Goal: Task Accomplishment & Management: Manage account settings

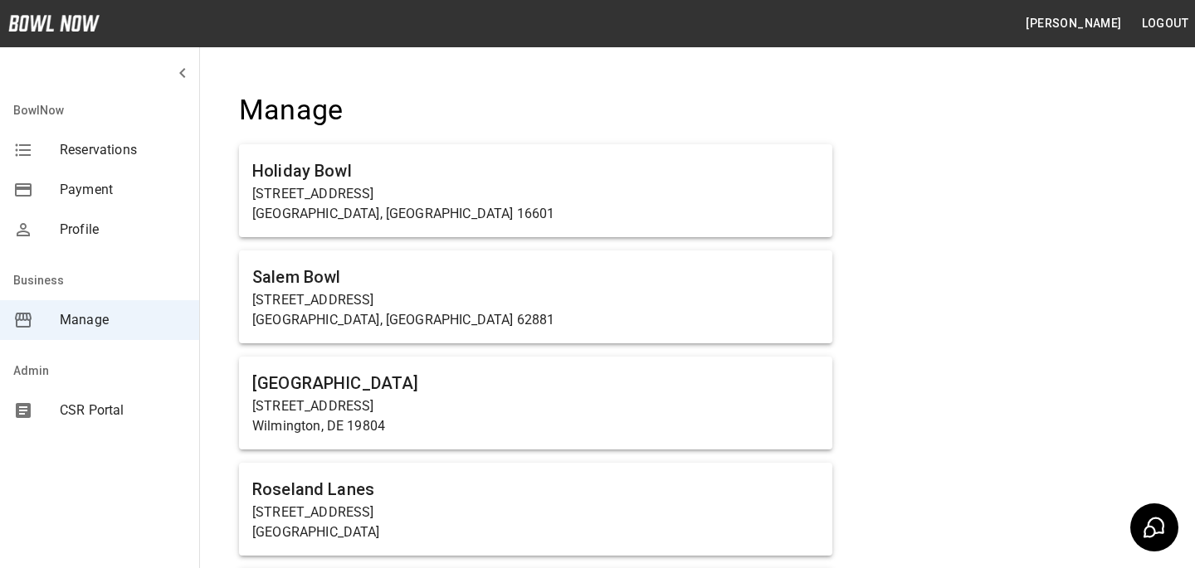
scroll to position [4879, 0]
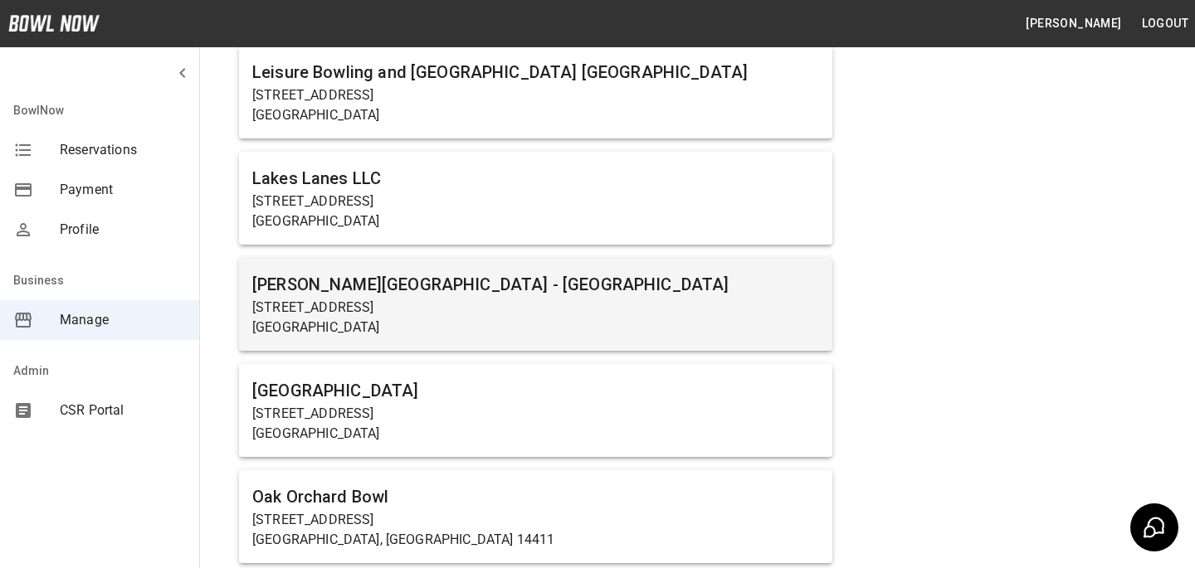
click at [426, 308] on p "166 Saratoga Ave" at bounding box center [535, 308] width 567 height 20
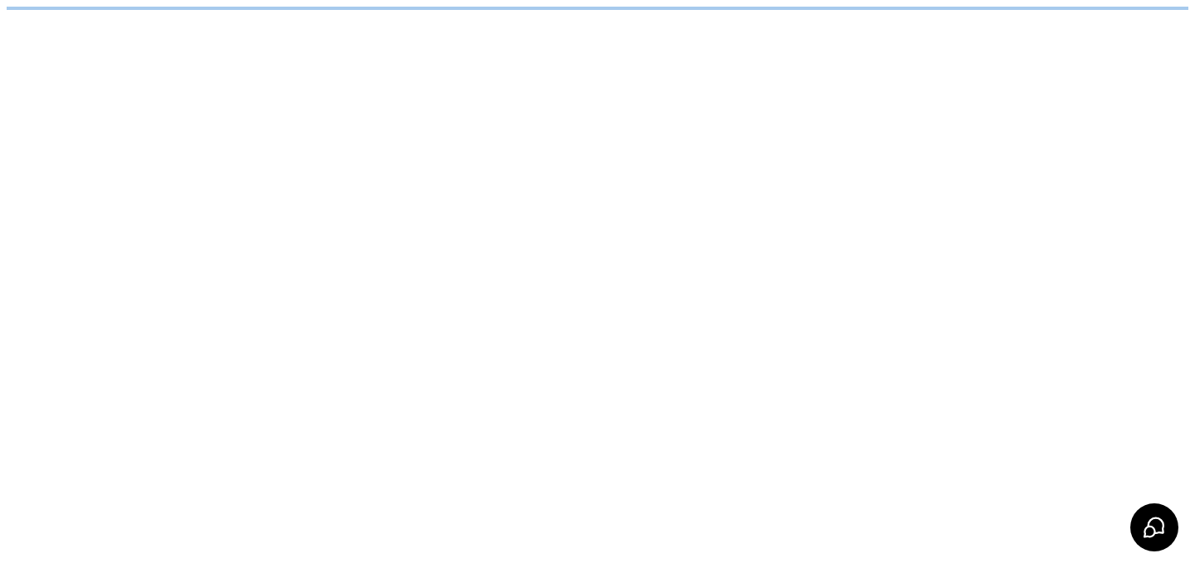
click at [426, 17] on html "/businesses/Q1LDpUCGp7HoWjO3XkCq/reservations" at bounding box center [597, 8] width 1195 height 17
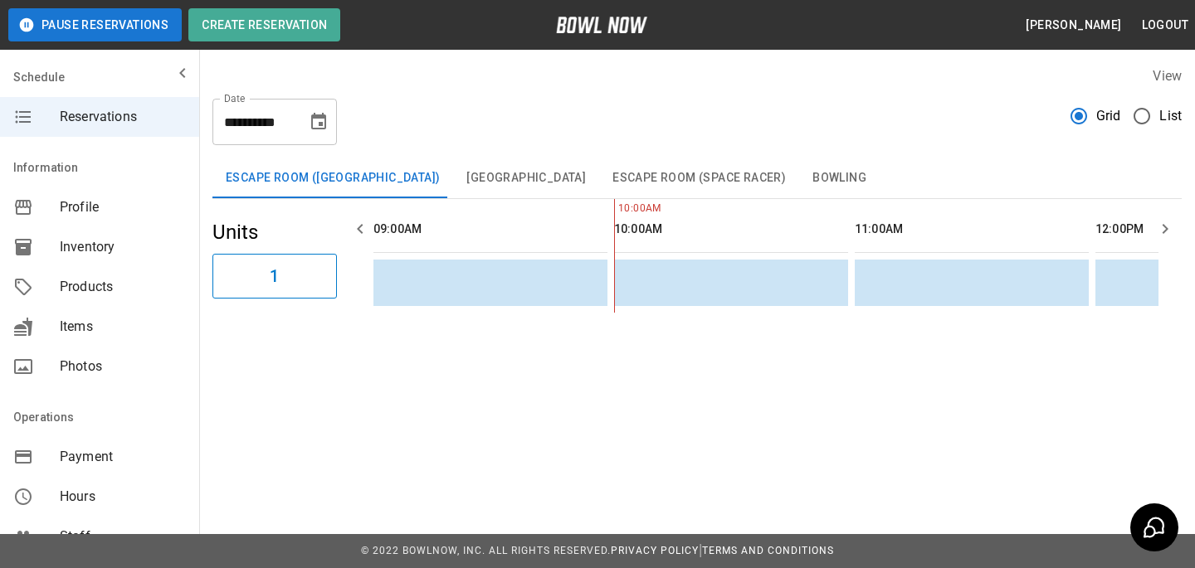
scroll to position [0, 241]
click at [154, 275] on div "Products" at bounding box center [99, 287] width 199 height 40
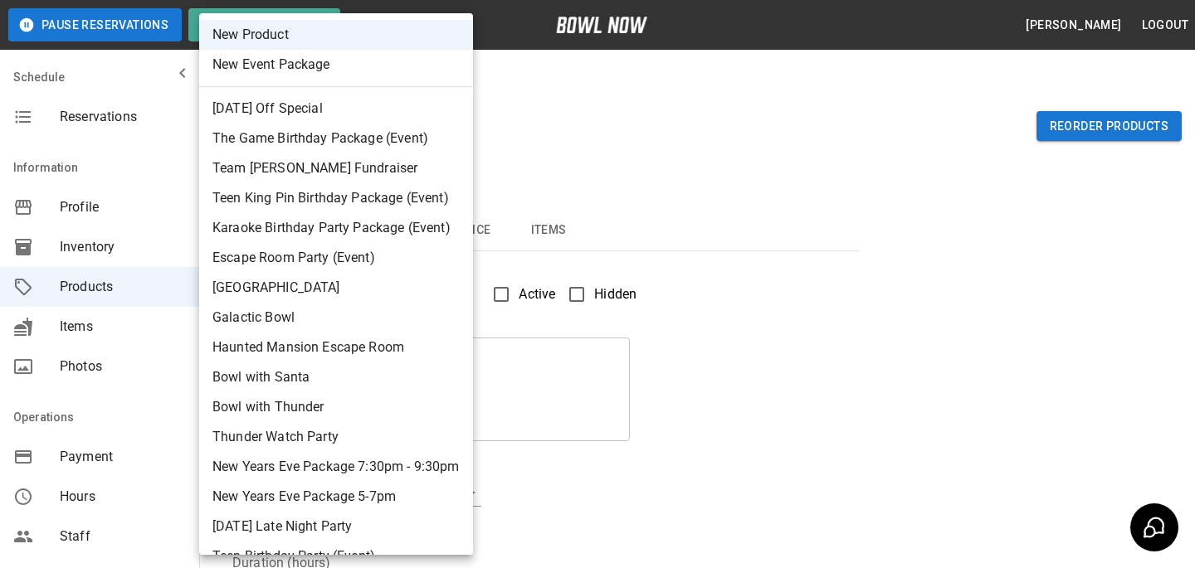
click at [353, 129] on body "Pause Reservations Create Reservation Bradey Powell Logout Schedule Reservation…" at bounding box center [597, 535] width 1195 height 1070
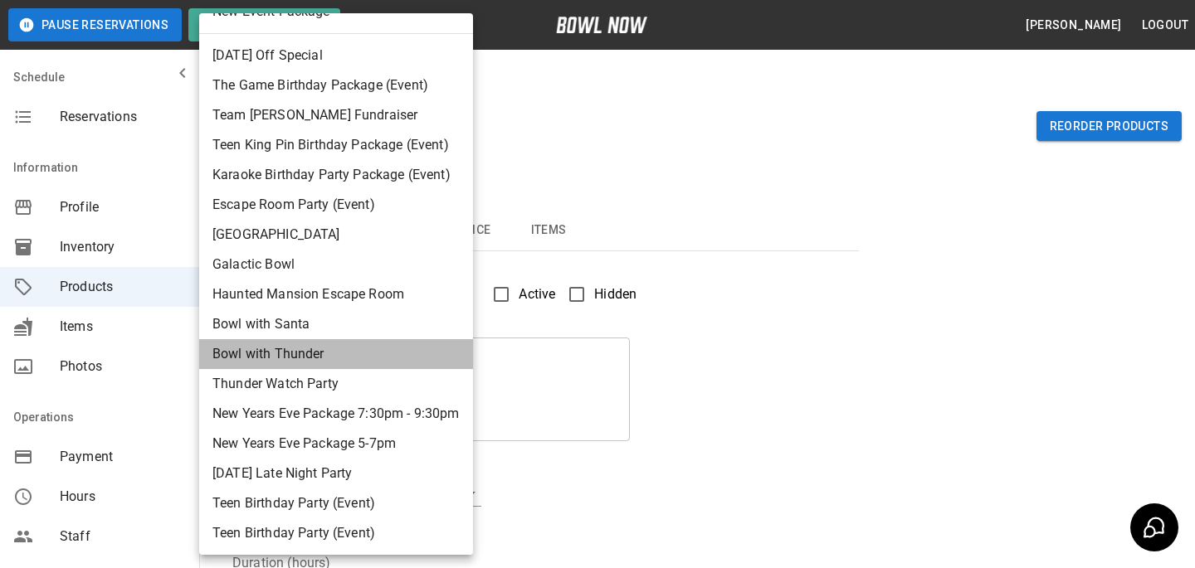
click at [374, 353] on li "Bowl with Thunder" at bounding box center [336, 354] width 274 height 30
type input "**"
type input "**********"
type textarea "**********"
type input "**********"
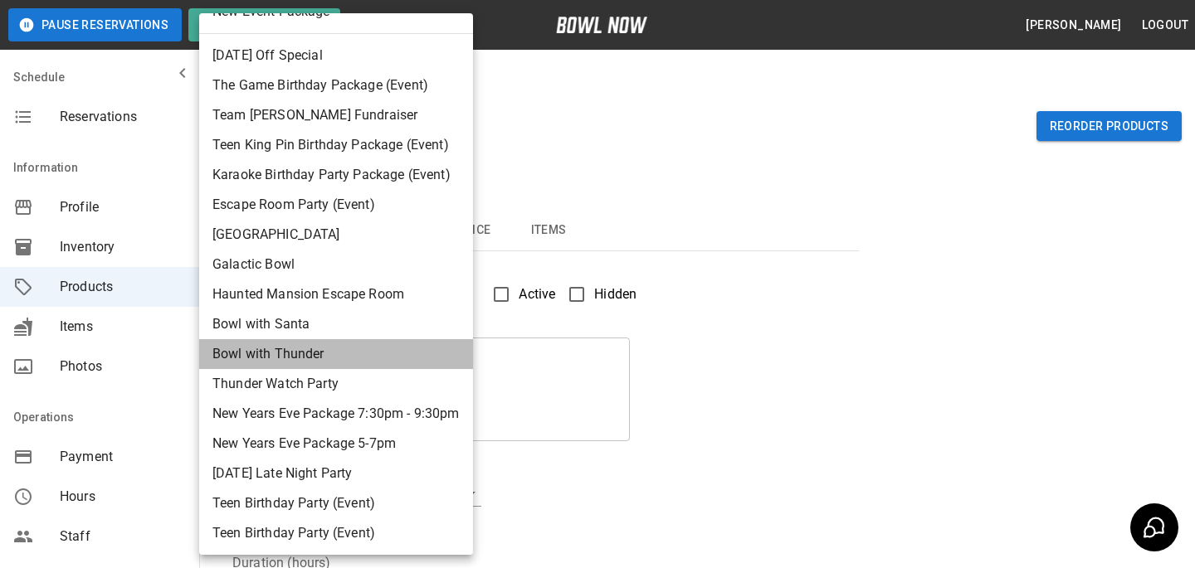
type input "*"
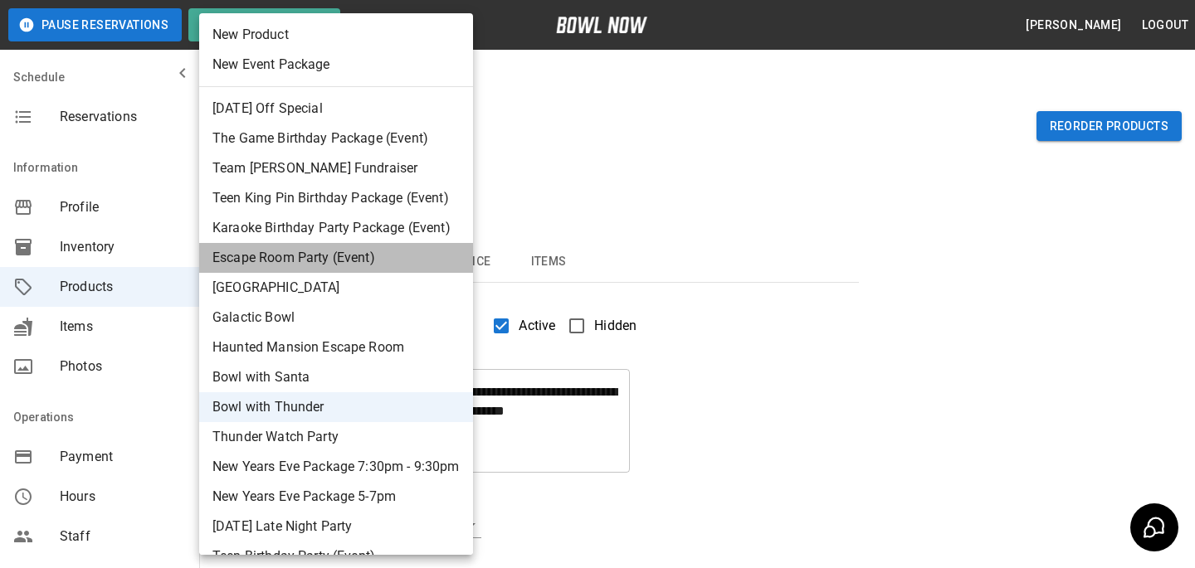
click at [372, 244] on li "Escape Room Party (Event)" at bounding box center [336, 258] width 274 height 30
type input "*"
type input "**********"
type textarea "**********"
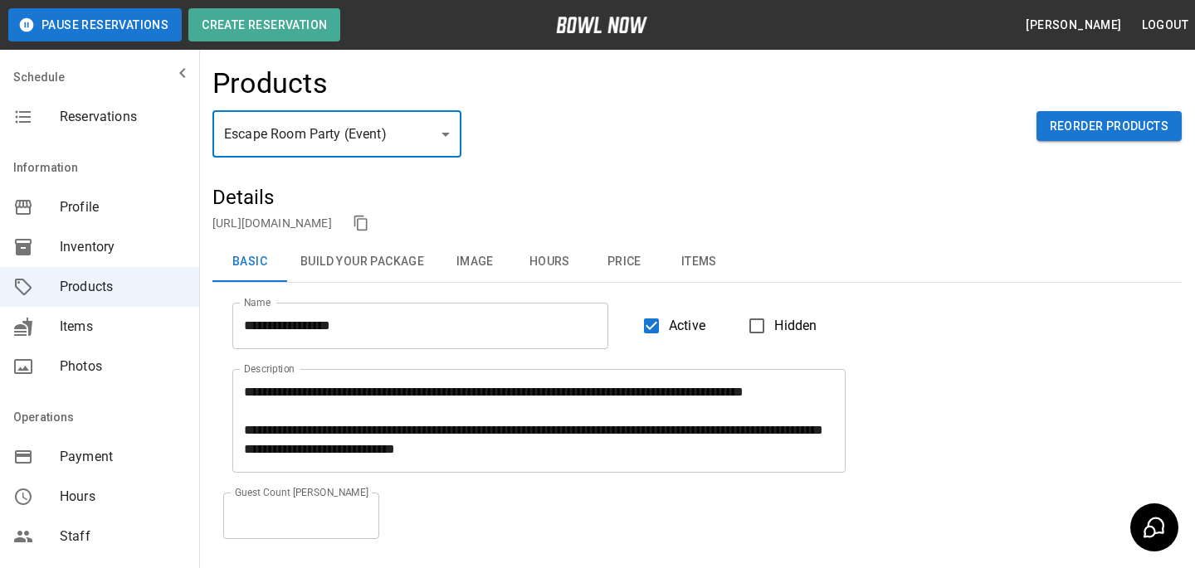
click at [636, 259] on button "Price" at bounding box center [624, 262] width 75 height 40
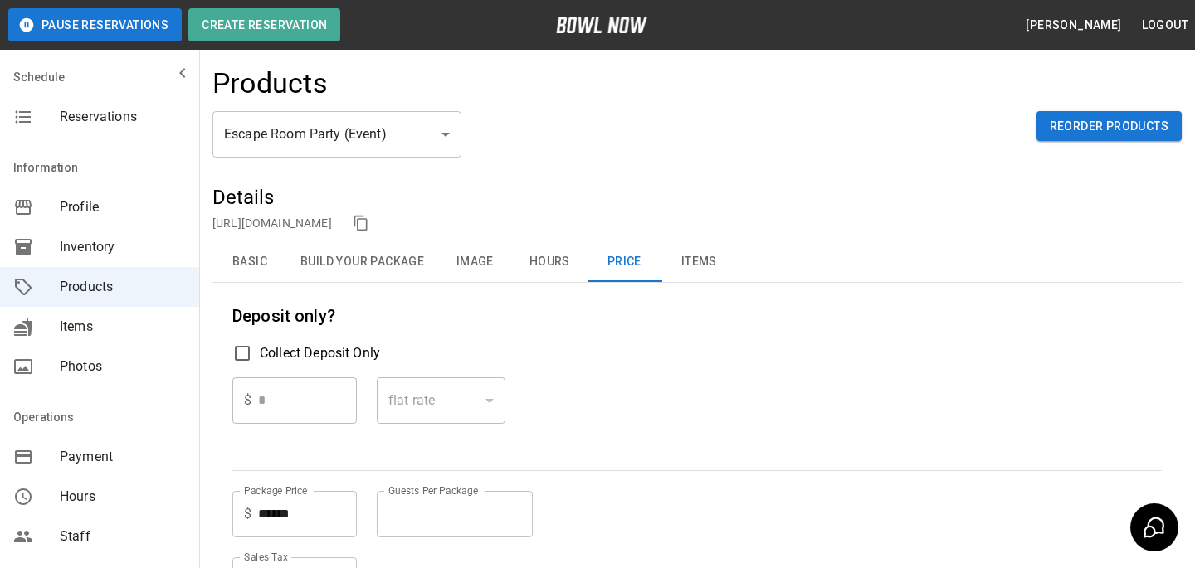
click at [261, 251] on button "Basic" at bounding box center [249, 262] width 75 height 40
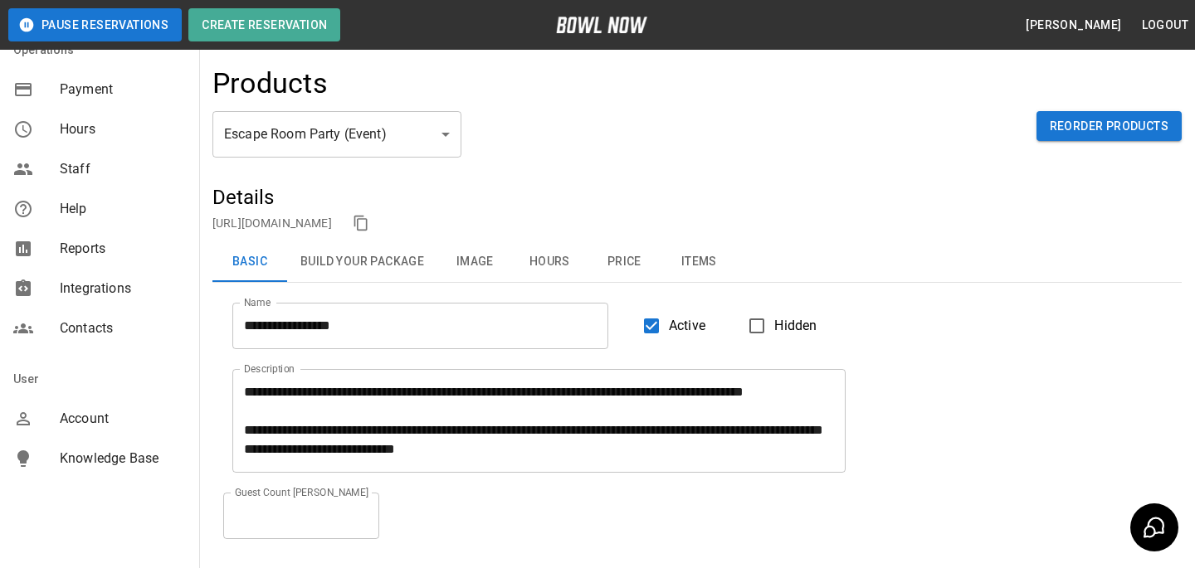
scroll to position [0, 0]
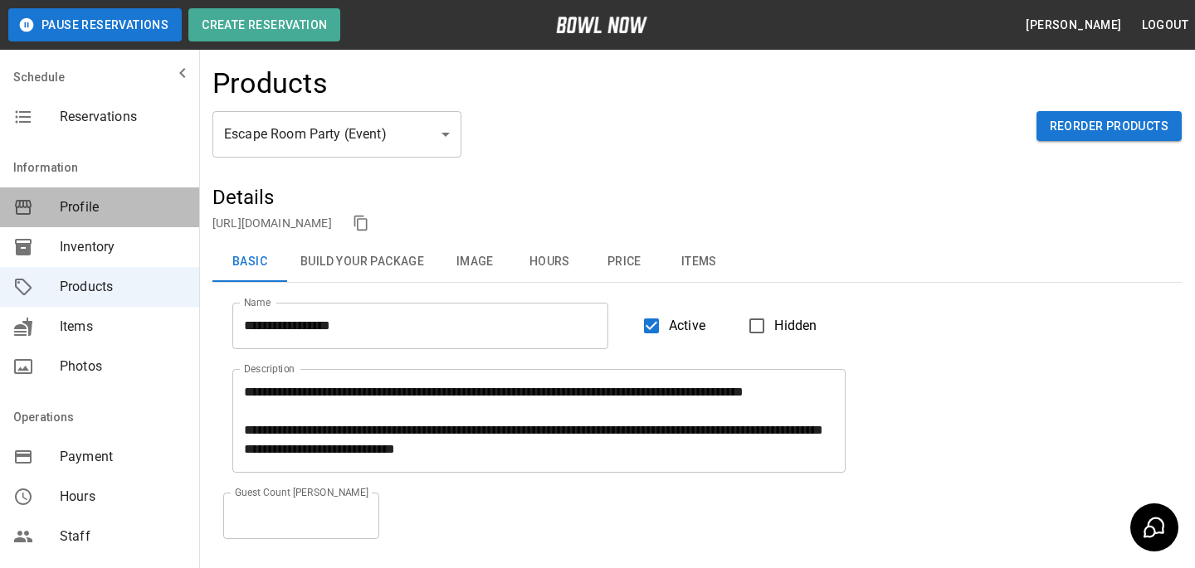
click at [111, 200] on span "Profile" at bounding box center [123, 208] width 126 height 20
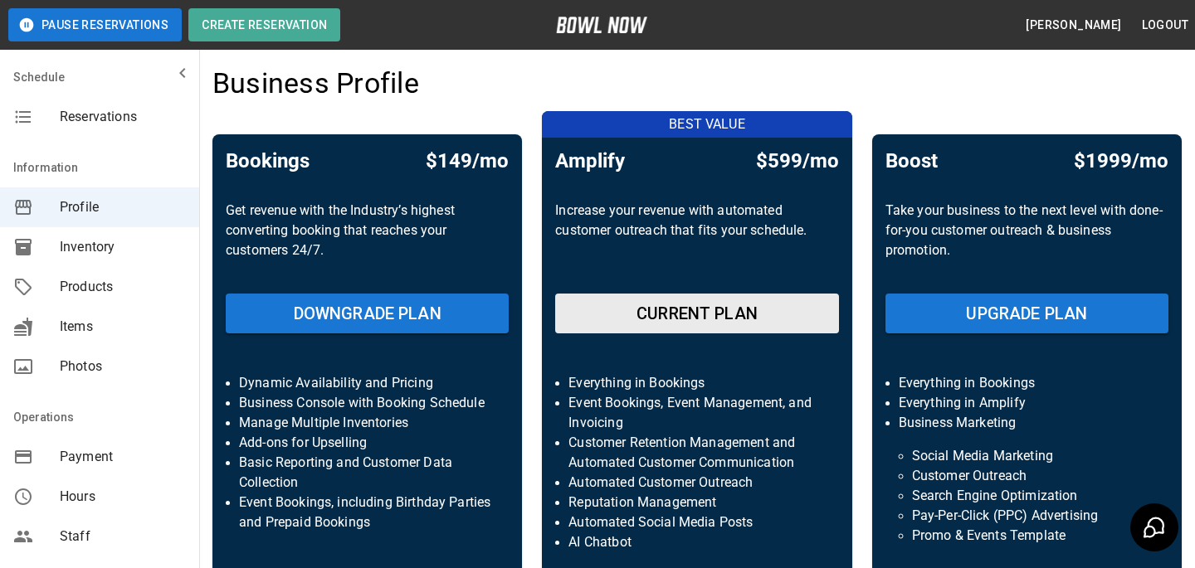
click at [96, 280] on span "Products" at bounding box center [123, 287] width 126 height 20
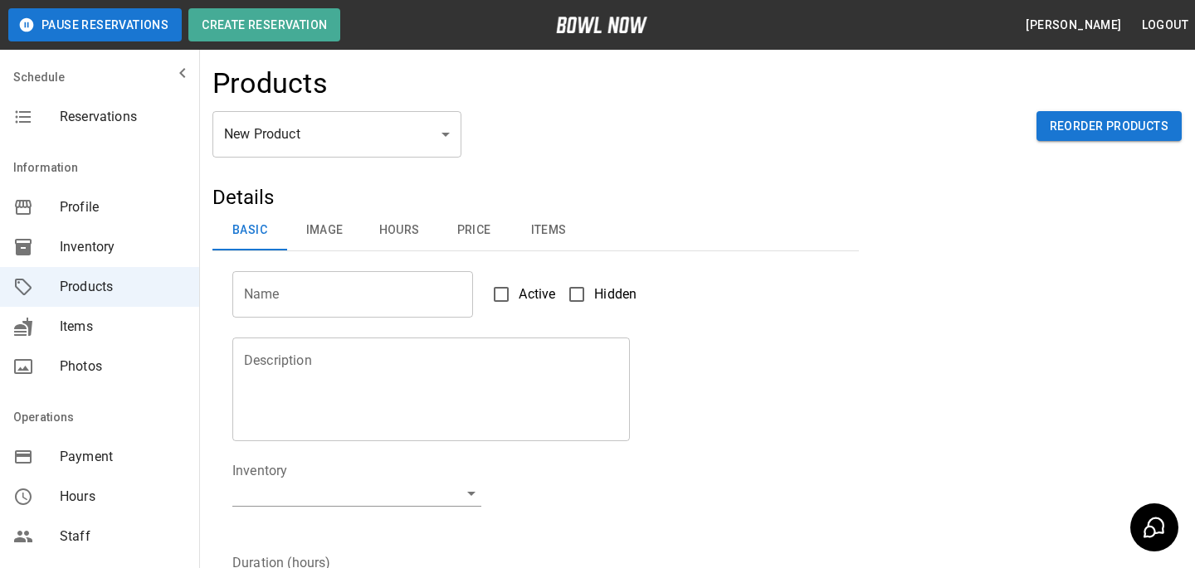
click at [268, 127] on body "Pause Reservations Create Reservation Bradey Powell Logout Schedule Reservation…" at bounding box center [597, 535] width 1195 height 1070
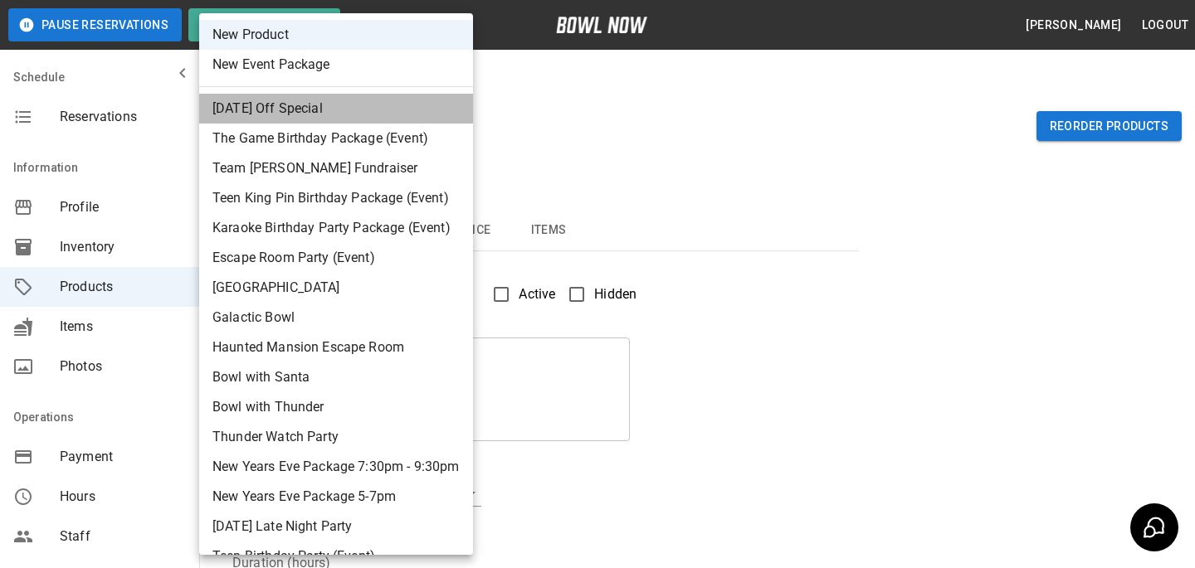
click at [305, 116] on li "School Day Off Special" at bounding box center [336, 109] width 274 height 30
type input "*"
type input "**********"
type textarea "**********"
type input "**********"
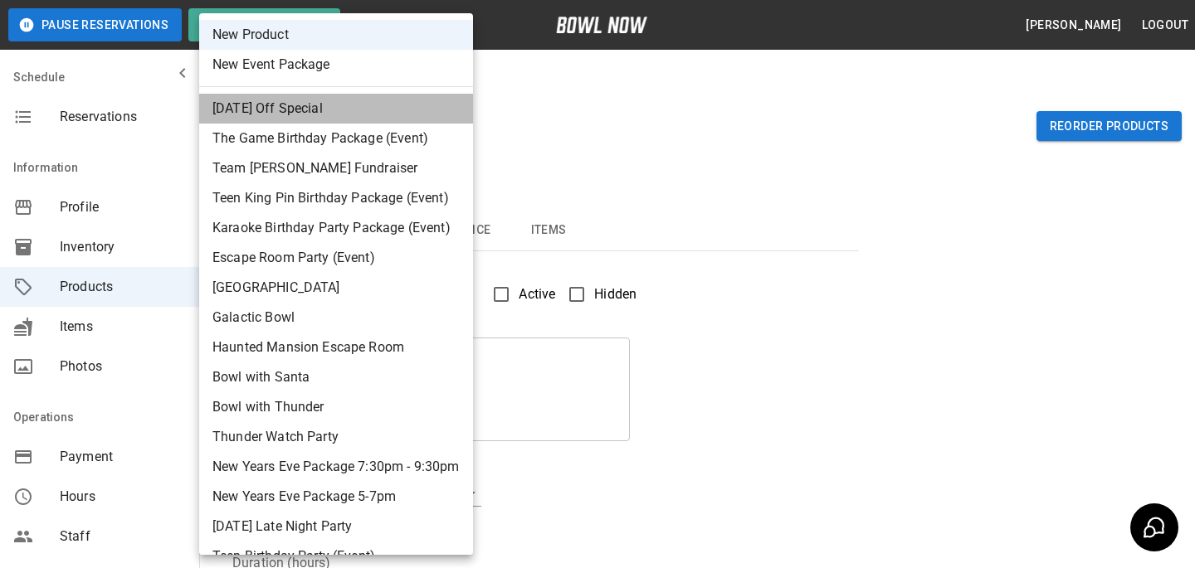
type input "*"
type input "**"
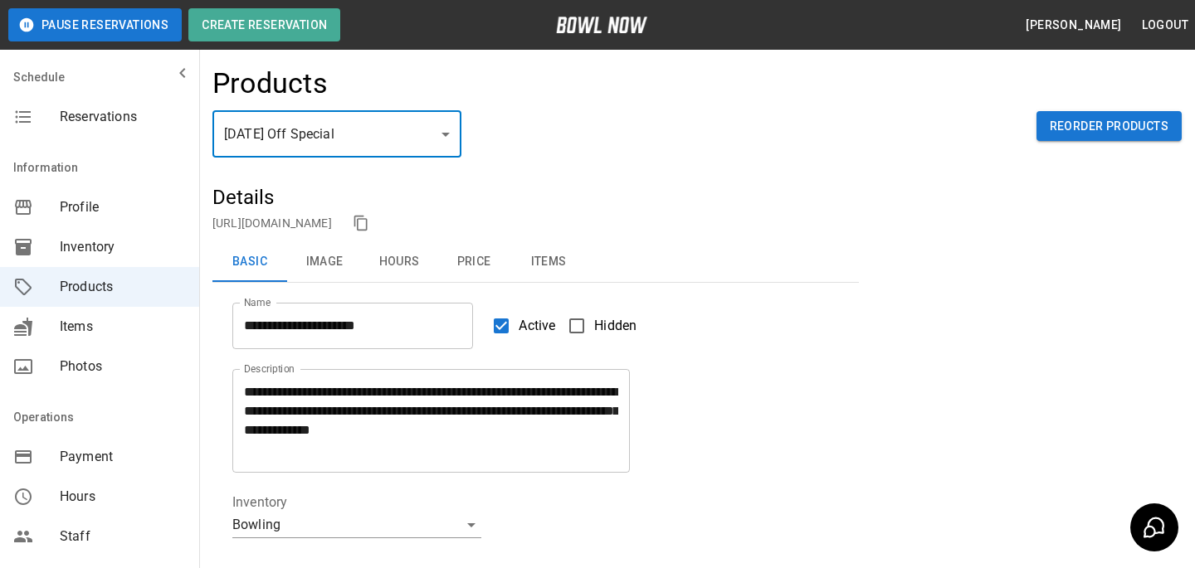
click at [406, 256] on button "Hours" at bounding box center [399, 262] width 75 height 40
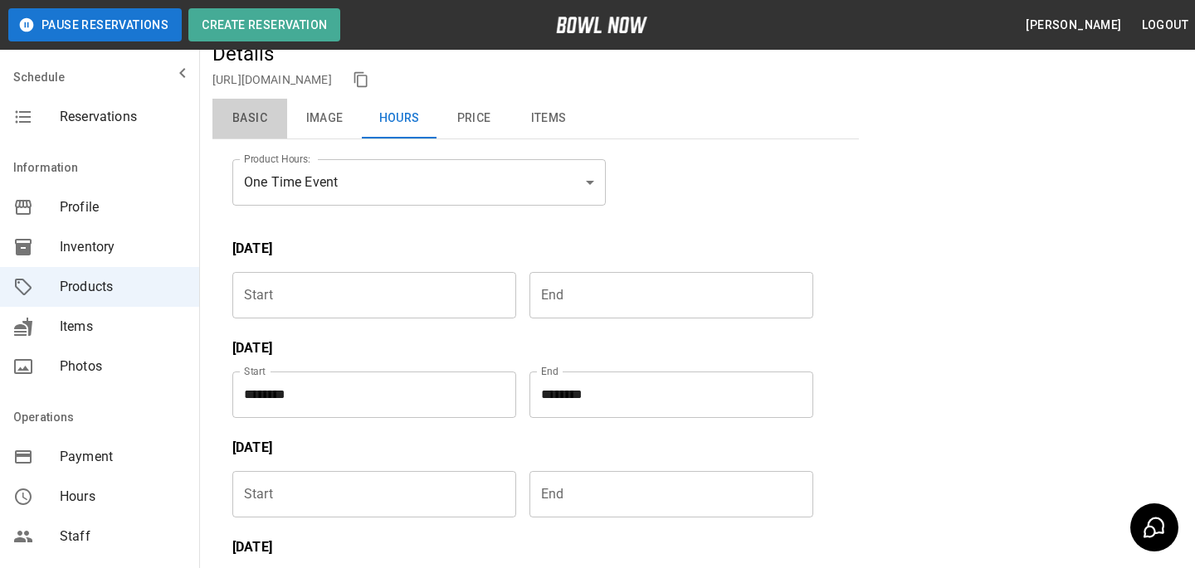
click at [233, 134] on button "Basic" at bounding box center [249, 119] width 75 height 40
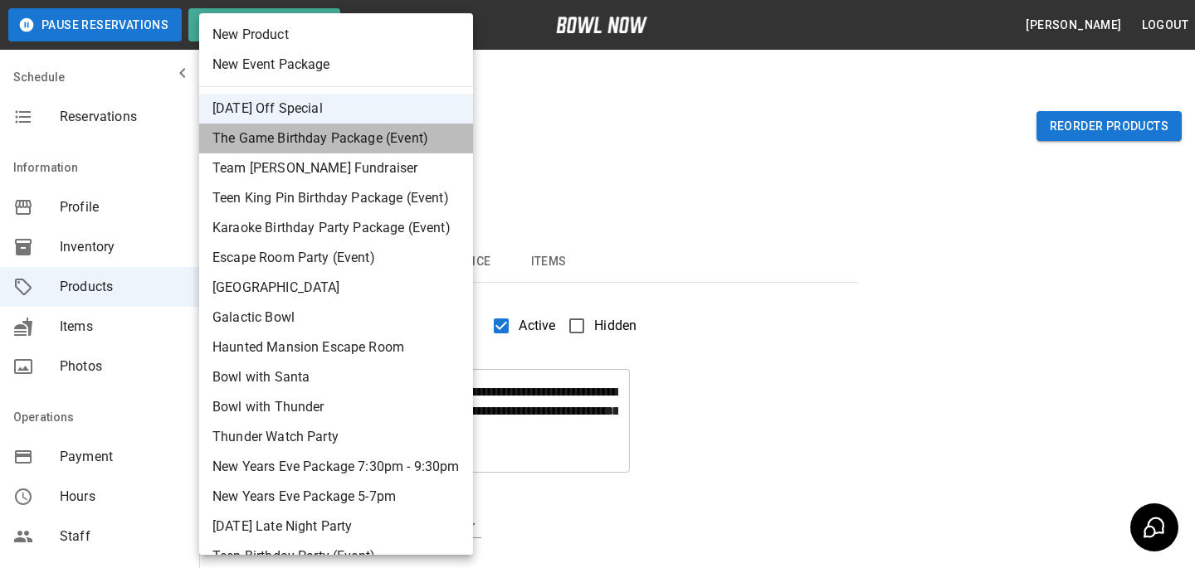
click at [332, 151] on li "The Game Birthday Package (Event)" at bounding box center [336, 139] width 274 height 30
type input "*"
type input "**********"
type textarea "**********"
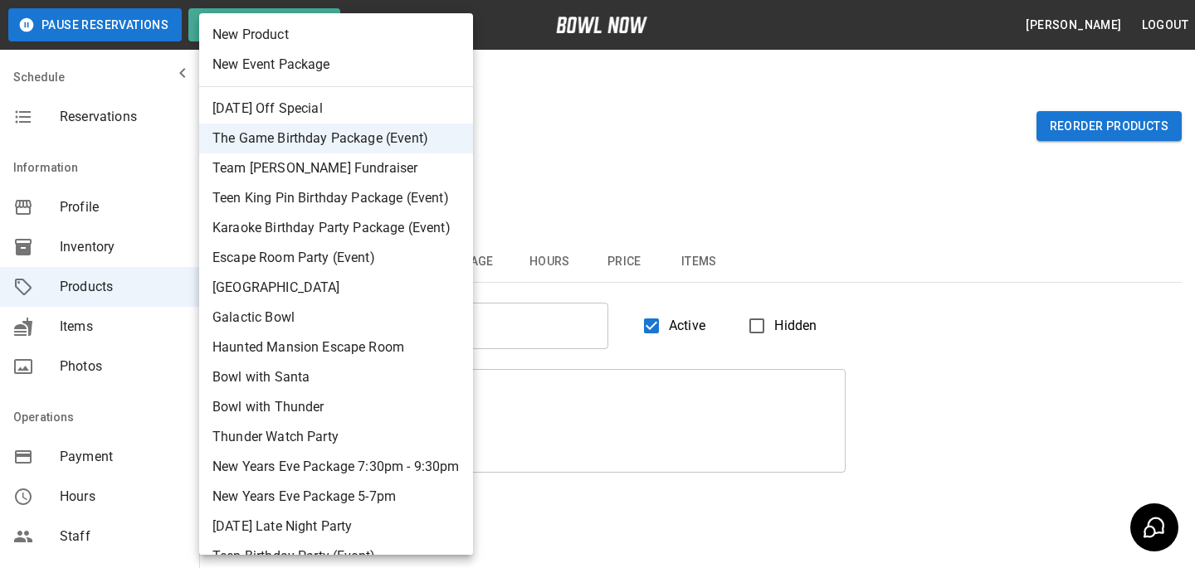
click at [341, 155] on body "**********" at bounding box center [597, 375] width 1195 height 750
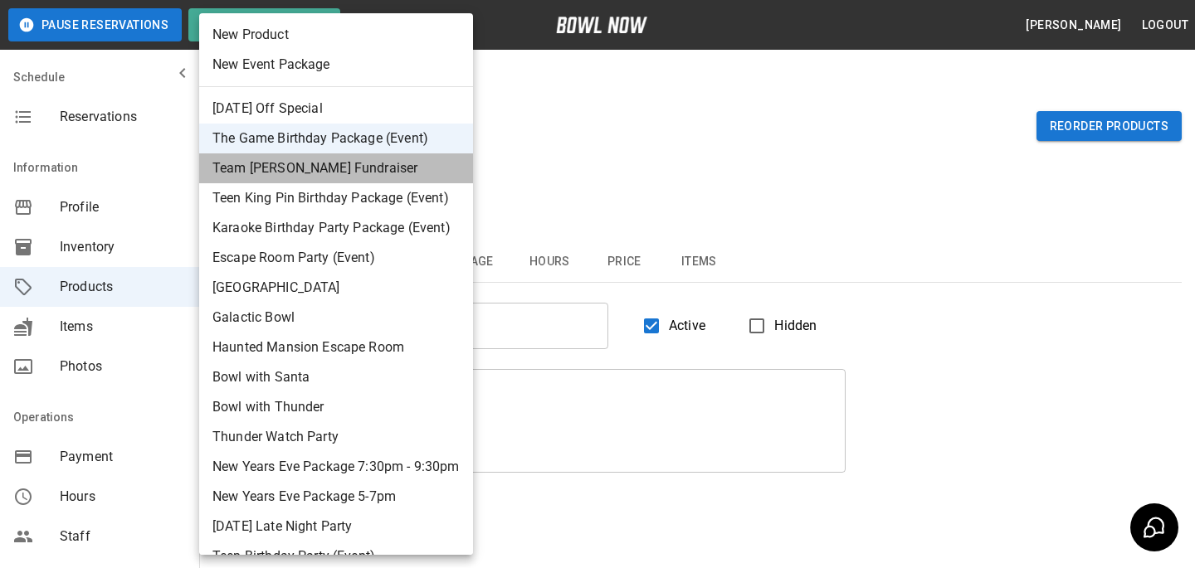
click at [324, 169] on li "Team Joelle Fundraiser" at bounding box center [336, 169] width 274 height 30
type input "*"
type input "**********"
type textarea "**********"
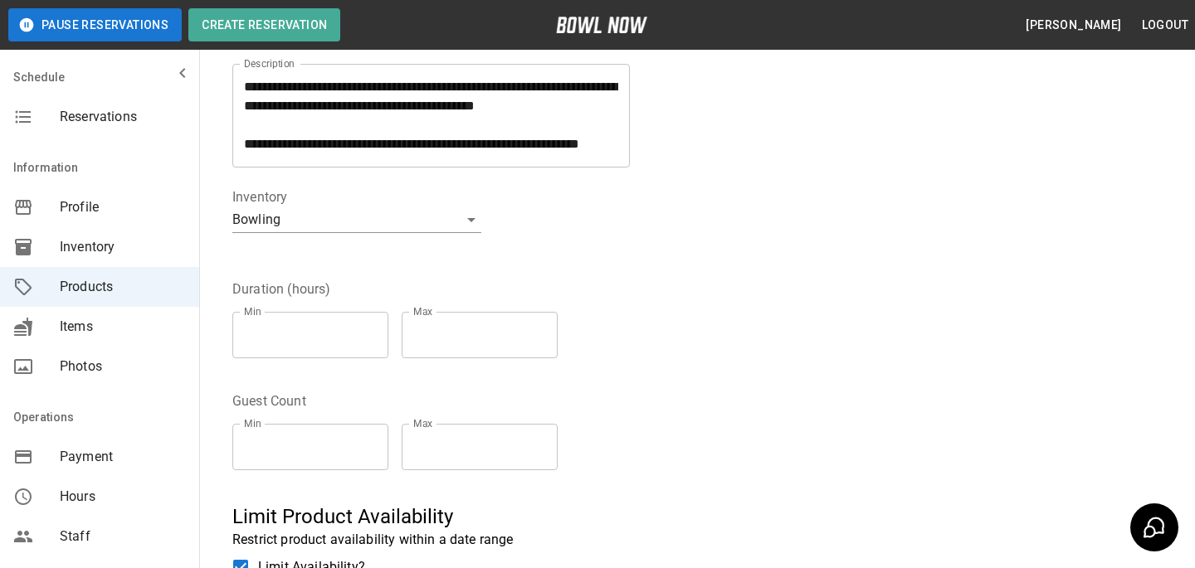
scroll to position [67, 0]
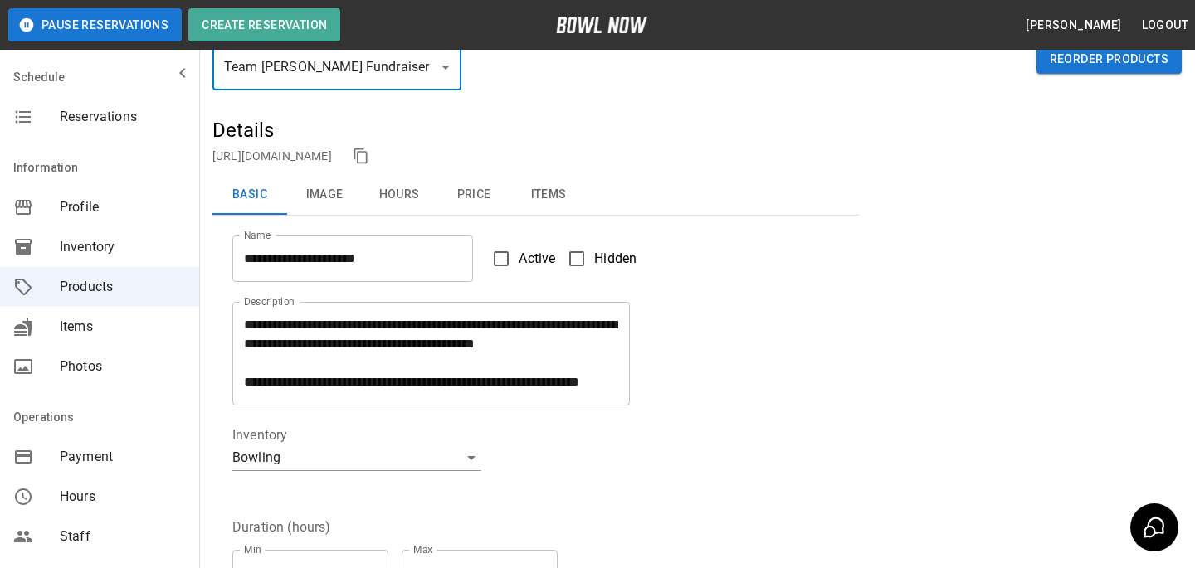
click at [476, 202] on button "Price" at bounding box center [473, 195] width 75 height 40
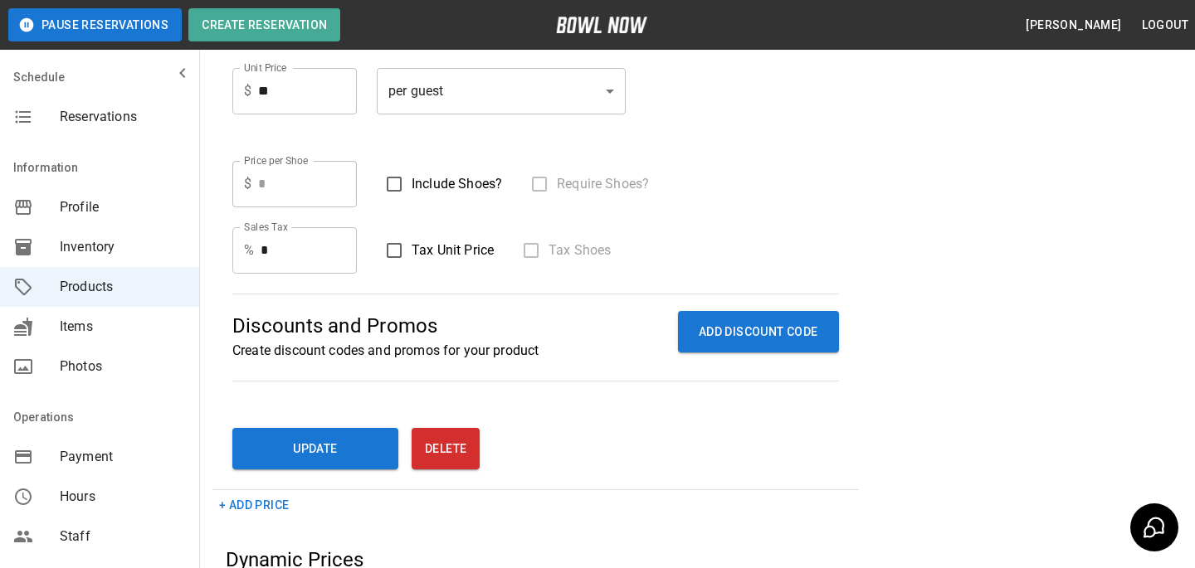
scroll to position [88, 0]
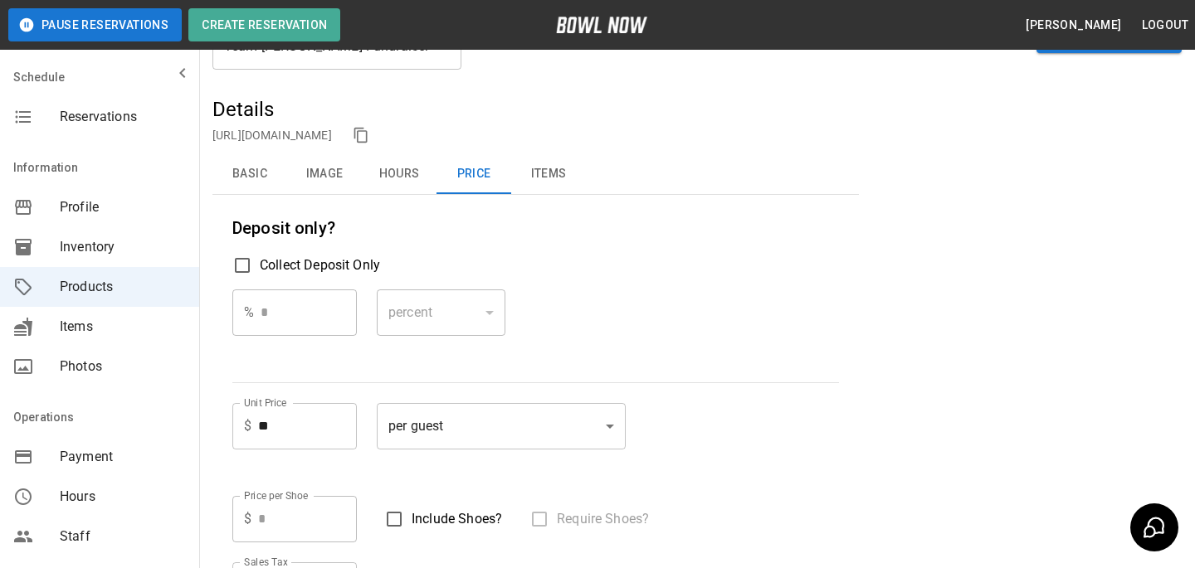
click at [246, 149] on div "**********" at bounding box center [535, 416] width 646 height 641
click at [246, 164] on button "Basic" at bounding box center [249, 174] width 75 height 40
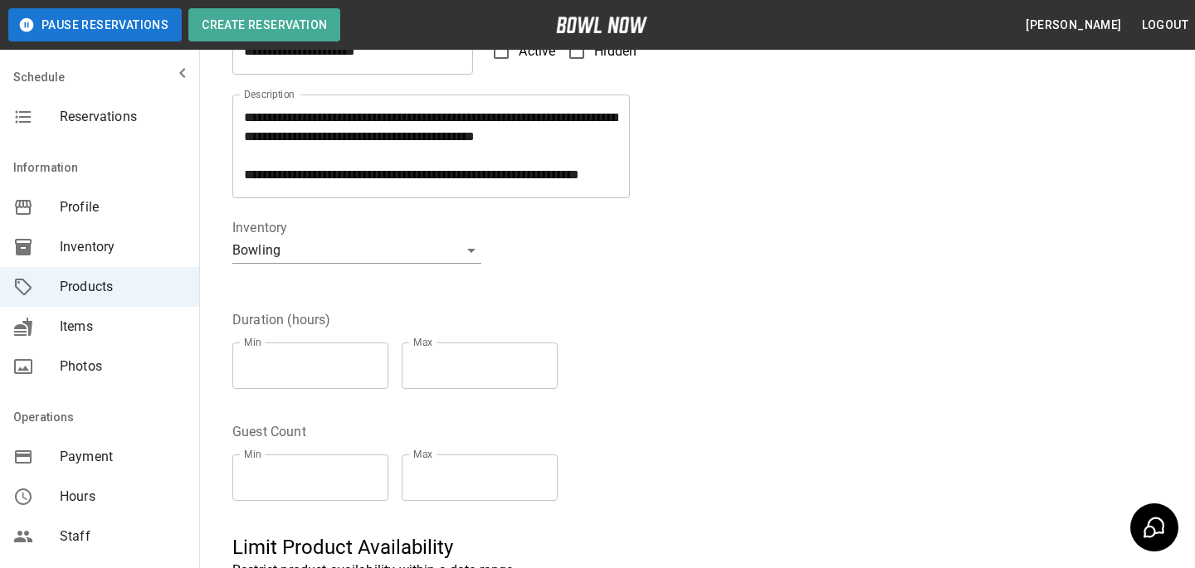
scroll to position [0, 0]
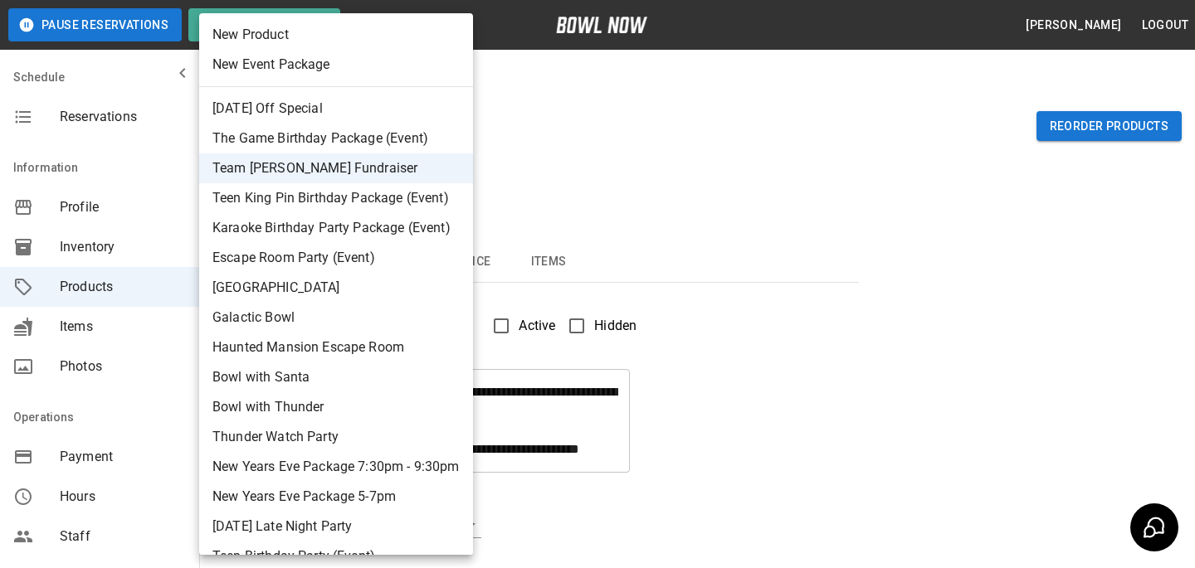
click at [385, 358] on li "Haunted Mansion Escape Room" at bounding box center [336, 348] width 274 height 30
type input "*"
type input "**********"
type textarea "**********"
type input "**********"
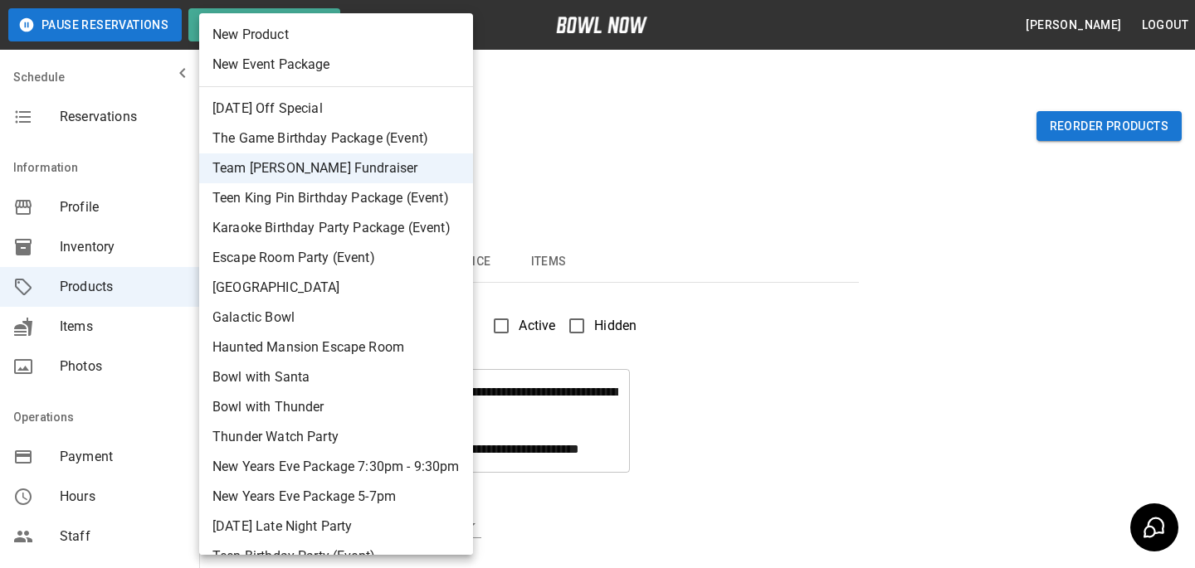
type input "*"
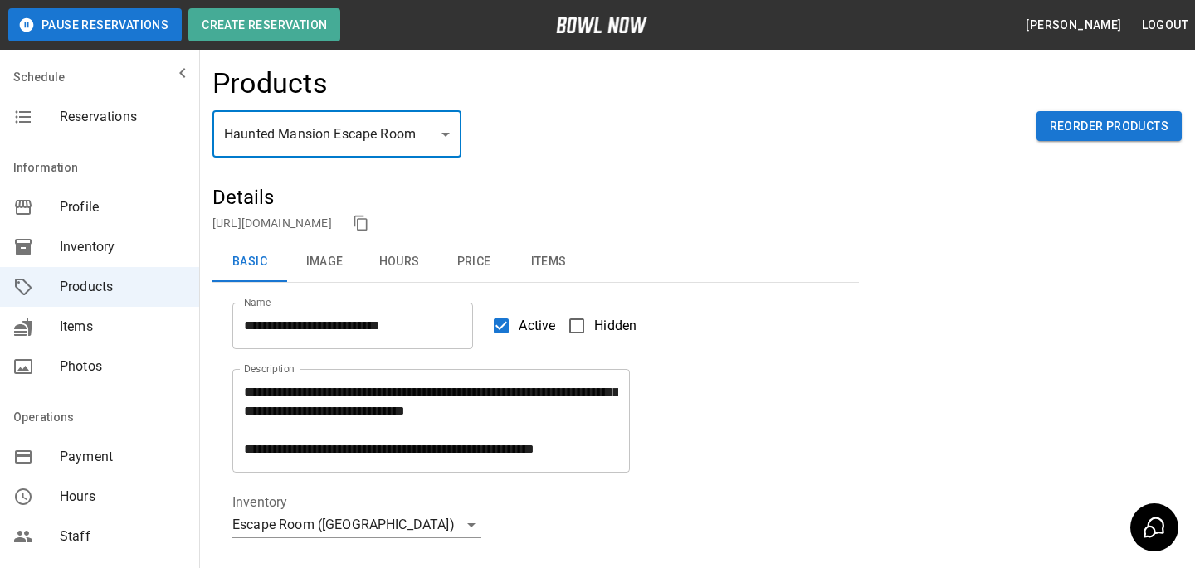
scroll to position [19, 0]
click at [373, 119] on body "**********" at bounding box center [597, 550] width 1195 height 1101
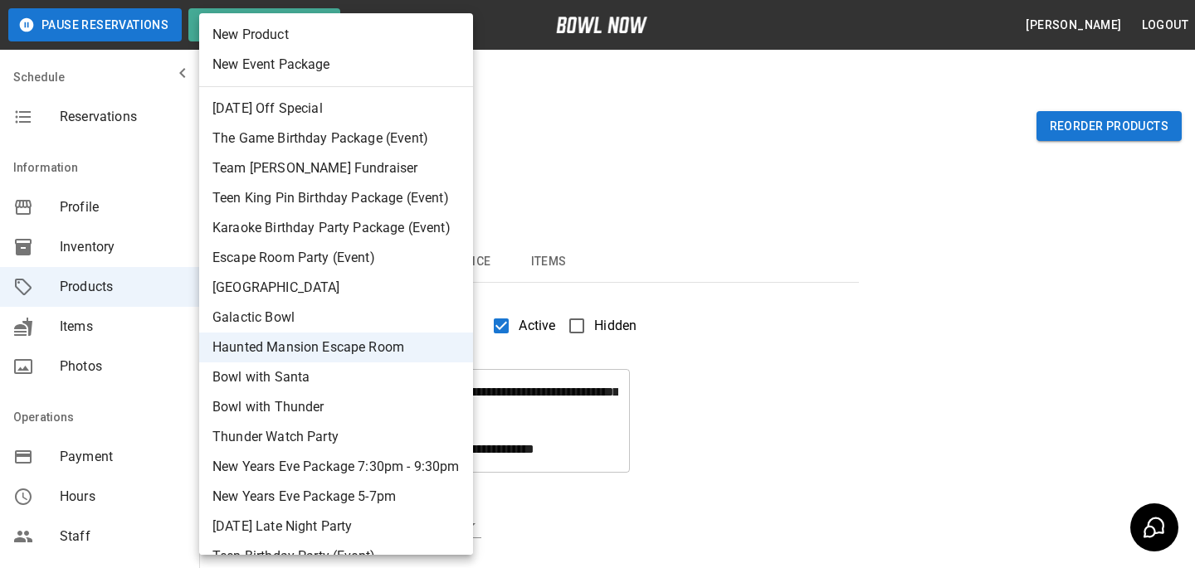
scroll to position [53, 0]
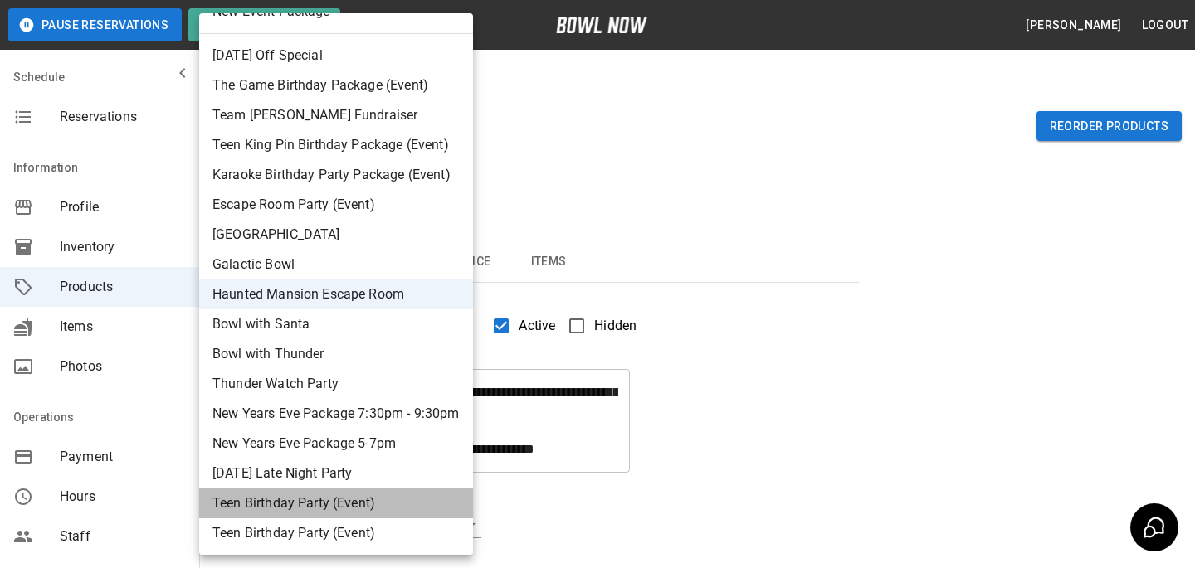
click at [427, 500] on li "Teen Birthday Party (Event)" at bounding box center [336, 504] width 274 height 30
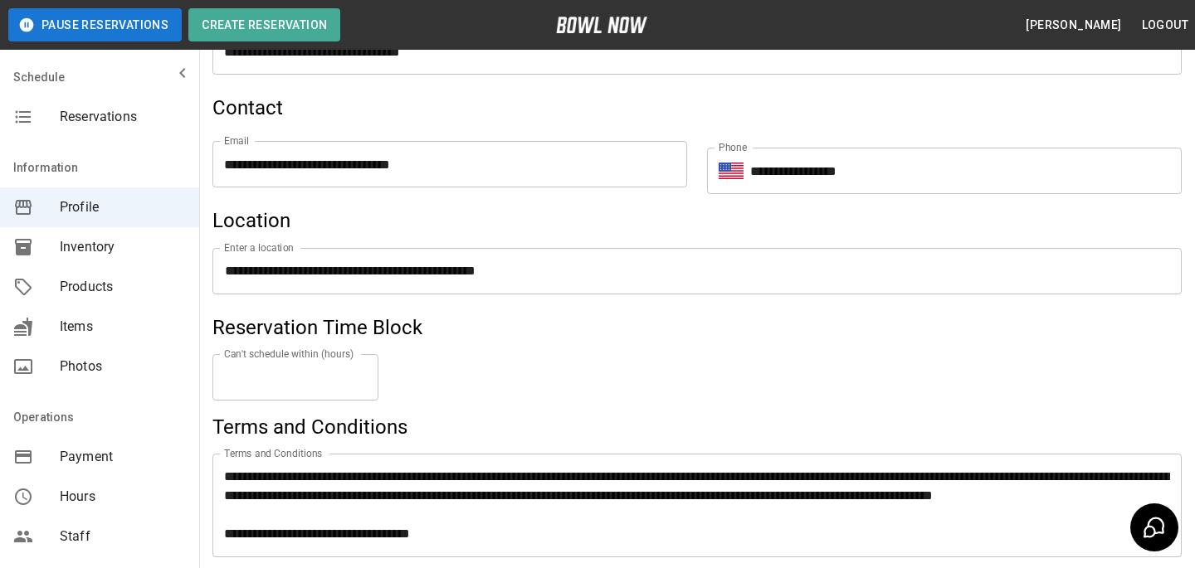
scroll to position [723, 0]
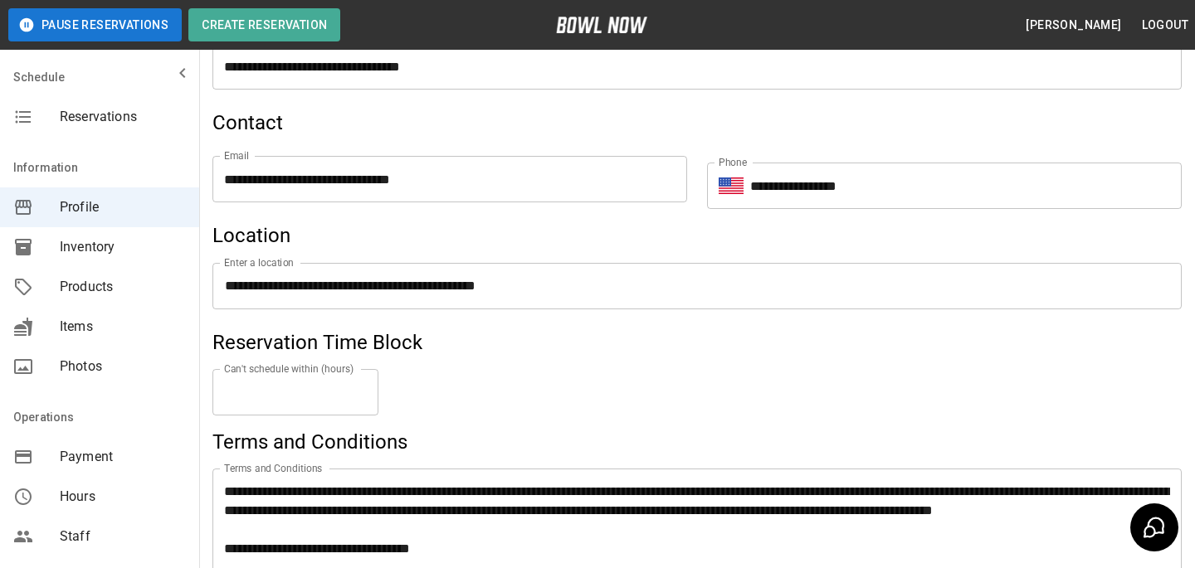
click at [363, 382] on input "*" at bounding box center [295, 392] width 166 height 46
click at [363, 388] on input "***" at bounding box center [295, 392] width 166 height 46
click at [363, 388] on input "*" at bounding box center [295, 392] width 166 height 46
click at [363, 403] on input "*" at bounding box center [295, 392] width 166 height 46
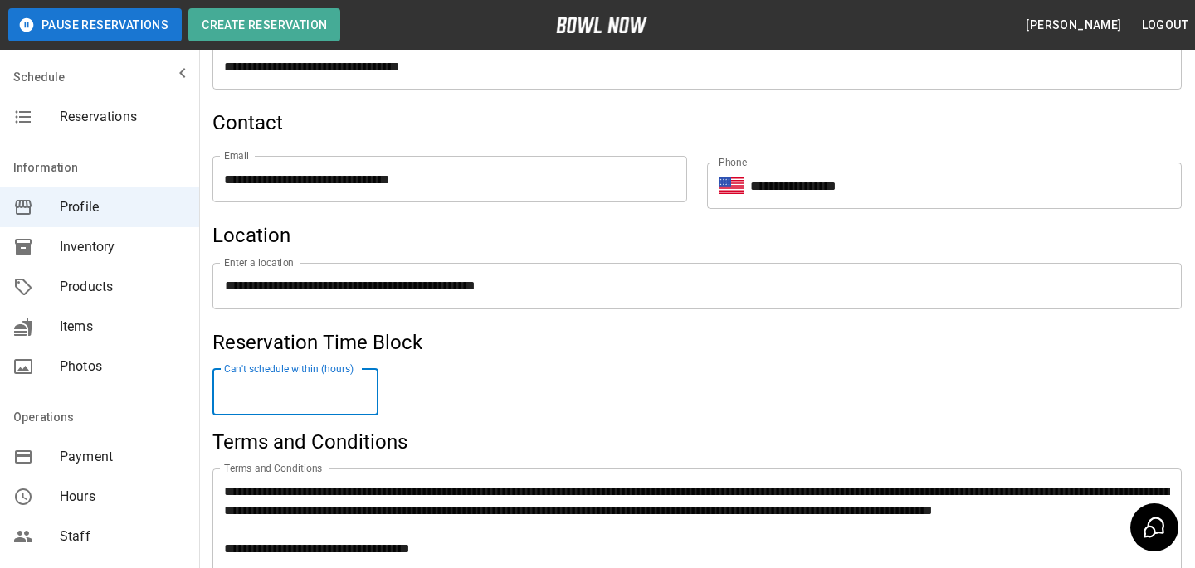
click at [363, 403] on input "*" at bounding box center [295, 392] width 166 height 46
click at [363, 397] on input "***" at bounding box center [295, 392] width 166 height 46
click at [363, 397] on input "*" at bounding box center [295, 392] width 166 height 46
click at [359, 386] on input "***" at bounding box center [295, 392] width 166 height 46
type input "*"
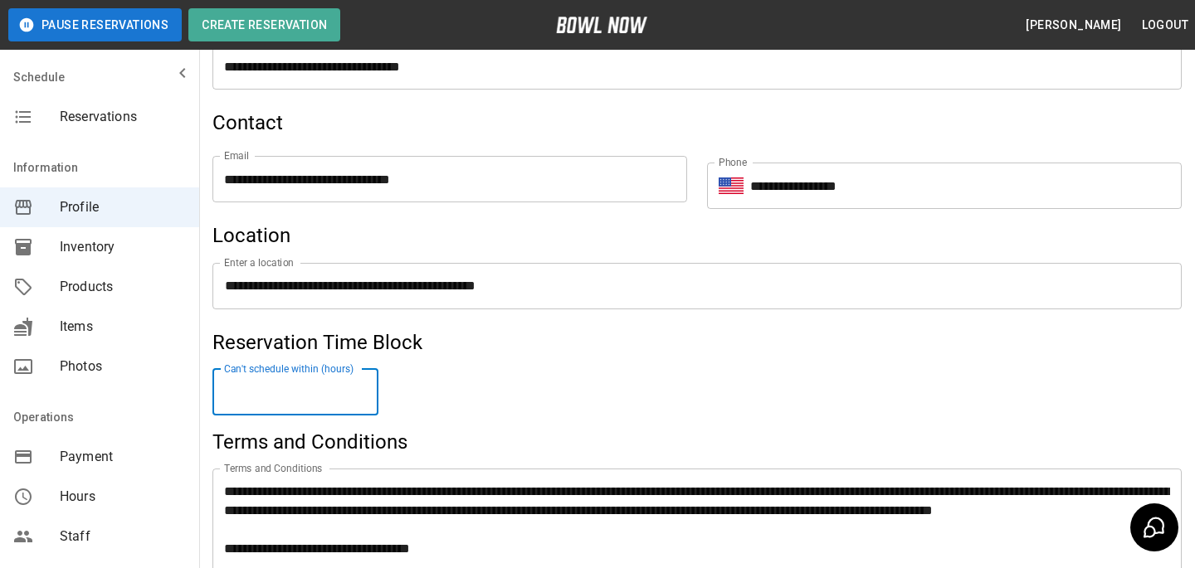
click at [359, 386] on input "*" at bounding box center [295, 392] width 166 height 46
click at [455, 387] on div "Can't schedule within (hours) * Can't schedule within (hours)" at bounding box center [696, 392] width 969 height 73
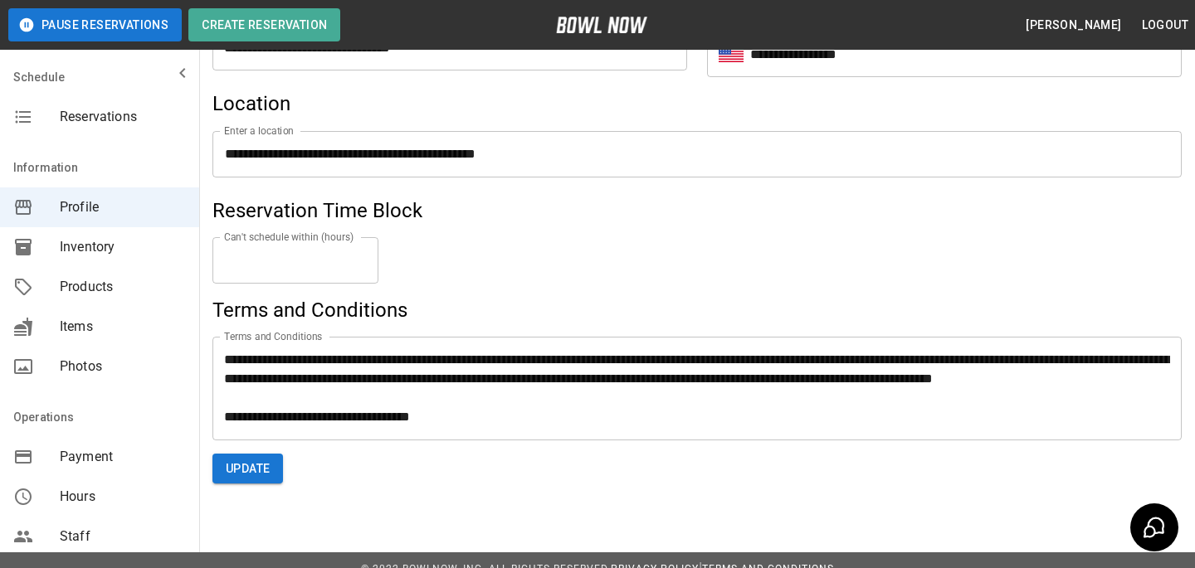
scroll to position [873, 0]
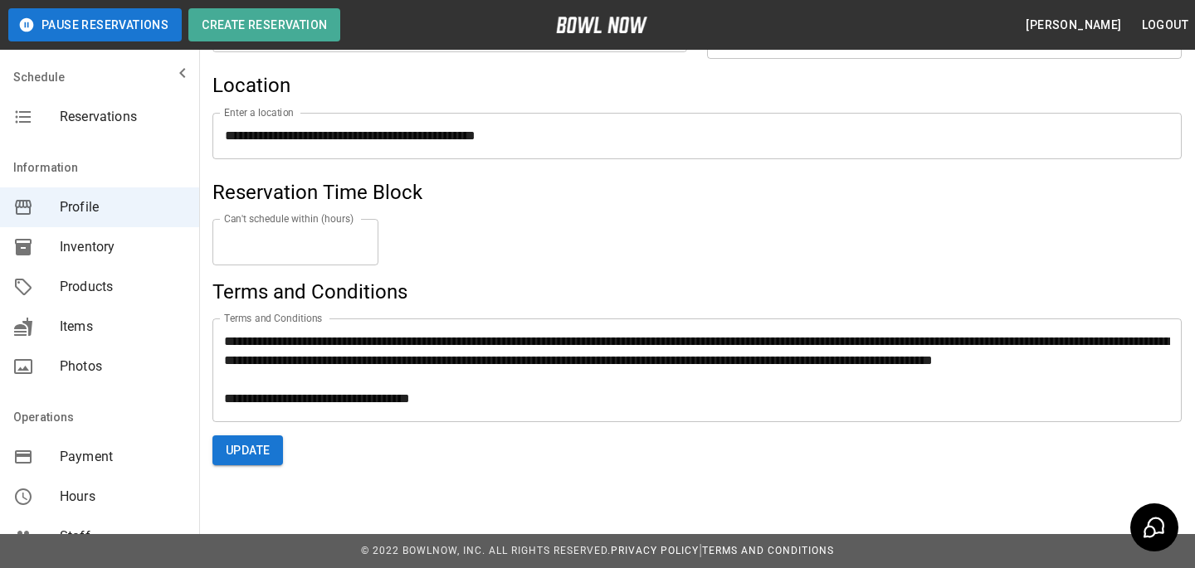
click at [246, 456] on button "Update" at bounding box center [247, 451] width 71 height 31
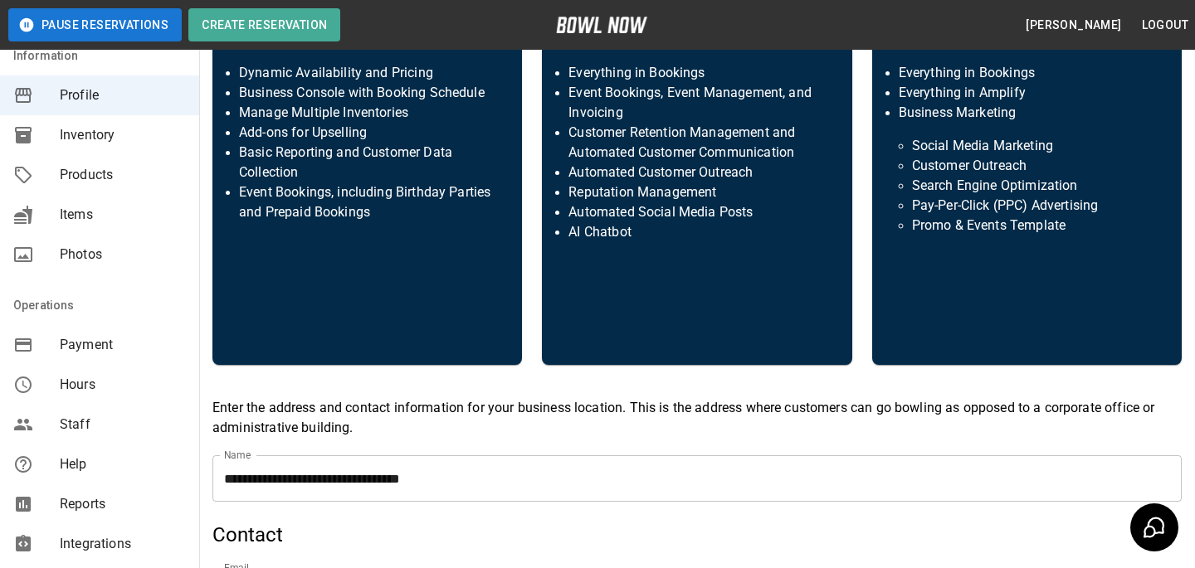
scroll to position [283, 0]
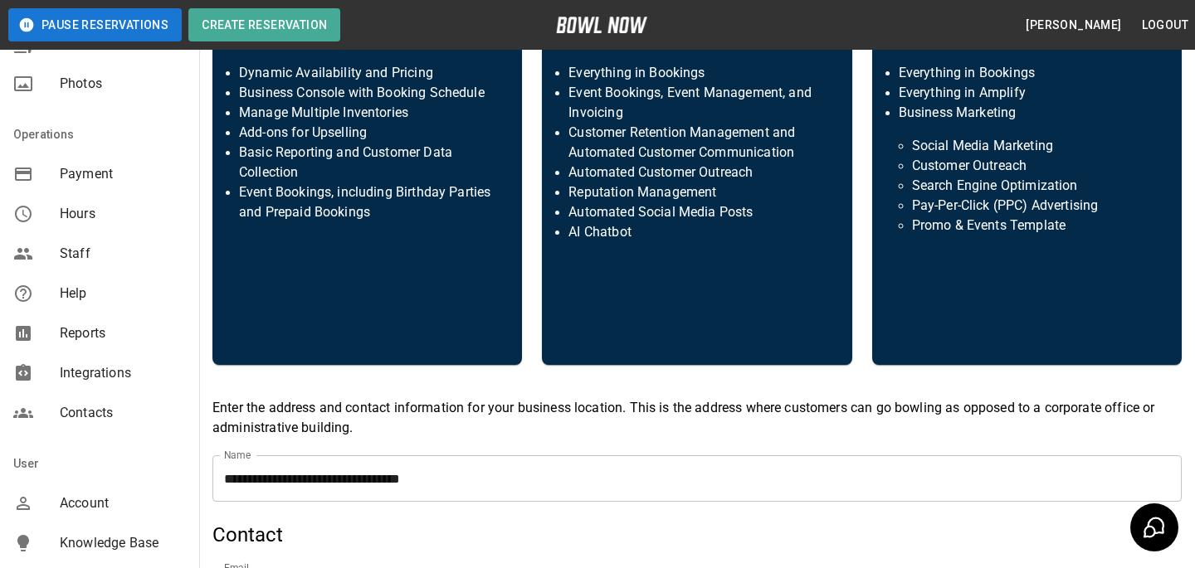
click at [55, 267] on div "Staff" at bounding box center [99, 254] width 199 height 40
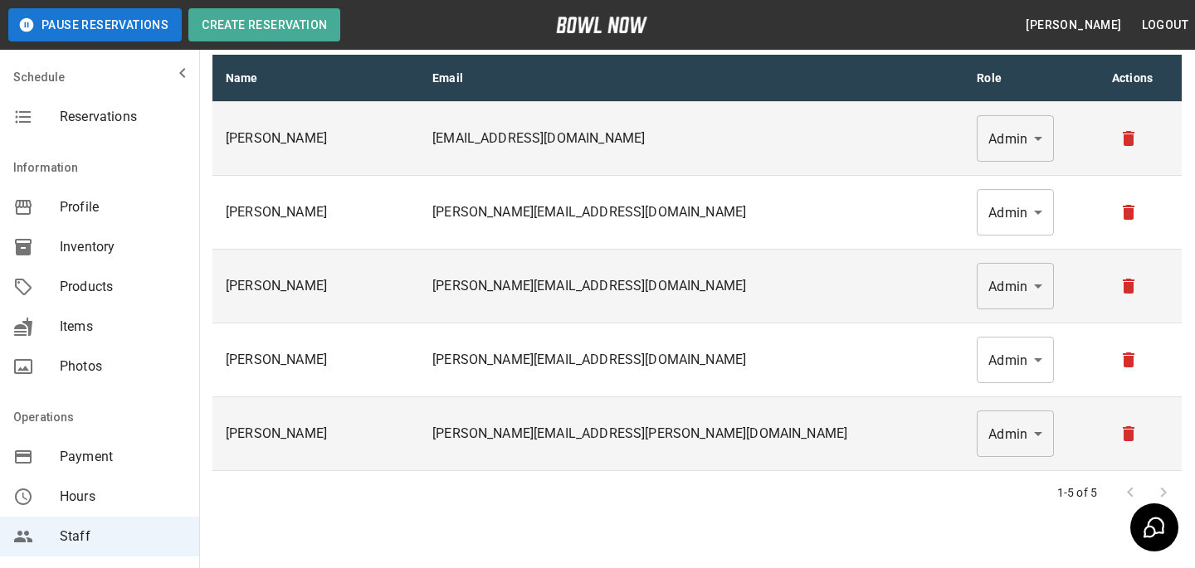
scroll to position [79, 0]
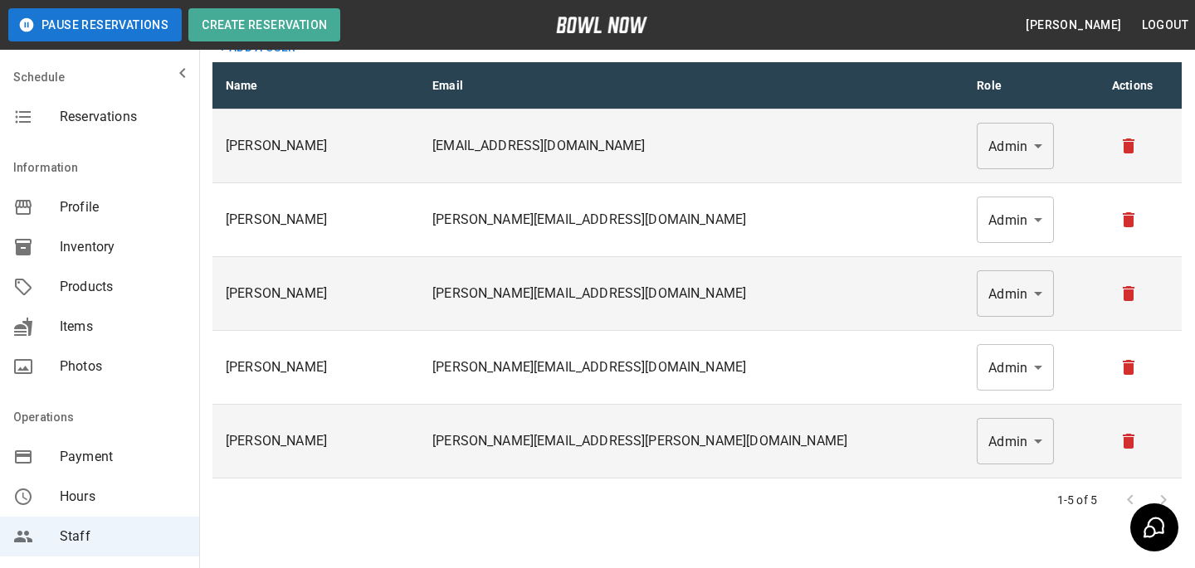
click at [535, 157] on td "kingpin300@roadrunner.com" at bounding box center [691, 147] width 544 height 74
click at [548, 157] on td "kingpin300@roadrunner.com" at bounding box center [691, 147] width 544 height 74
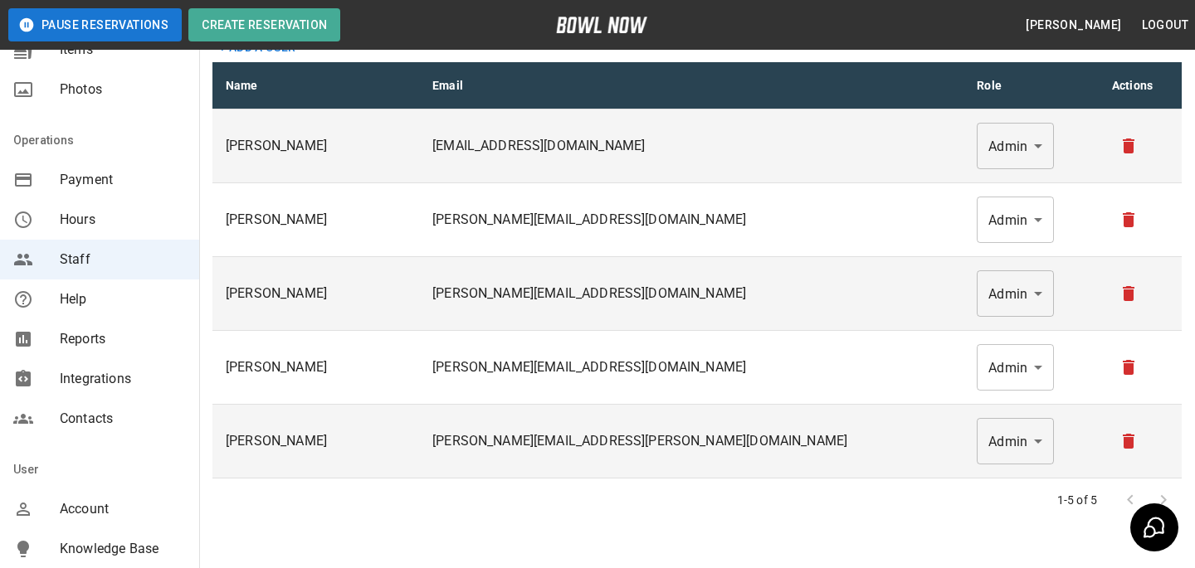
scroll to position [309, 0]
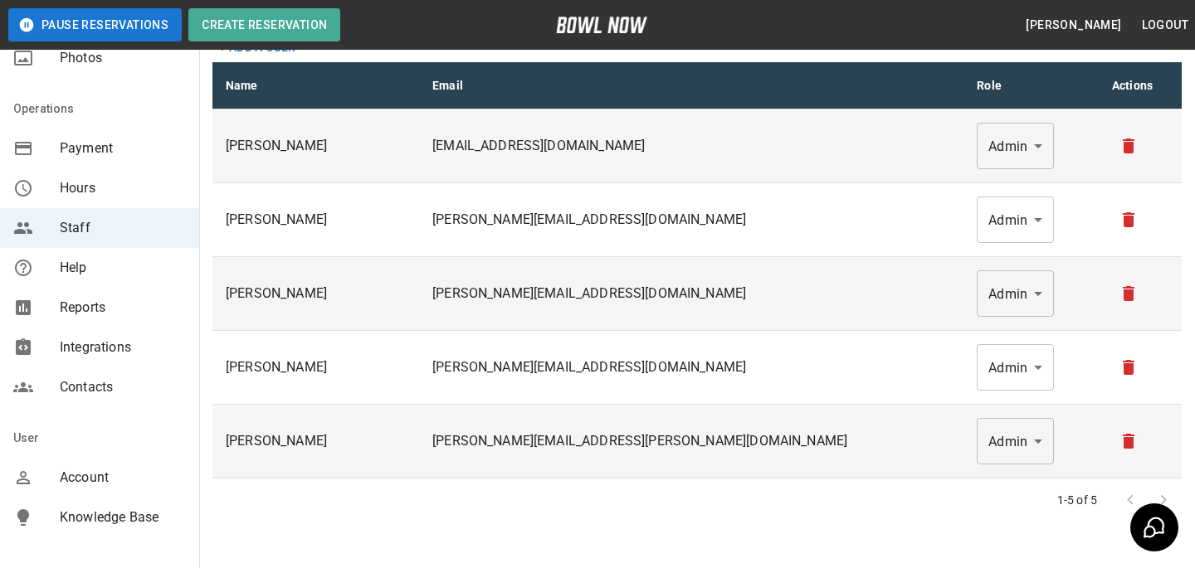
click at [69, 325] on div "Reports" at bounding box center [99, 308] width 199 height 40
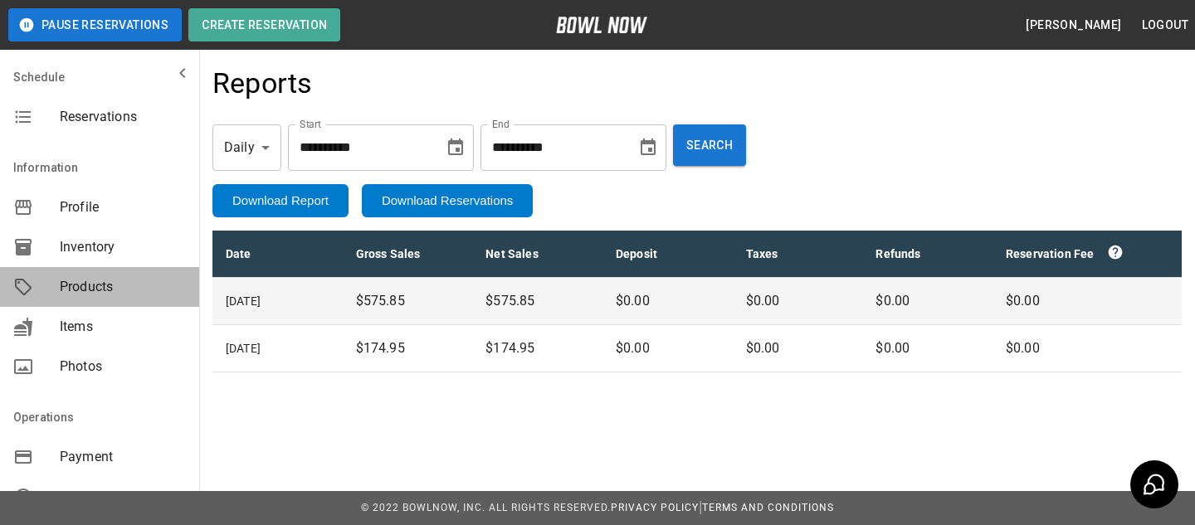
click at [110, 276] on div "Products" at bounding box center [99, 287] width 199 height 40
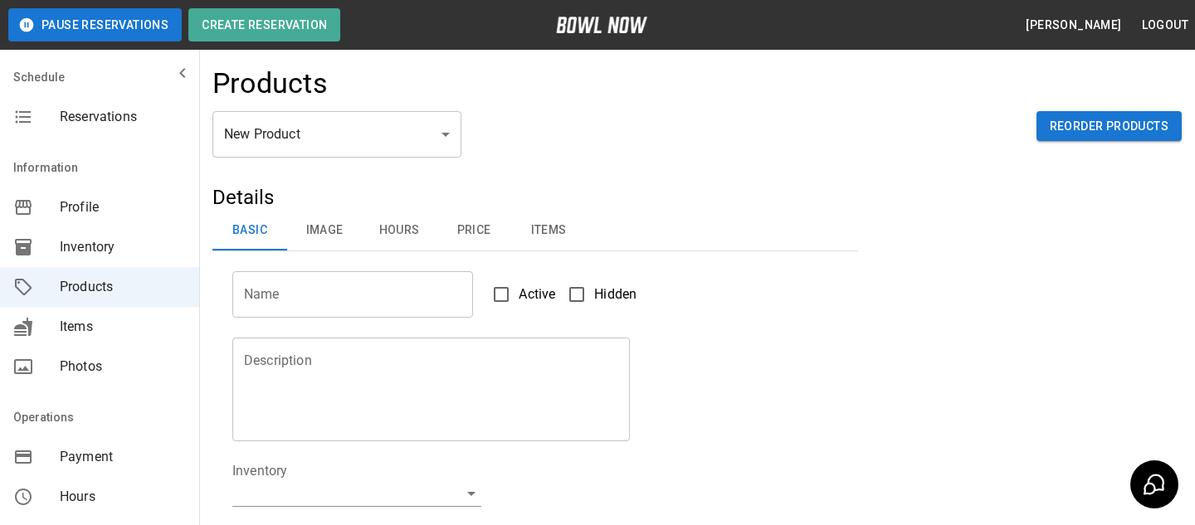
click at [353, 104] on div "Products" at bounding box center [696, 88] width 969 height 45
click at [349, 144] on body "Pause Reservations Create Reservation Bradey Powell Logout Schedule Reservation…" at bounding box center [597, 535] width 1195 height 1070
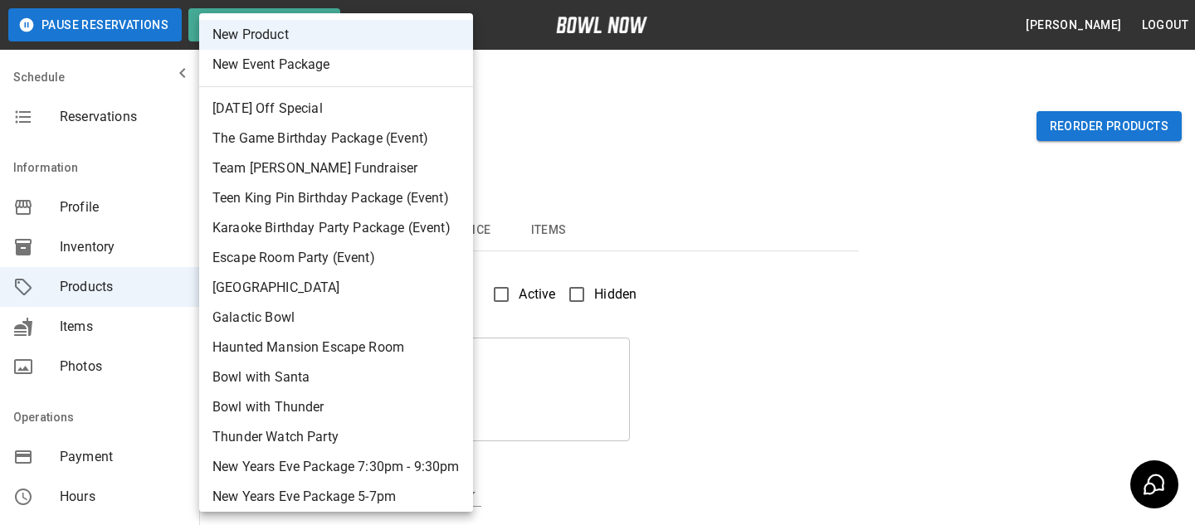
scroll to position [96, 0]
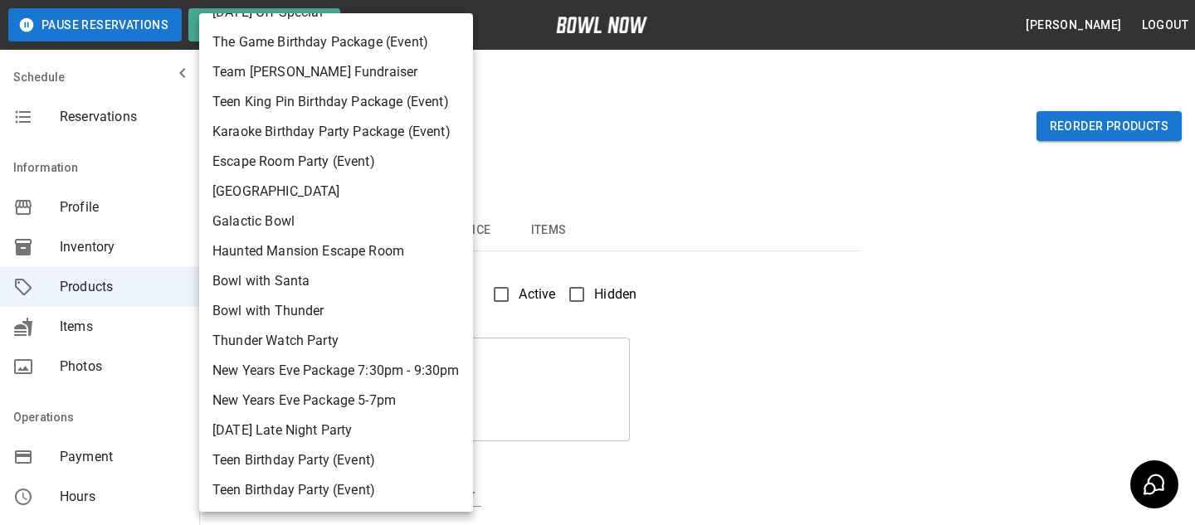
click at [324, 336] on li "Thunder Watch Party" at bounding box center [336, 341] width 274 height 30
type input "**"
type input "**********"
type textarea "**********"
type input "**********"
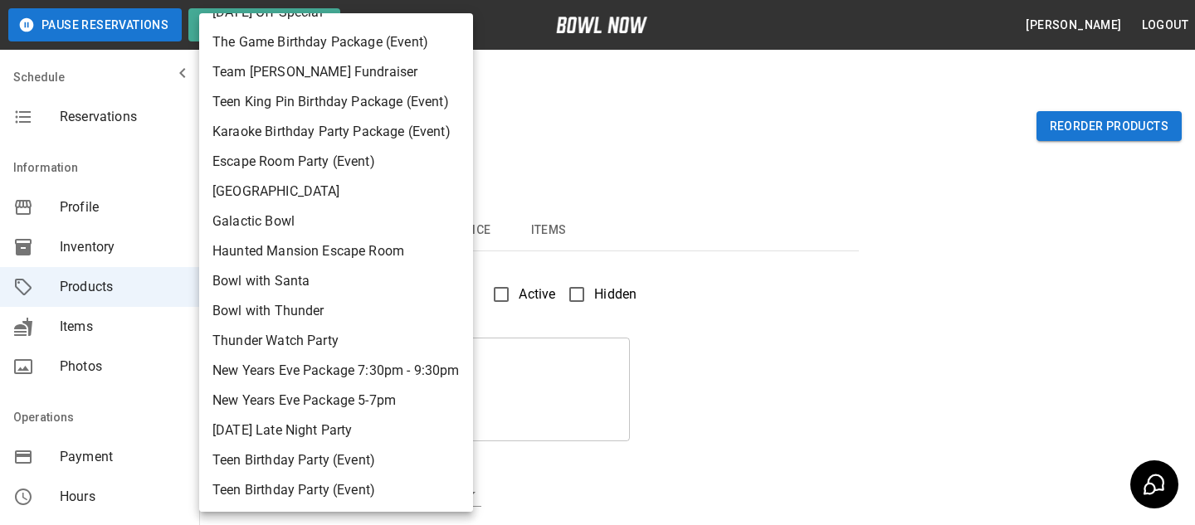
type input "*"
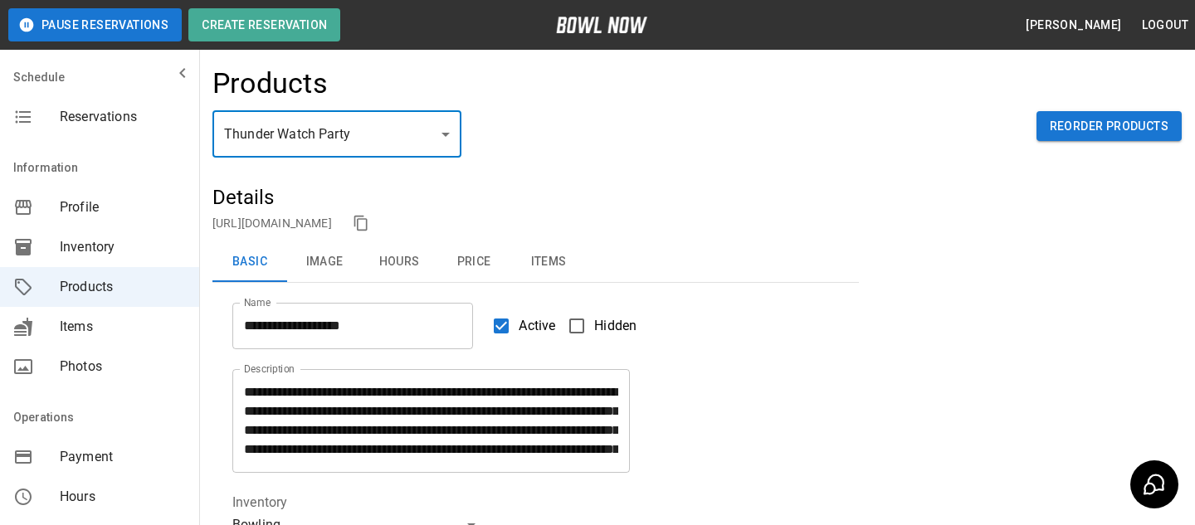
click at [159, 137] on nav "Schedule Reservations" at bounding box center [99, 100] width 199 height 86
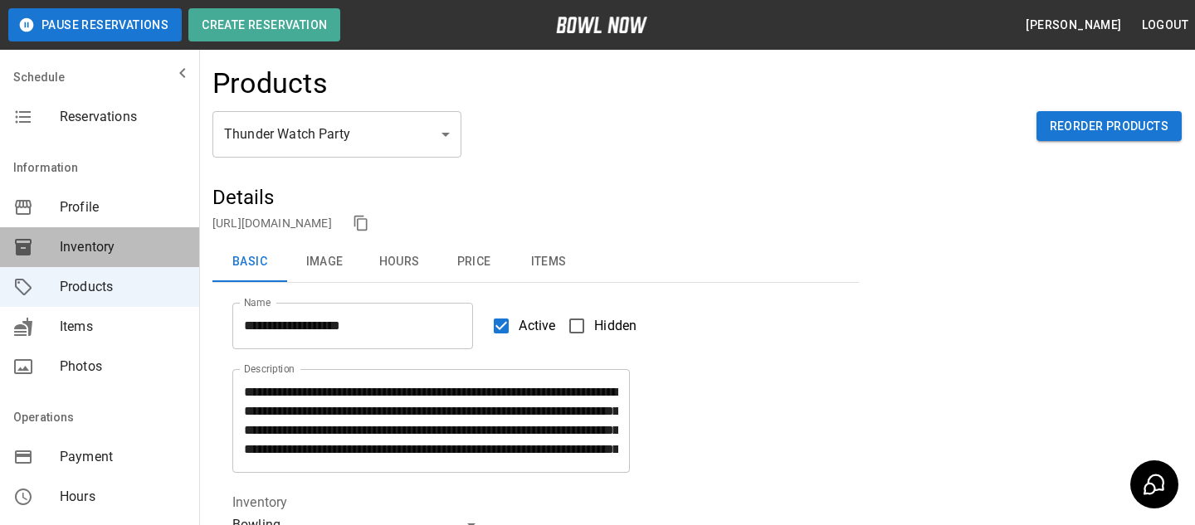
click at [151, 235] on div "Inventory" at bounding box center [99, 247] width 199 height 40
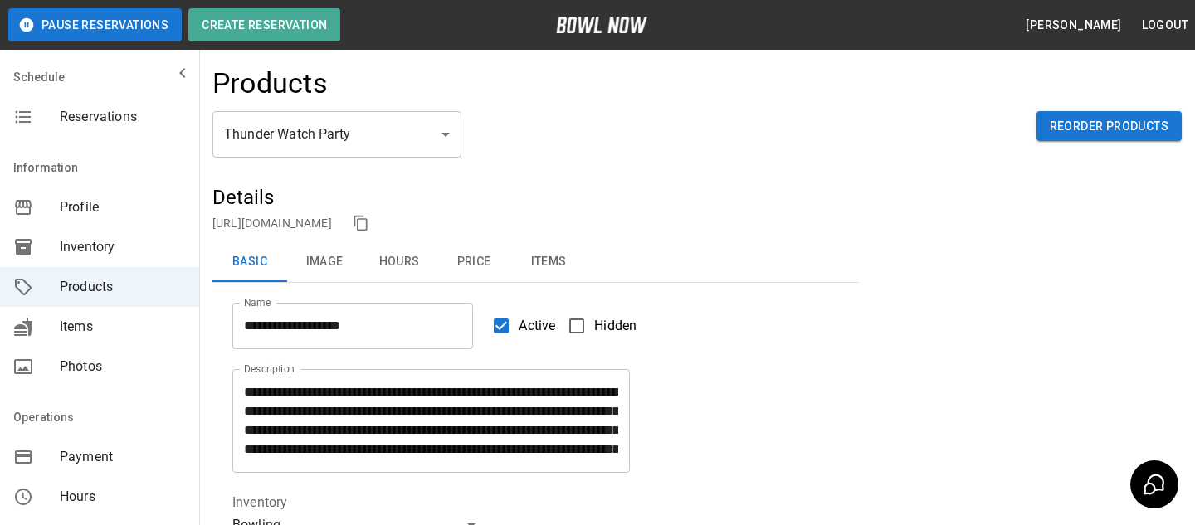
click at [158, 198] on span "Profile" at bounding box center [123, 208] width 126 height 20
click at [170, 196] on div "Profile" at bounding box center [99, 208] width 199 height 40
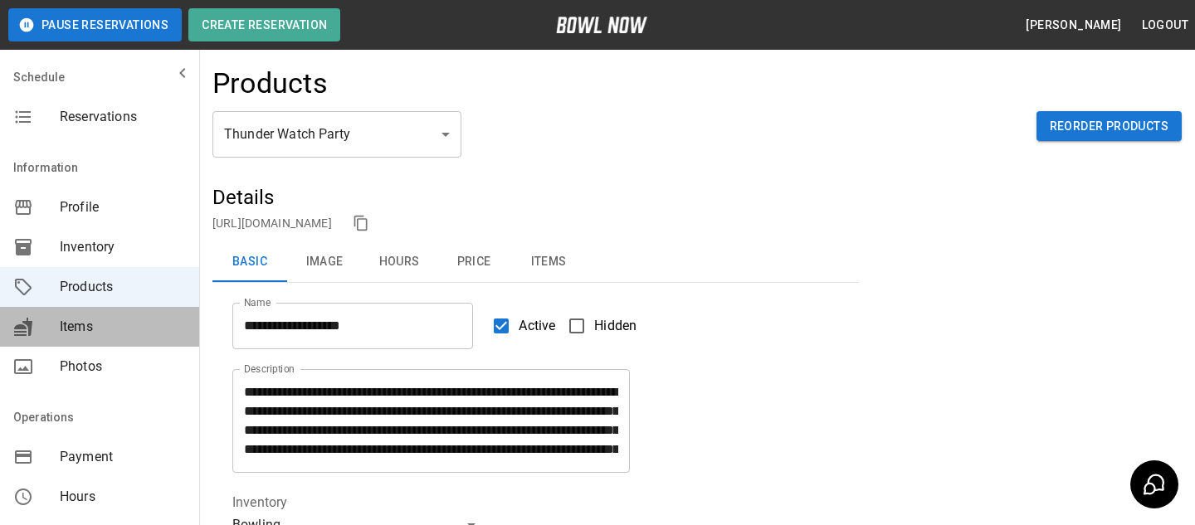
click at [122, 328] on span "Items" at bounding box center [123, 327] width 126 height 20
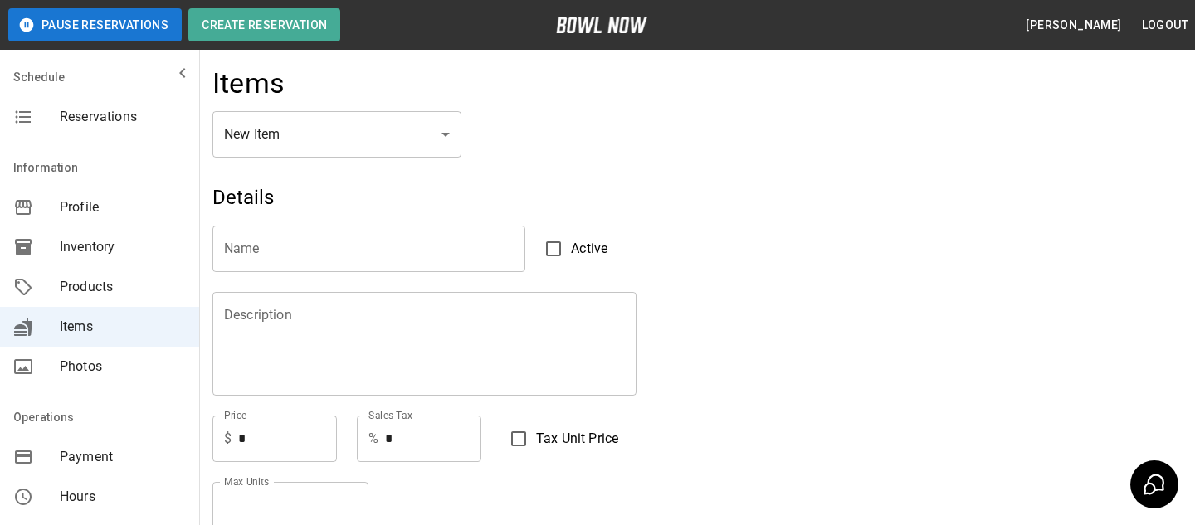
click at [296, 95] on div "Items" at bounding box center [696, 88] width 969 height 45
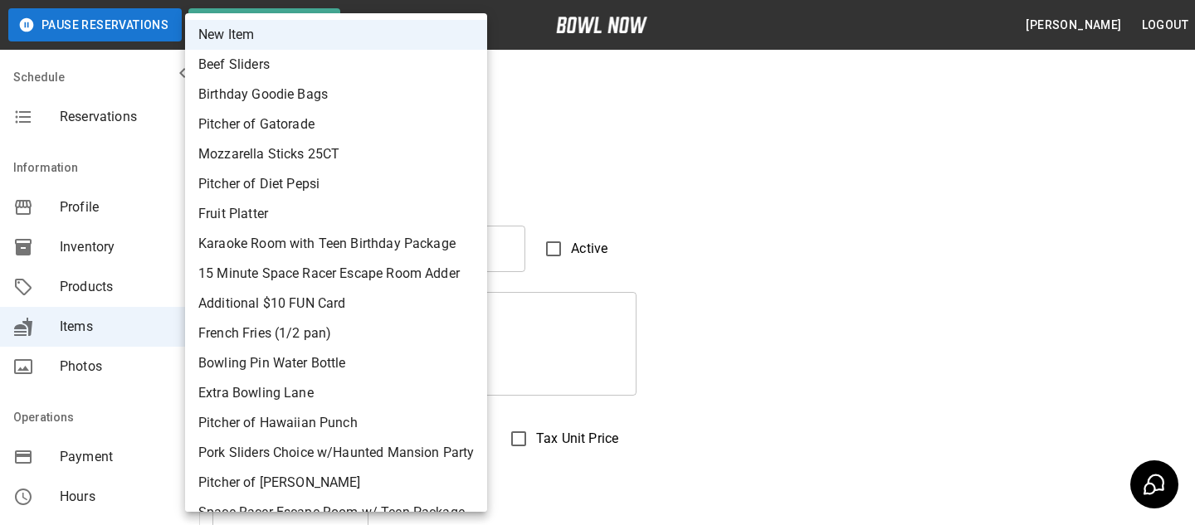
click at [695, 255] on div at bounding box center [597, 262] width 1195 height 525
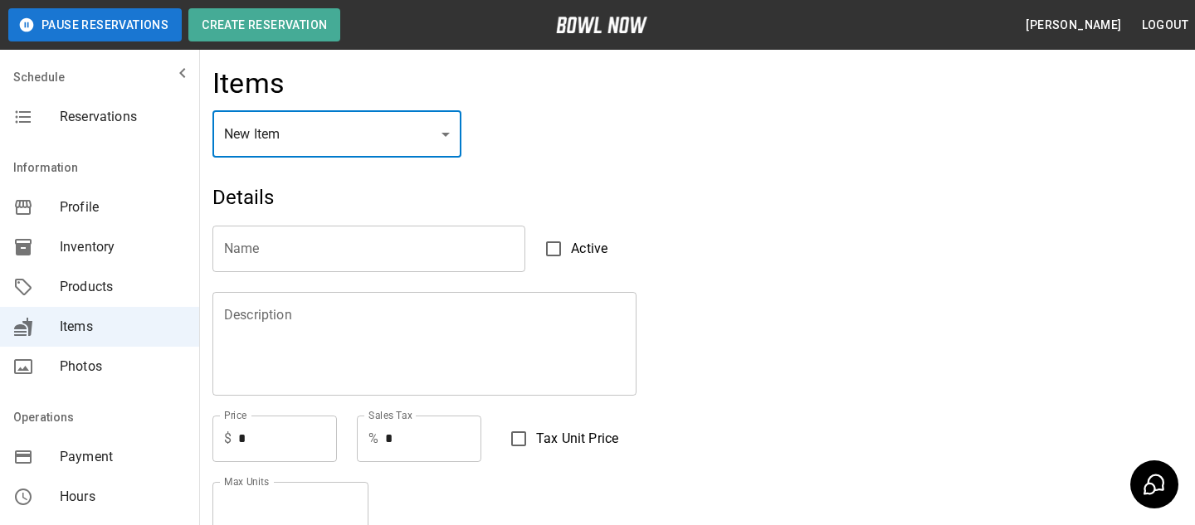
click at [134, 284] on span "Products" at bounding box center [123, 287] width 126 height 20
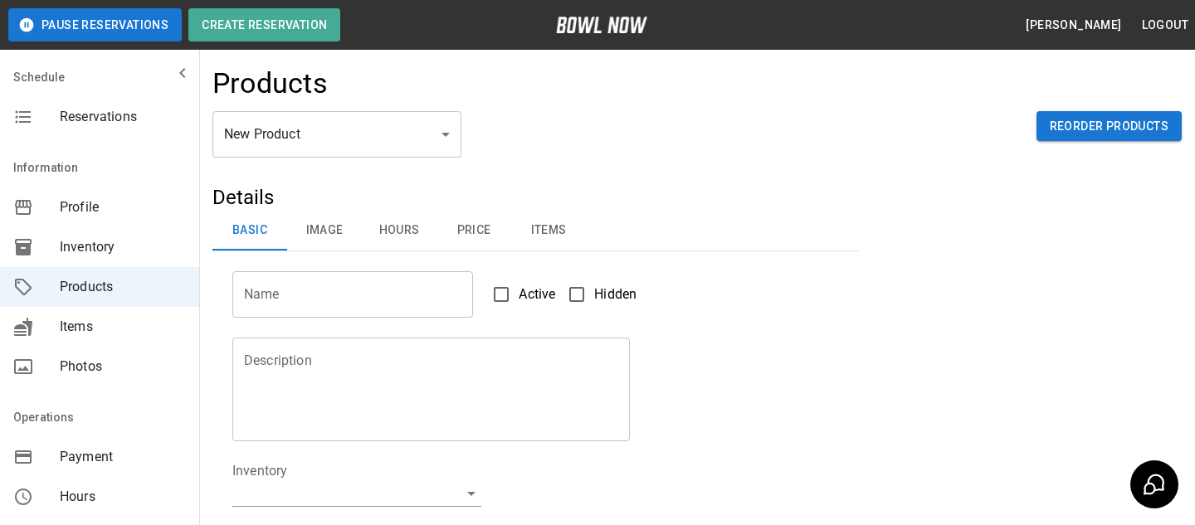
click at [1056, 110] on div "Products" at bounding box center [696, 88] width 969 height 45
click at [1056, 133] on button "Reorder Products" at bounding box center [1108, 126] width 145 height 31
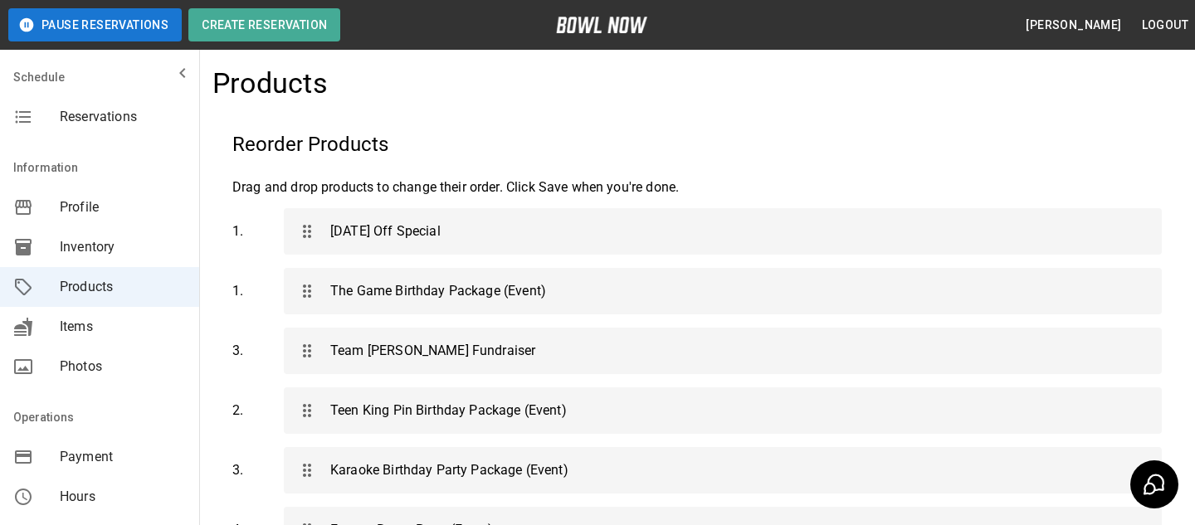
click at [115, 324] on span "Items" at bounding box center [123, 327] width 126 height 20
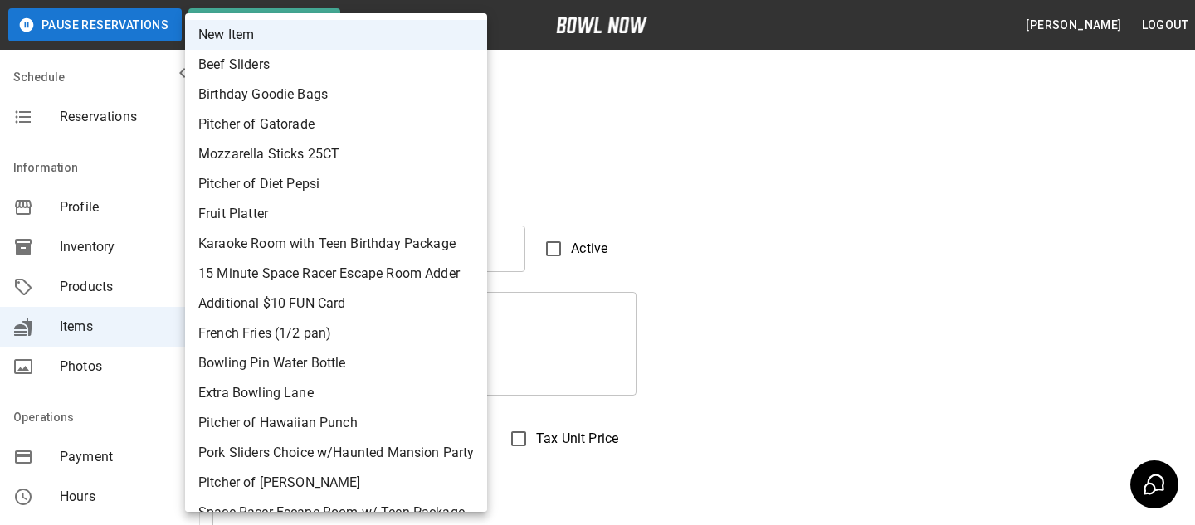
click at [919, 192] on div at bounding box center [597, 262] width 1195 height 525
click at [562, 158] on div at bounding box center [597, 262] width 1195 height 525
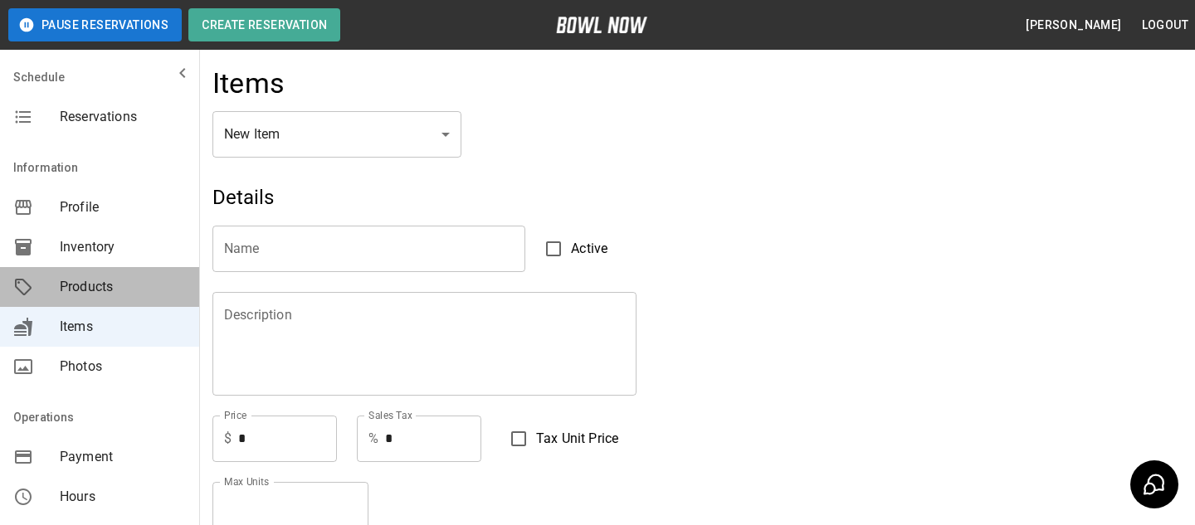
click at [70, 285] on span "Products" at bounding box center [123, 287] width 126 height 20
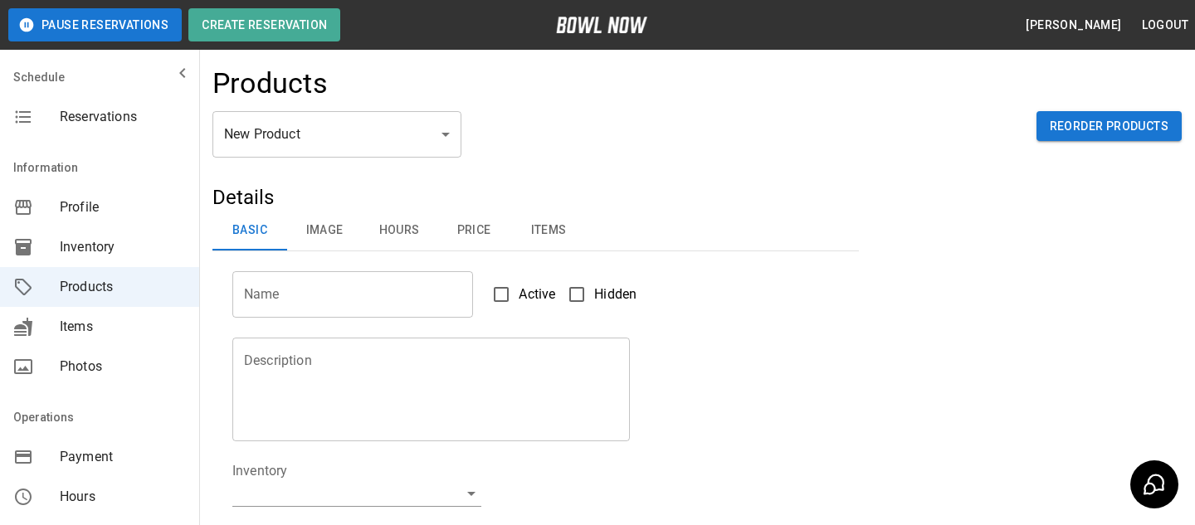
click at [308, 141] on body "Pause Reservations Create Reservation Bradey Powell Logout Schedule Reservation…" at bounding box center [597, 535] width 1195 height 1070
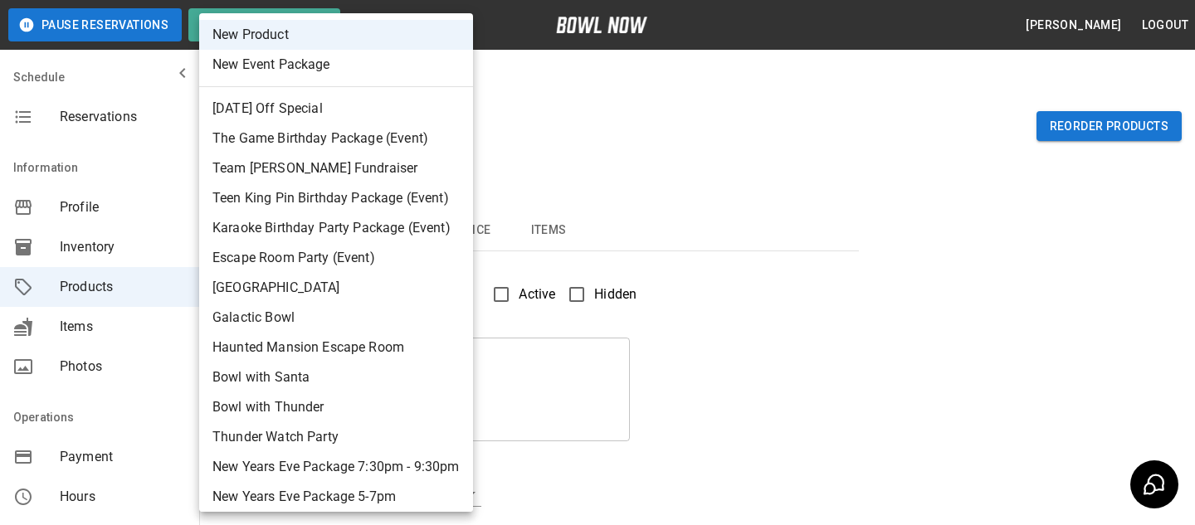
click at [642, 126] on div at bounding box center [597, 262] width 1195 height 525
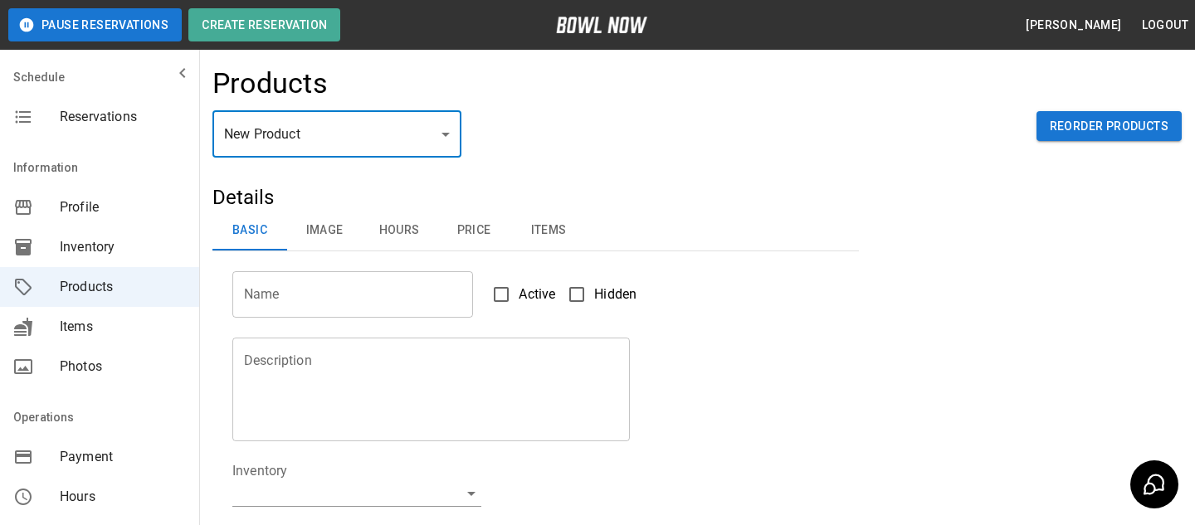
click at [545, 263] on div "Active Hidden" at bounding box center [551, 284] width 157 height 55
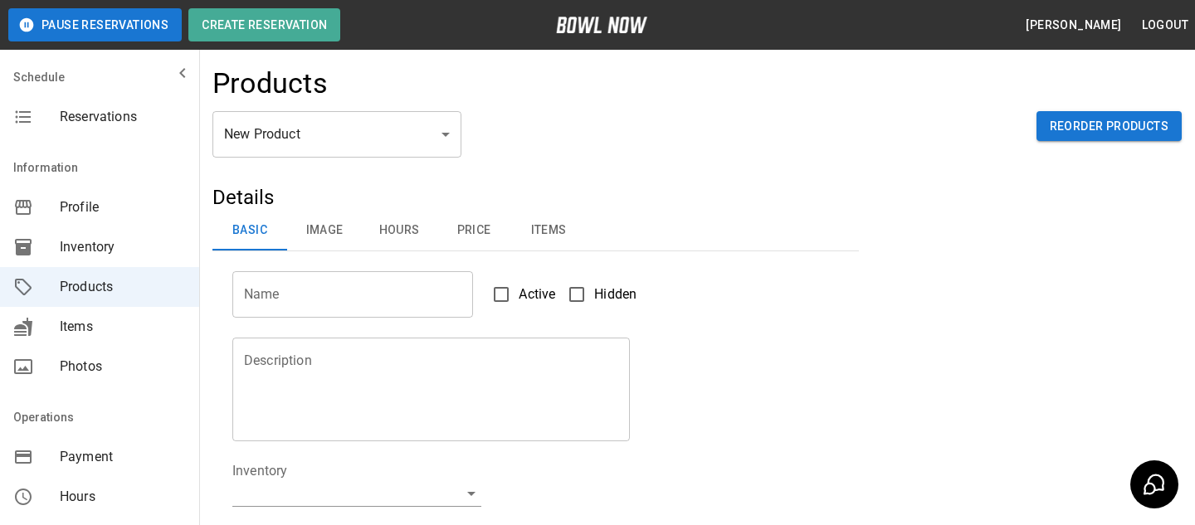
click at [559, 237] on button "Items" at bounding box center [548, 231] width 75 height 40
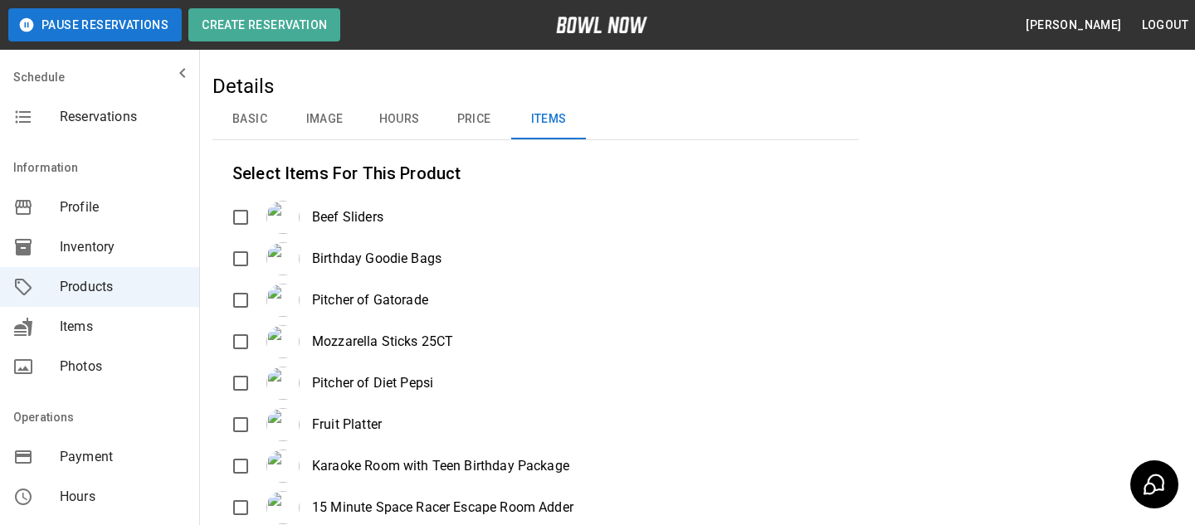
scroll to position [164, 0]
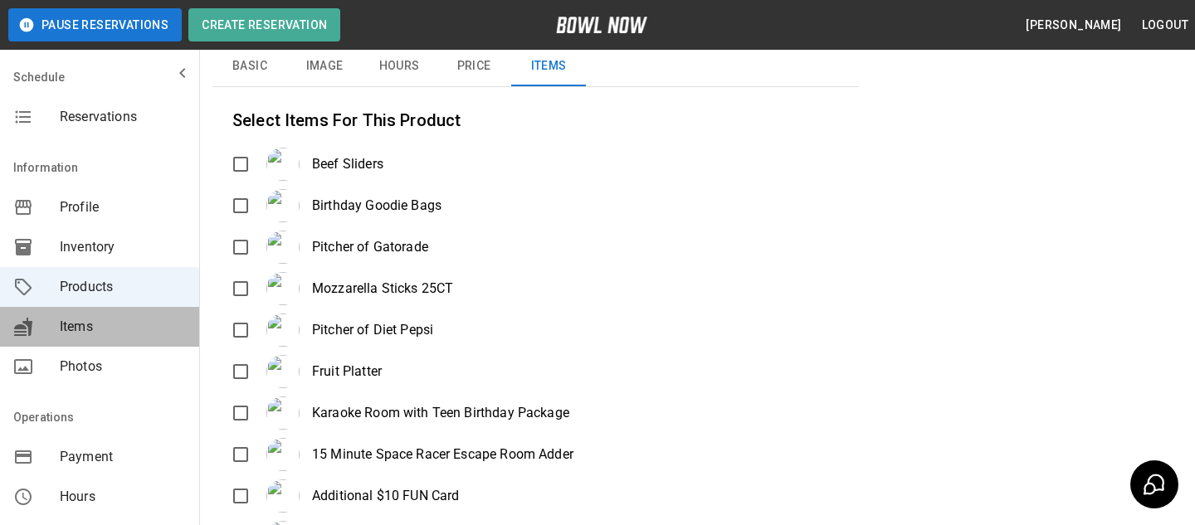
click at [119, 344] on div "Items" at bounding box center [99, 327] width 199 height 40
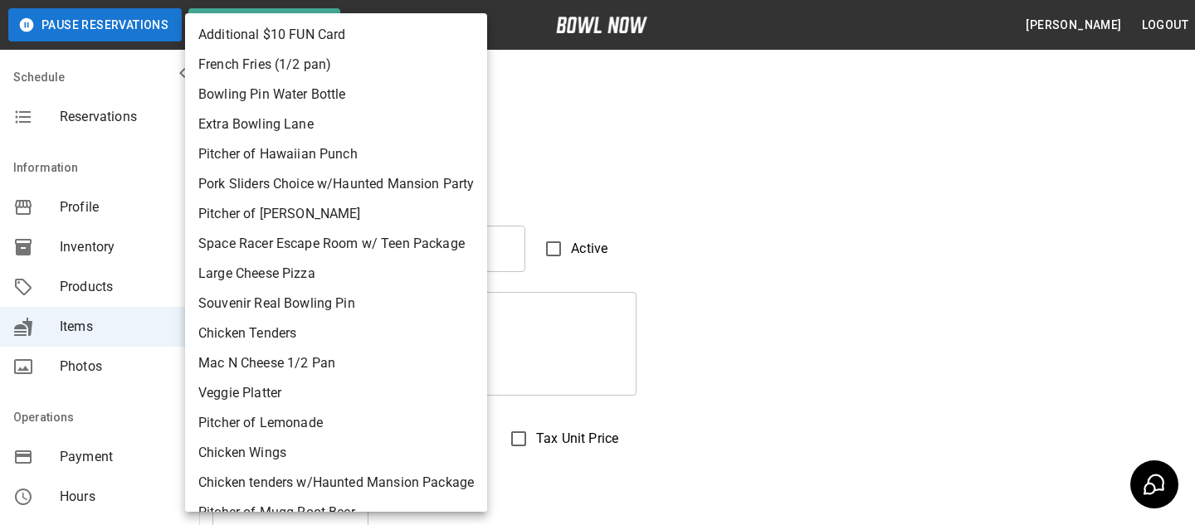
scroll to position [315, 0]
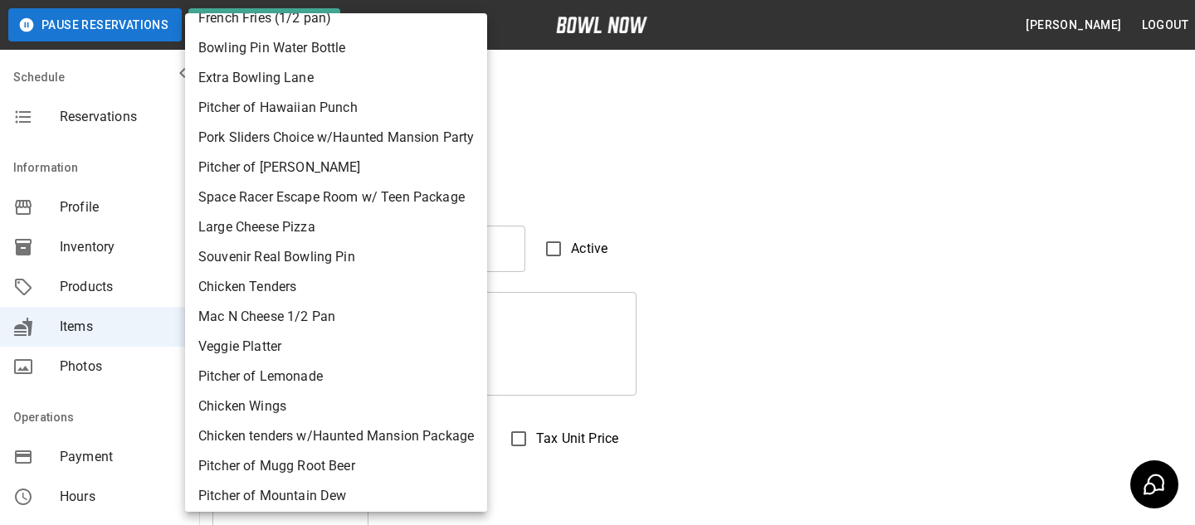
click at [886, 282] on div at bounding box center [597, 262] width 1195 height 525
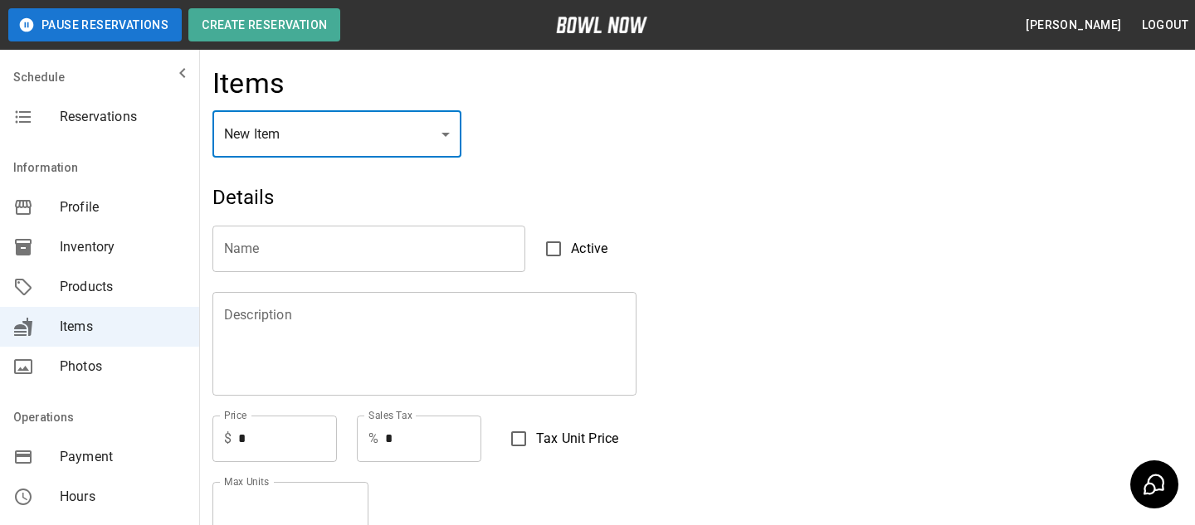
click at [84, 291] on span "Products" at bounding box center [123, 287] width 126 height 20
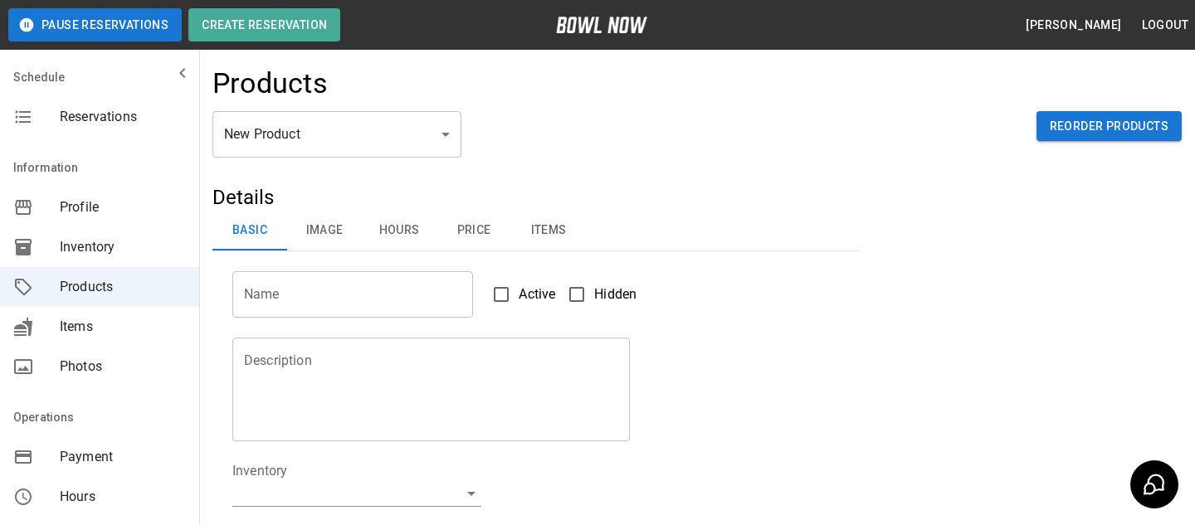
click at [562, 246] on button "Items" at bounding box center [548, 231] width 75 height 40
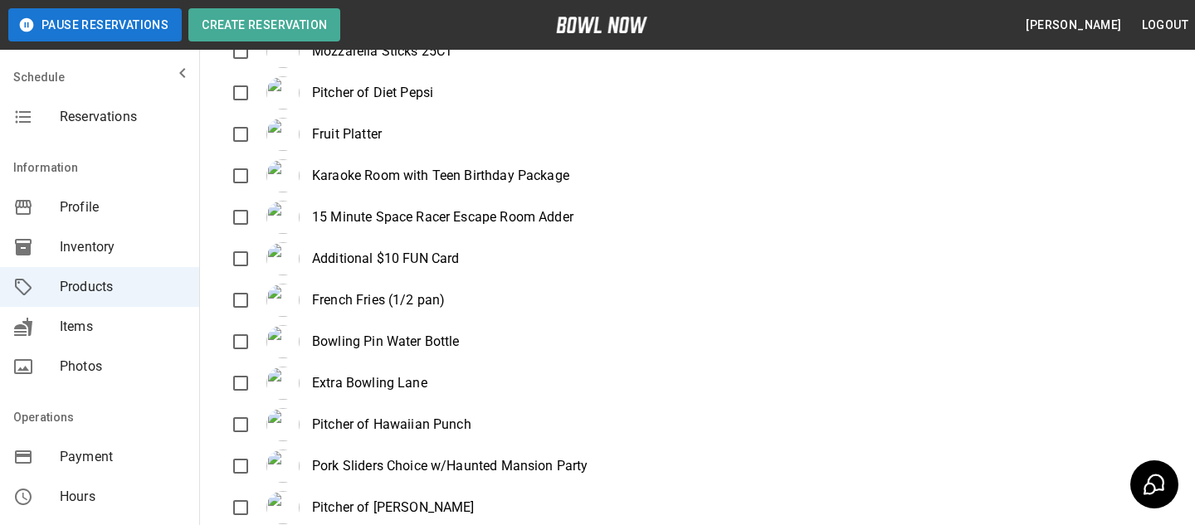
scroll to position [400, 0]
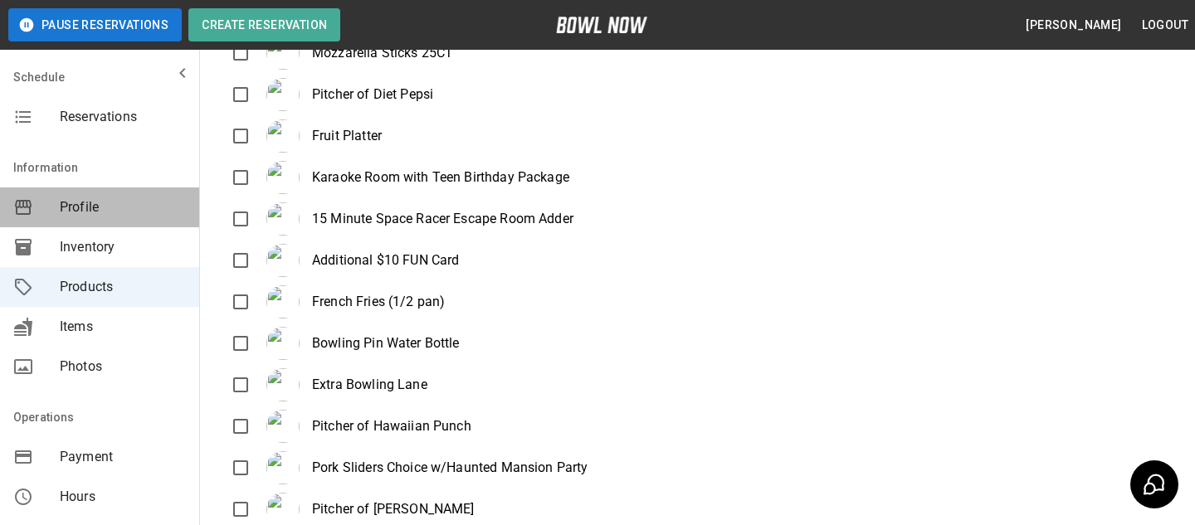
click at [80, 213] on span "Profile" at bounding box center [123, 208] width 126 height 20
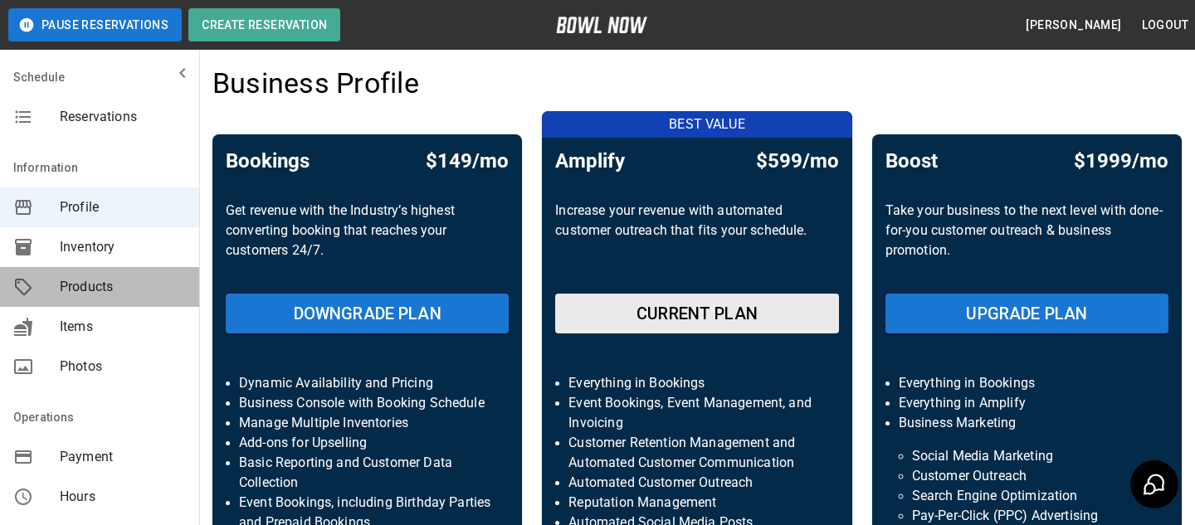
click at [182, 287] on span "Products" at bounding box center [123, 287] width 126 height 20
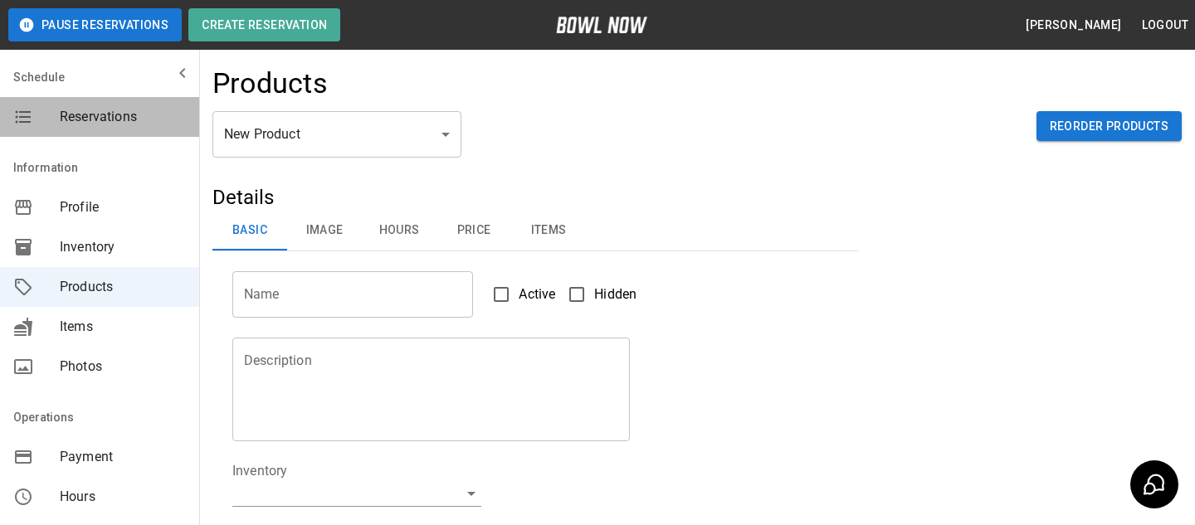
click at [193, 131] on div "Reservations" at bounding box center [99, 117] width 199 height 40
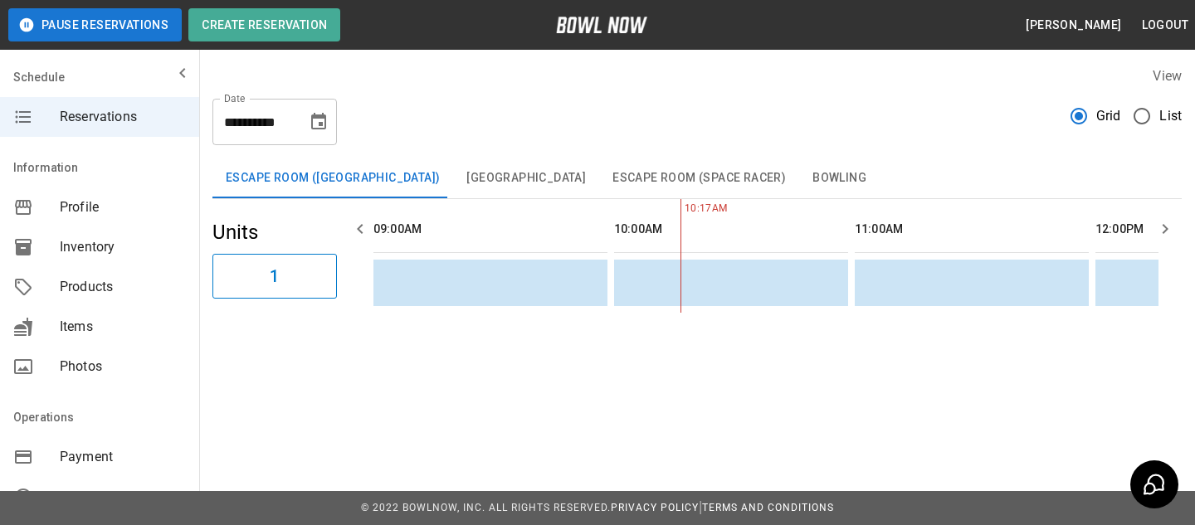
scroll to position [0, 241]
click at [97, 239] on span "Inventory" at bounding box center [123, 247] width 126 height 20
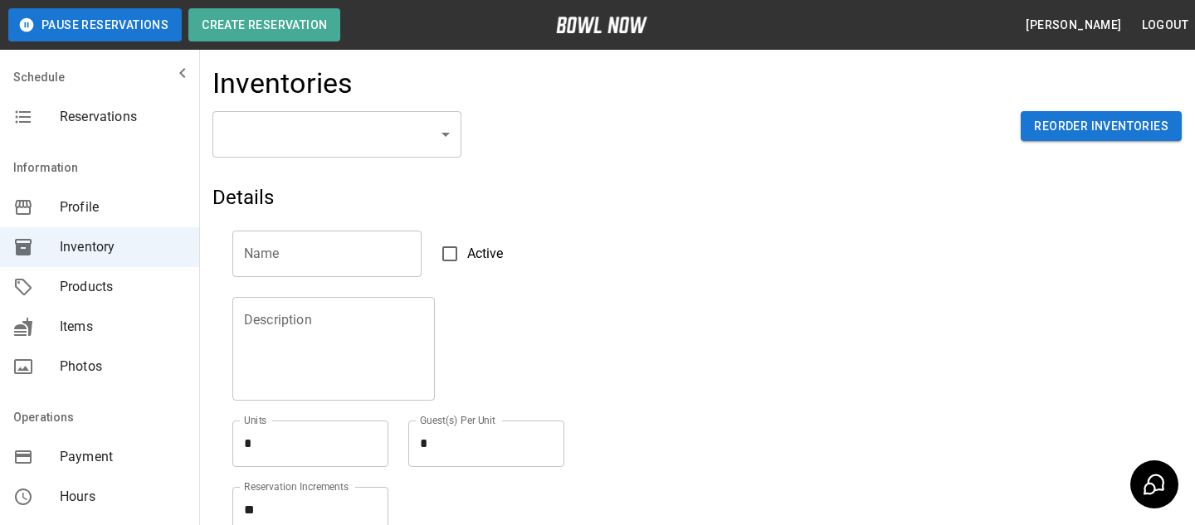
drag, startPoint x: 297, startPoint y: 166, endPoint x: 300, endPoint y: 154, distance: 12.7
click at [300, 154] on div "​ ​ Reorder Inventories" at bounding box center [696, 147] width 969 height 73
click at [320, 128] on body "Pause Reservations Create Reservation Bradey Powell Logout Schedule Reservation…" at bounding box center [597, 365] width 1195 height 731
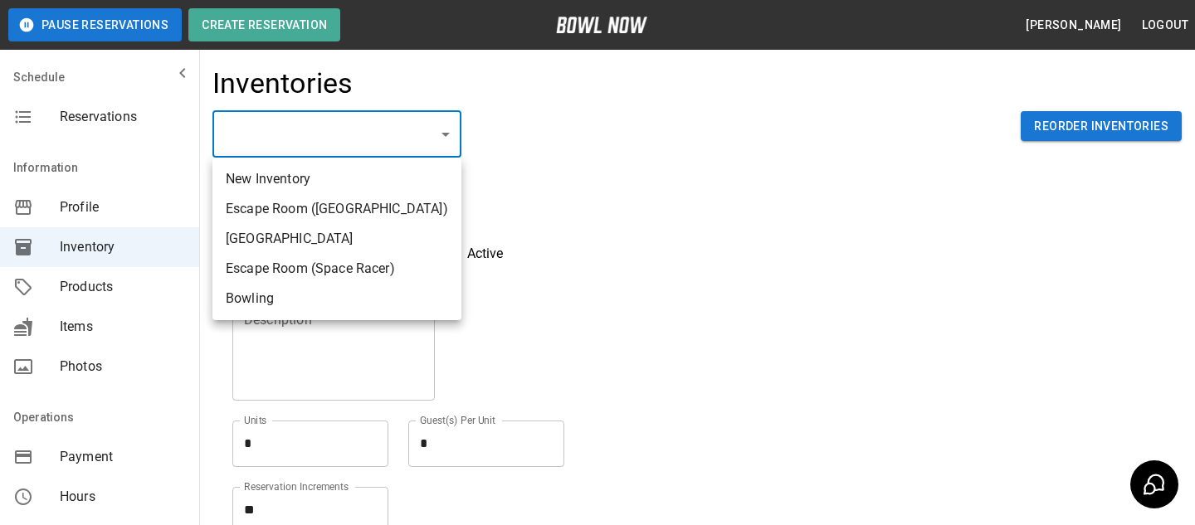
click at [413, 188] on li "New Inventory" at bounding box center [336, 179] width 249 height 30
type input "**********"
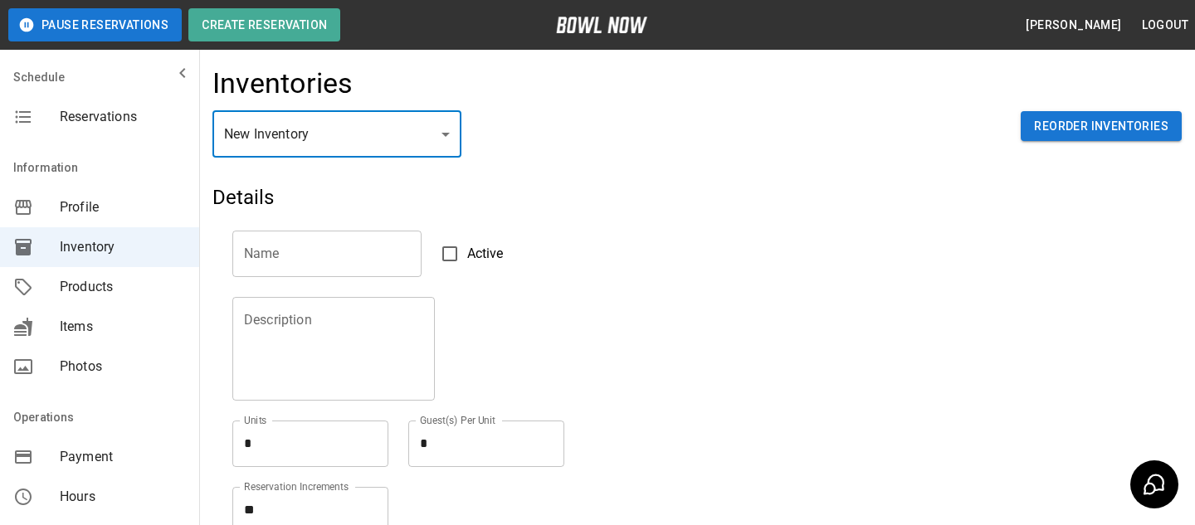
click at [355, 161] on div "**********" at bounding box center [696, 147] width 969 height 73
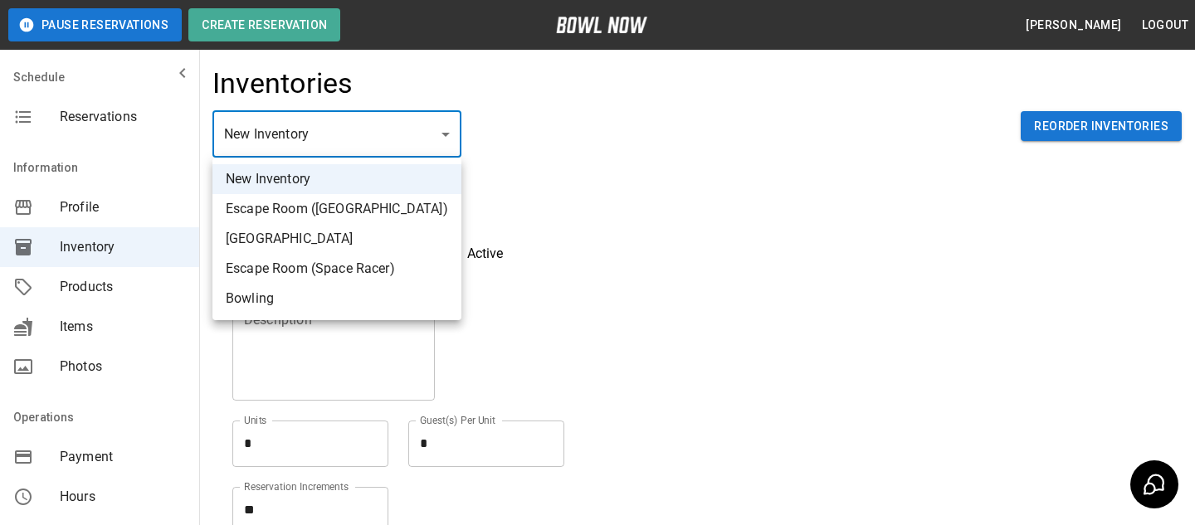
click at [354, 148] on body "**********" at bounding box center [597, 365] width 1195 height 731
click at [562, 173] on div at bounding box center [597, 262] width 1195 height 525
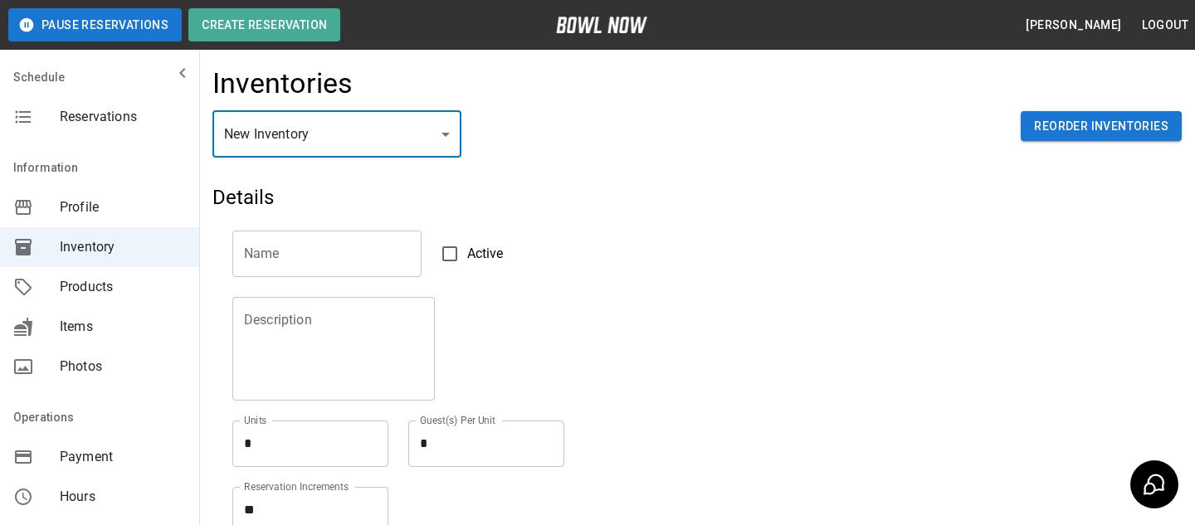
click at [83, 136] on div "Reservations" at bounding box center [99, 117] width 199 height 40
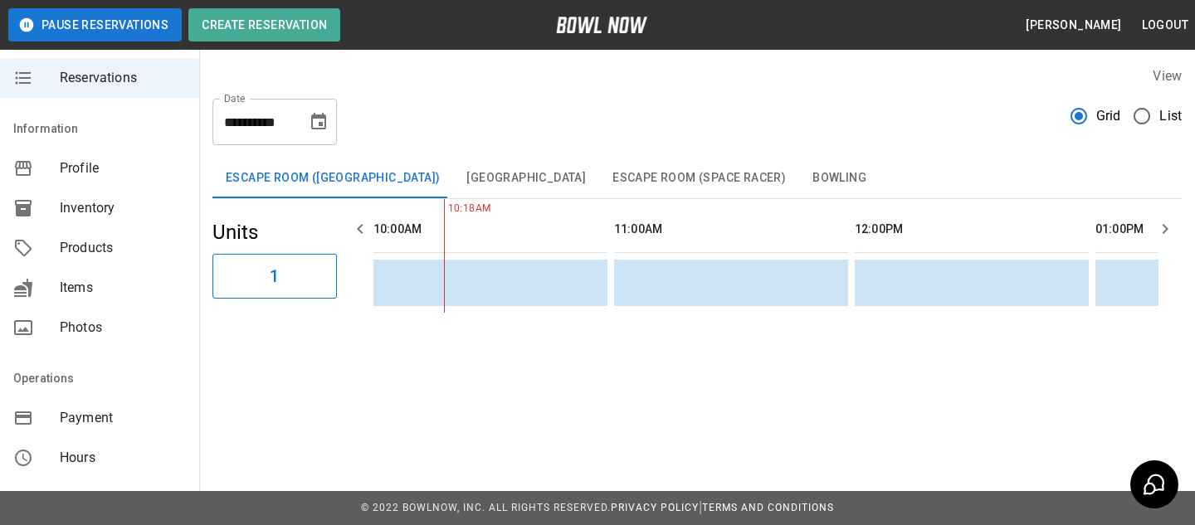
scroll to position [38, 0]
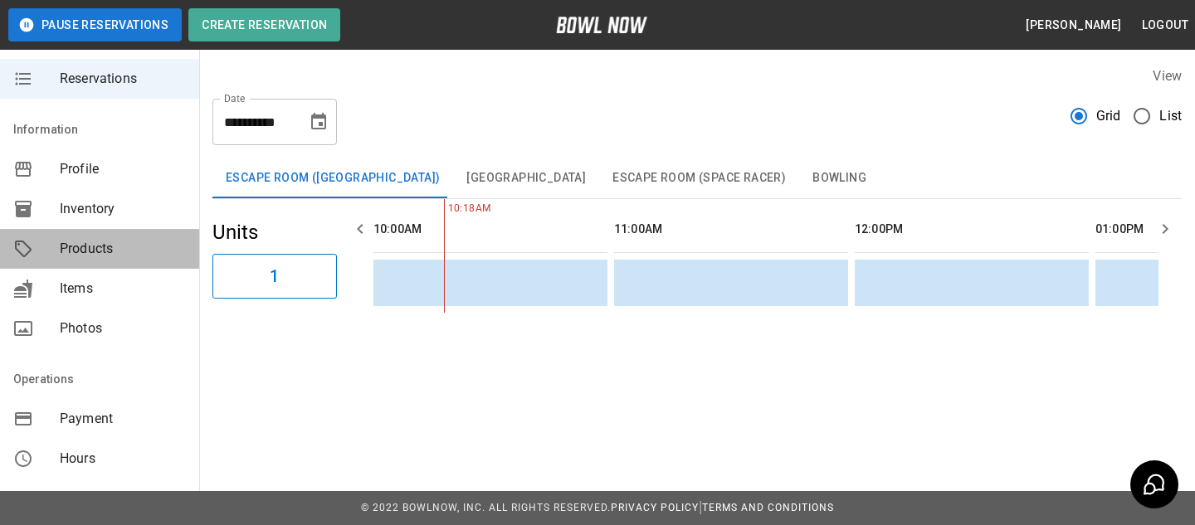
click at [140, 261] on div "Products" at bounding box center [99, 249] width 199 height 40
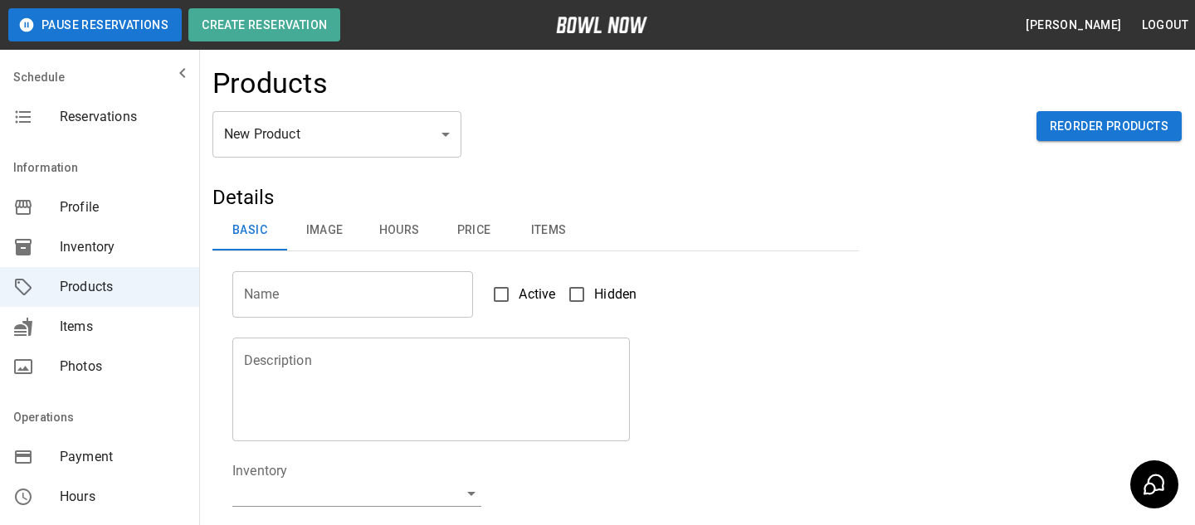
click at [369, 133] on body "Pause Reservations Create Reservation Bradey Powell Logout Schedule Reservation…" at bounding box center [597, 535] width 1195 height 1070
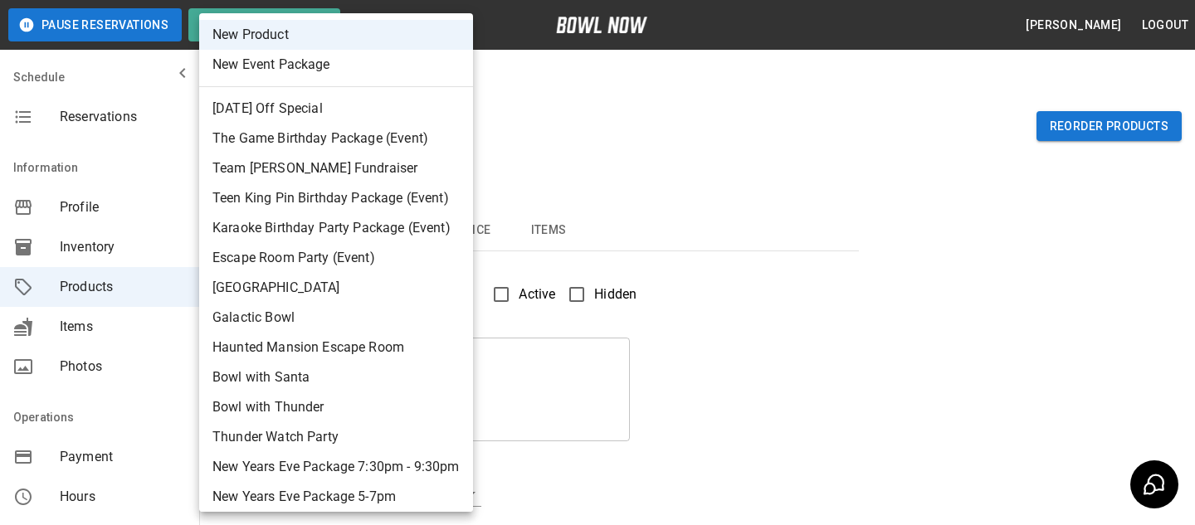
click at [544, 133] on div at bounding box center [597, 262] width 1195 height 525
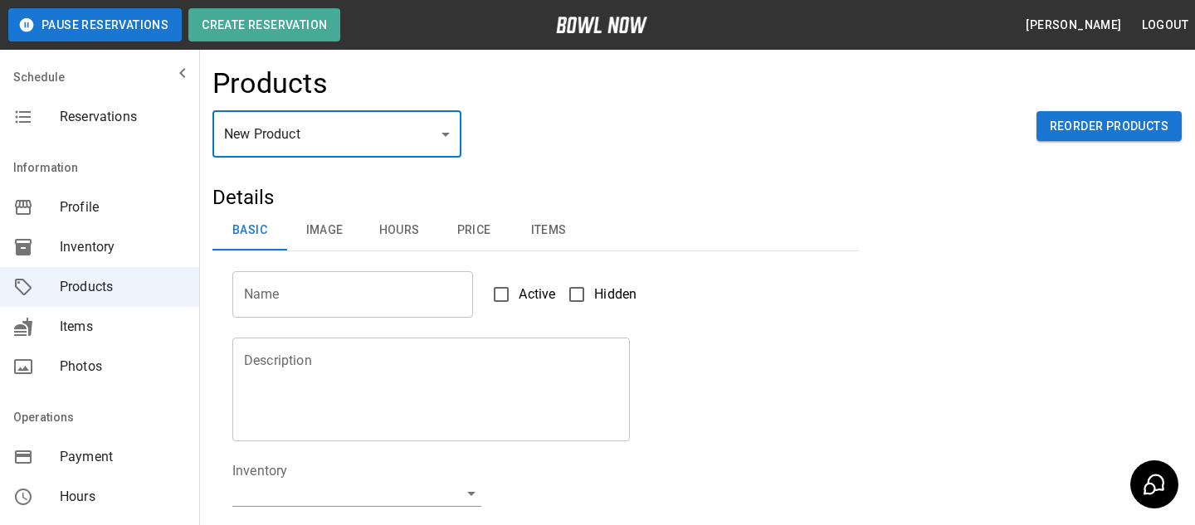
click at [167, 116] on span "Reservations" at bounding box center [123, 117] width 126 height 20
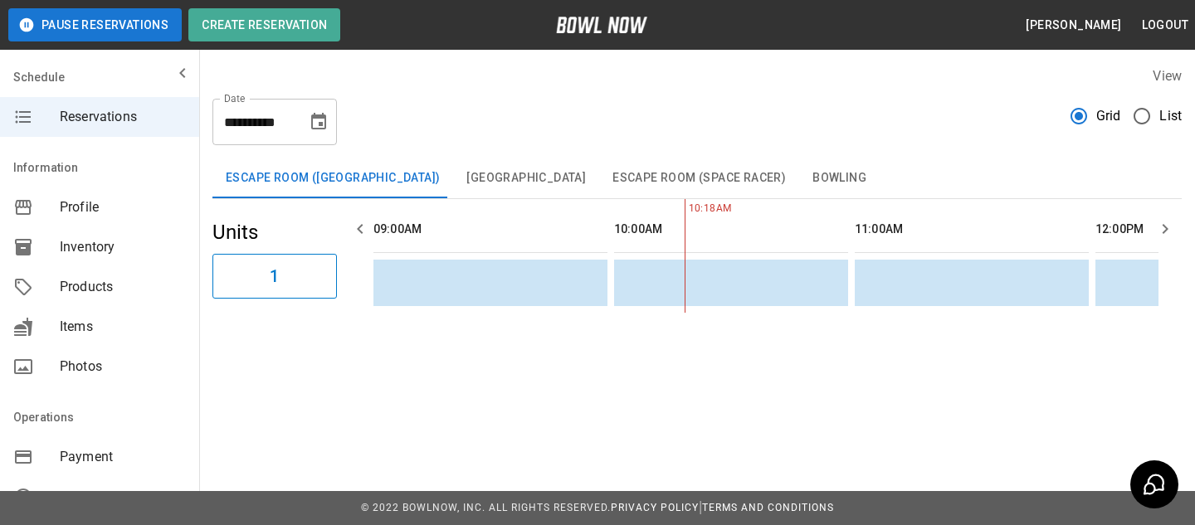
scroll to position [0, 241]
click at [849, 177] on div "Escape Room (Haunted Mansion) Karaoke Room Escape Room (Space Racer) Bowling" at bounding box center [696, 179] width 969 height 40
click at [837, 177] on button "Bowling" at bounding box center [839, 179] width 80 height 40
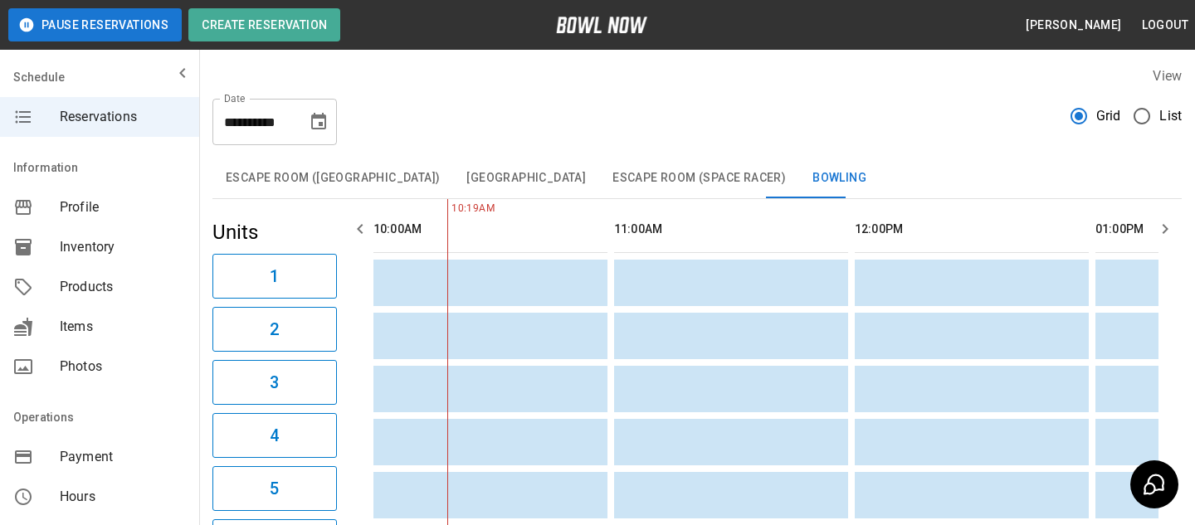
click at [1160, 129] on label "List" at bounding box center [1152, 116] width 57 height 35
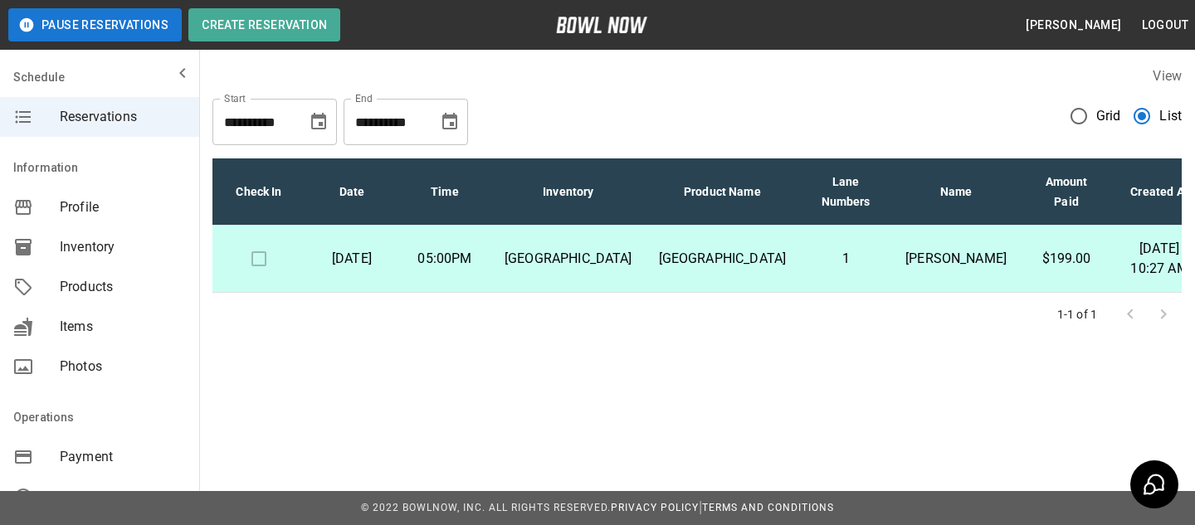
click at [1105, 115] on span "Grid" at bounding box center [1108, 116] width 25 height 20
click at [454, 116] on icon "Choose date, selected date is Oct 24, 2025" at bounding box center [449, 121] width 15 height 17
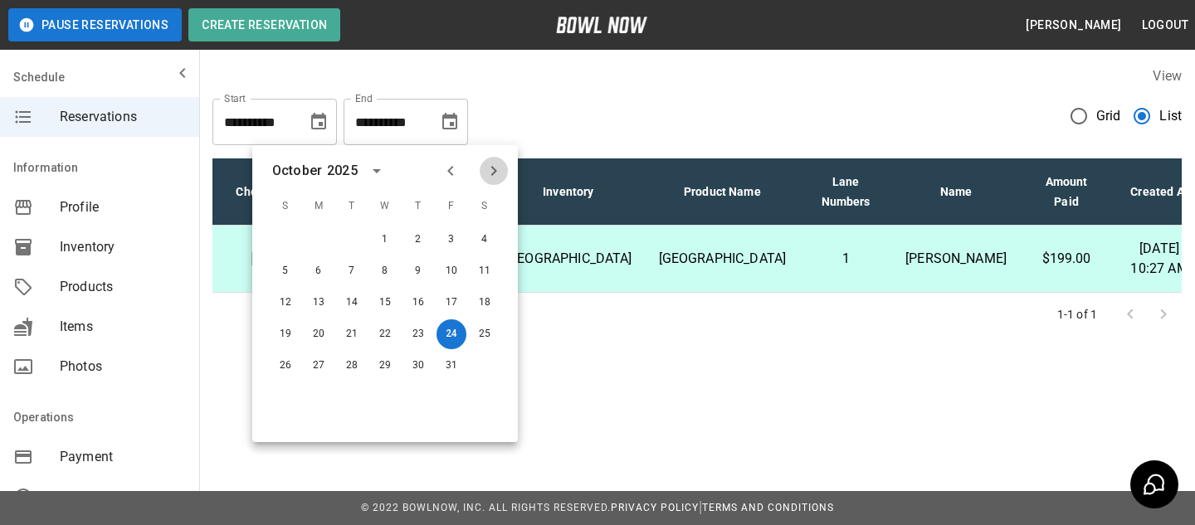
click at [491, 174] on icon "Next month" at bounding box center [494, 171] width 6 height 10
click at [393, 374] on button "31" at bounding box center [385, 366] width 30 height 30
type input "**********"
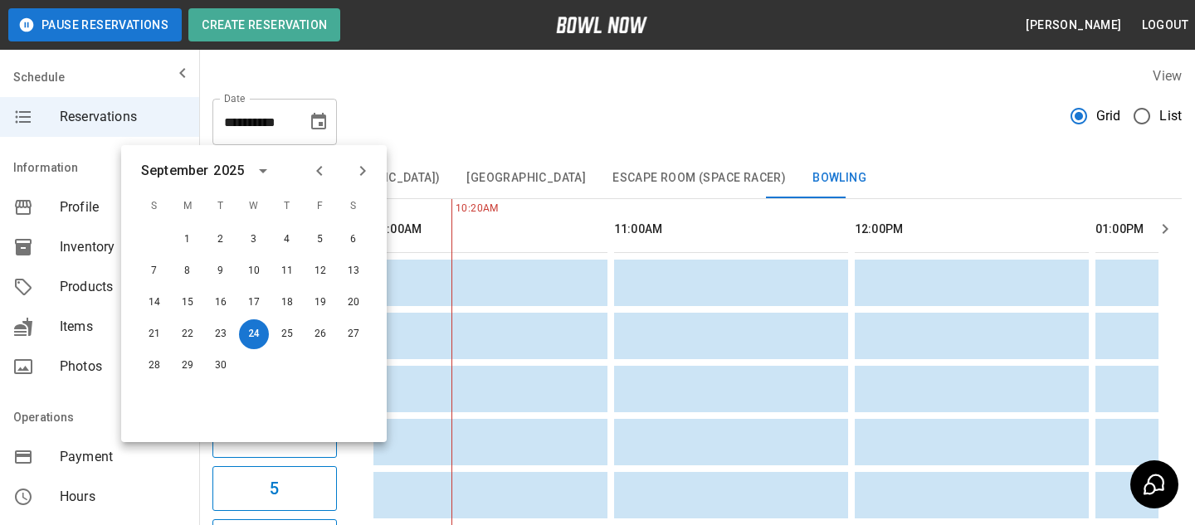
click at [348, 159] on div at bounding box center [341, 171] width 20 height 28
click at [349, 163] on div at bounding box center [341, 171] width 20 height 28
click at [360, 167] on icon "Next month" at bounding box center [363, 171] width 6 height 10
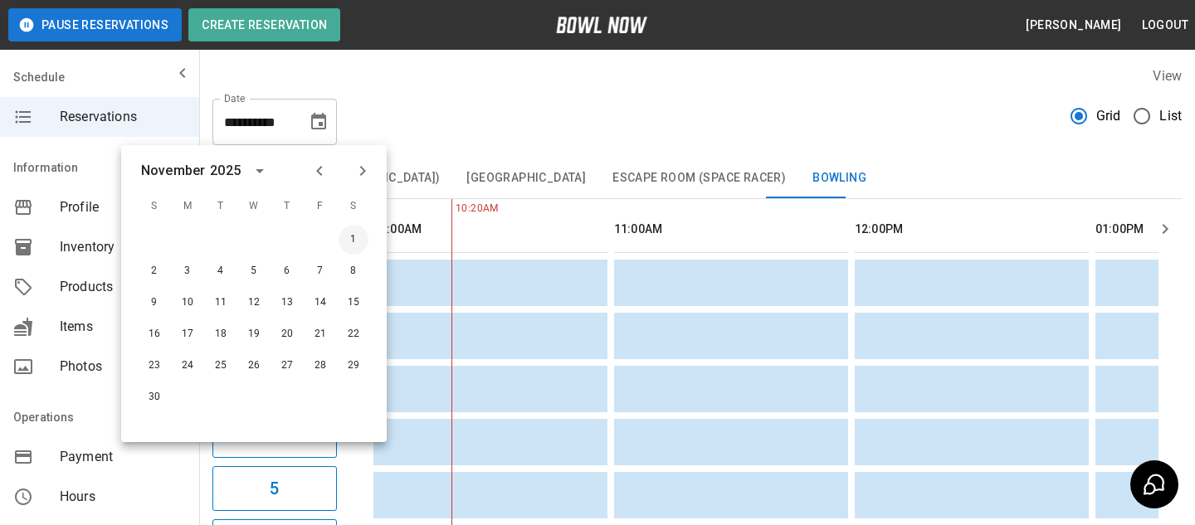
click at [363, 229] on button "1" at bounding box center [354, 240] width 30 height 30
click at [354, 235] on button "1" at bounding box center [354, 240] width 30 height 30
type input "**********"
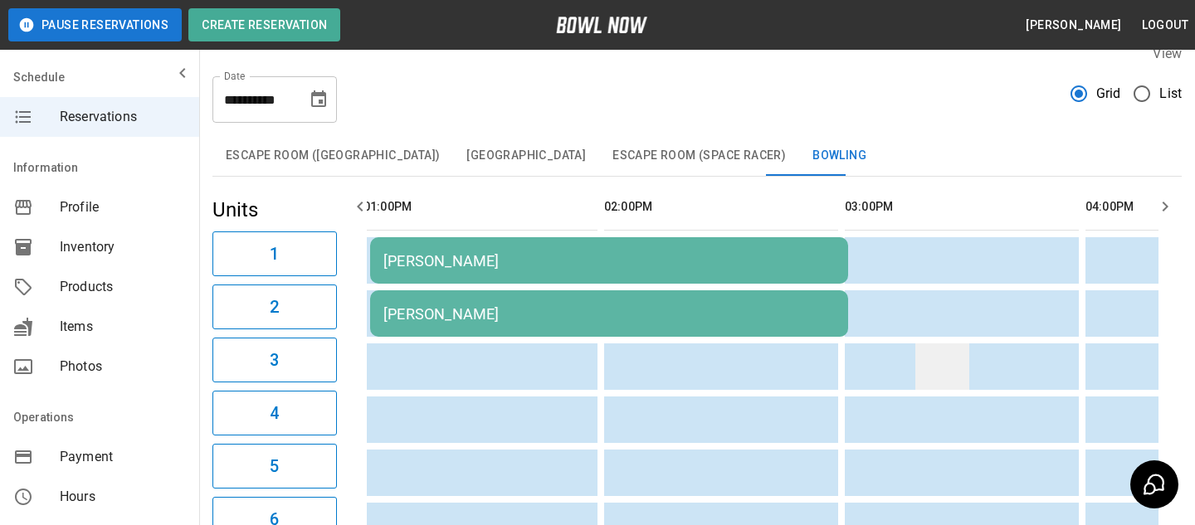
scroll to position [0, 880]
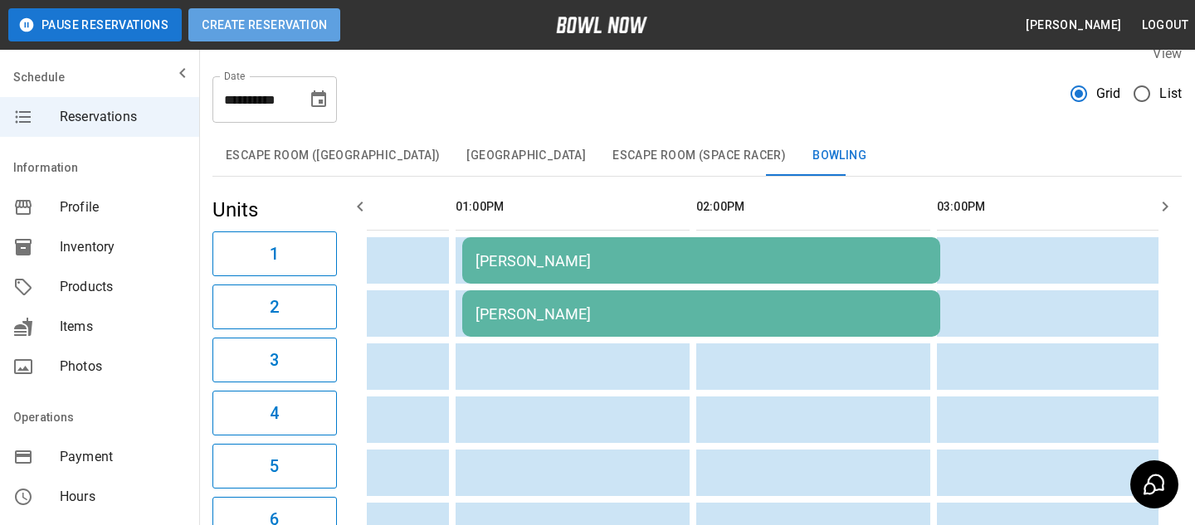
click at [218, 31] on button "Create Reservation" at bounding box center [264, 24] width 152 height 33
type input "**********"
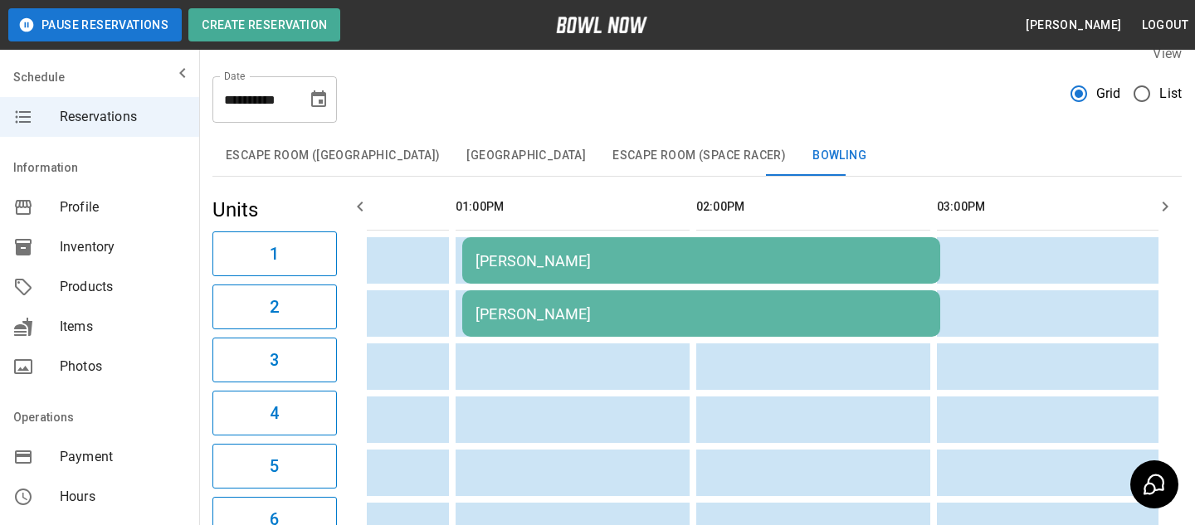
type input "**********"
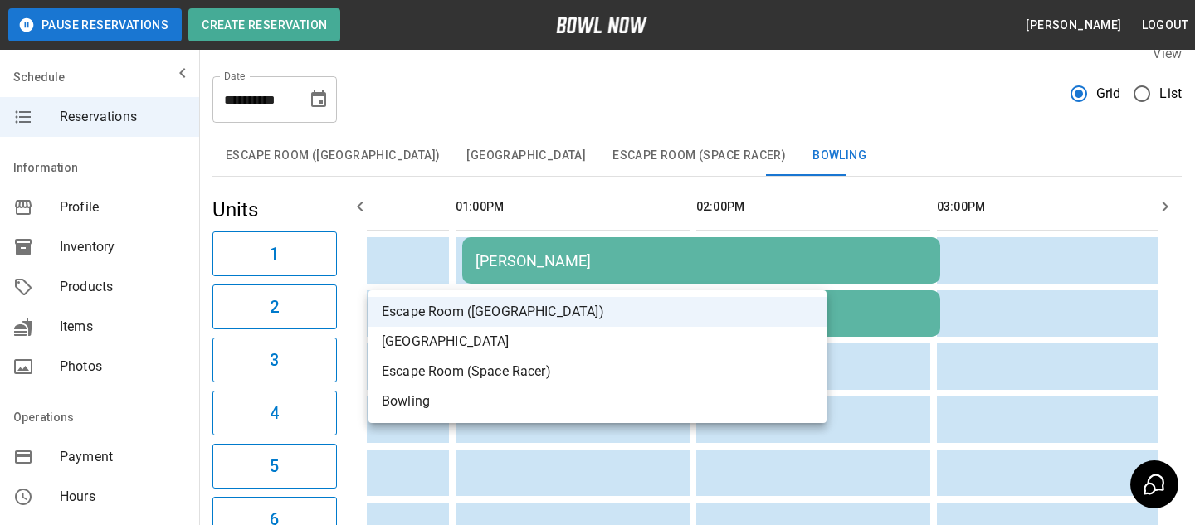
click at [514, 395] on li "Bowling" at bounding box center [597, 402] width 458 height 30
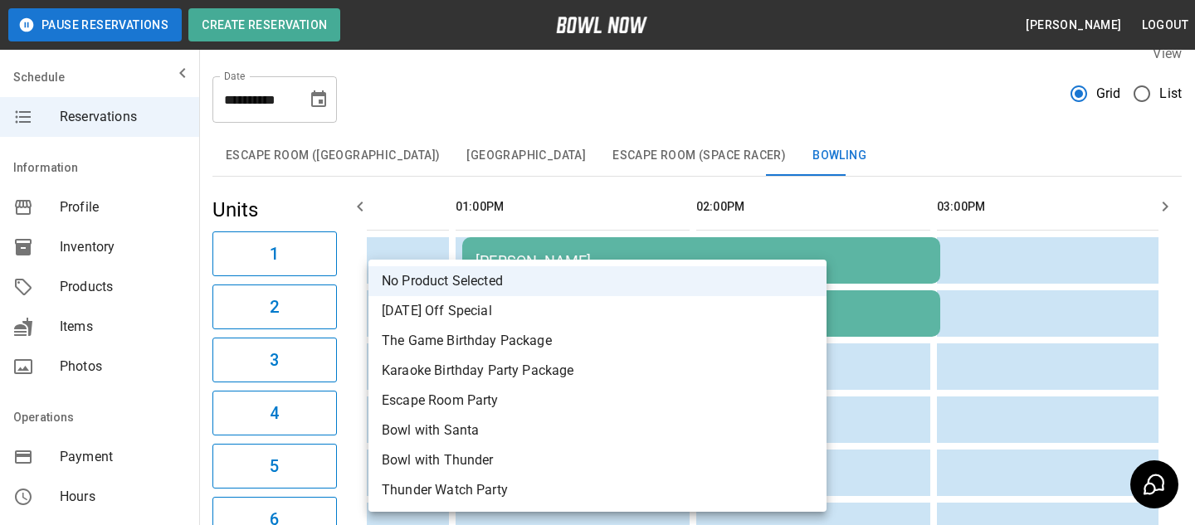
click at [592, 230] on div at bounding box center [597, 262] width 1195 height 525
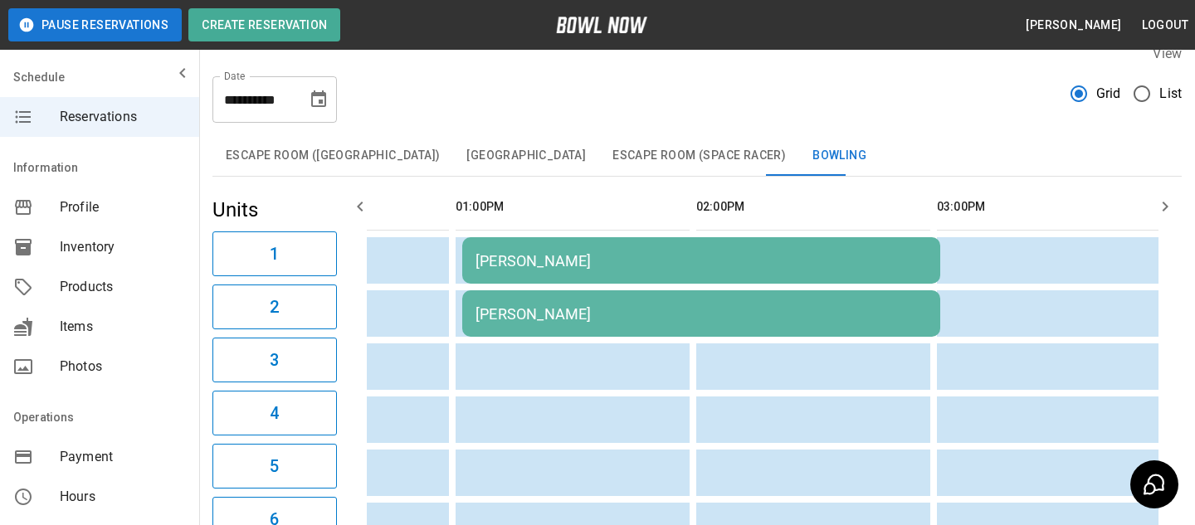
type input "*"
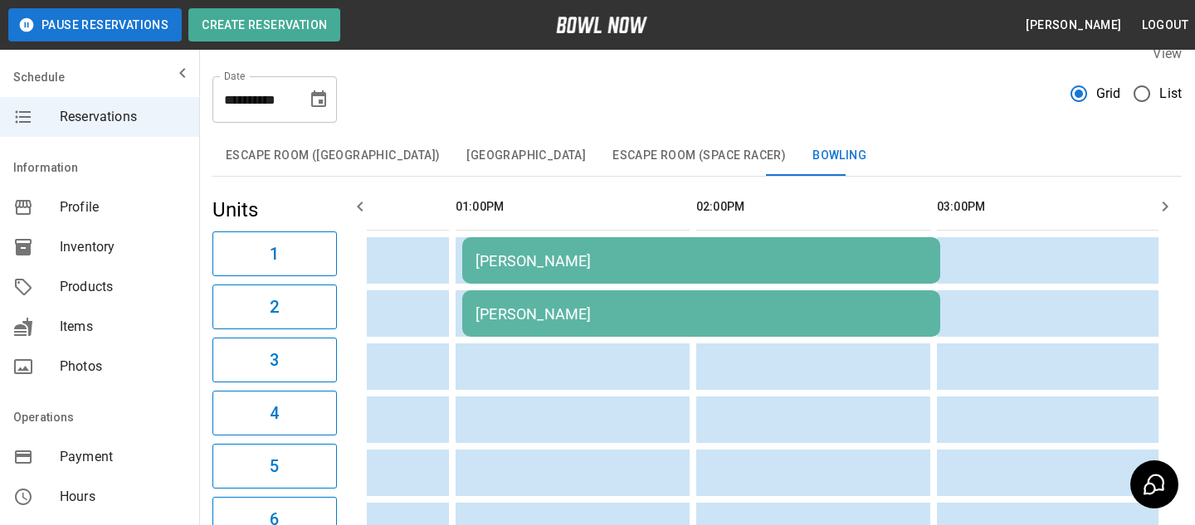
scroll to position [551, 0]
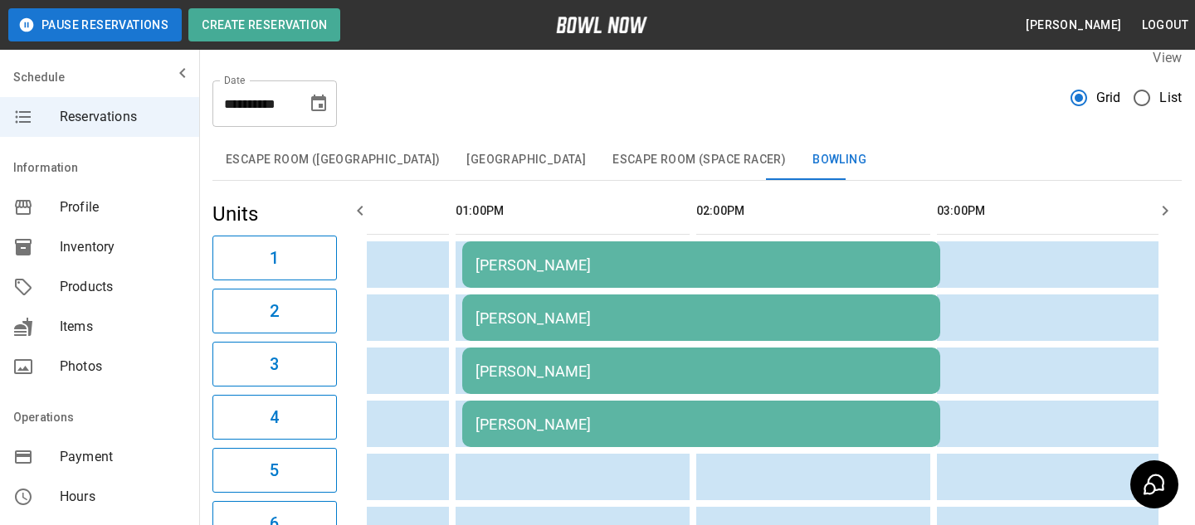
scroll to position [12, 0]
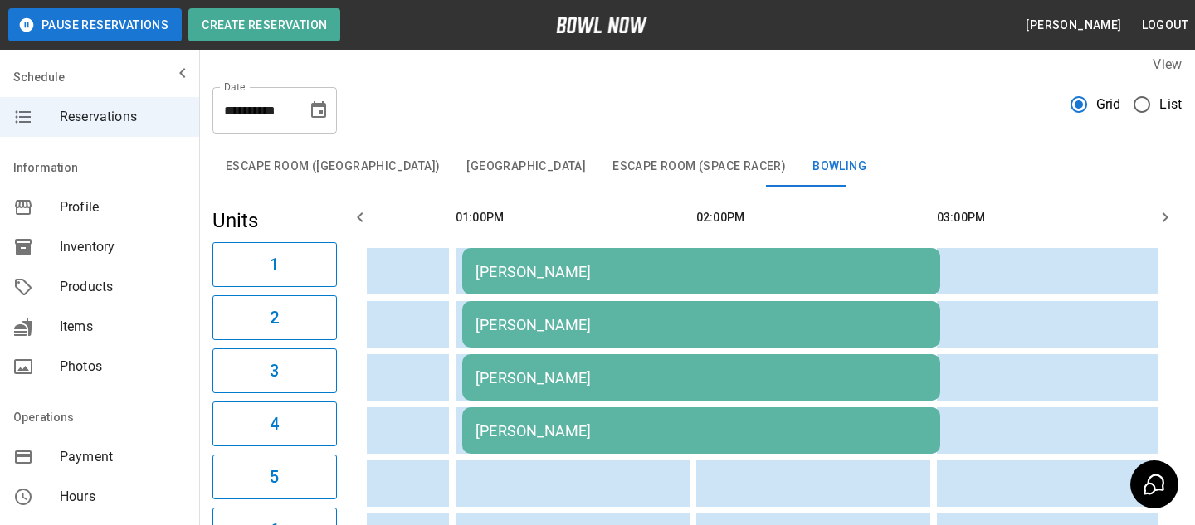
click at [566, 373] on div "Bradey Powell" at bounding box center [701, 377] width 451 height 17
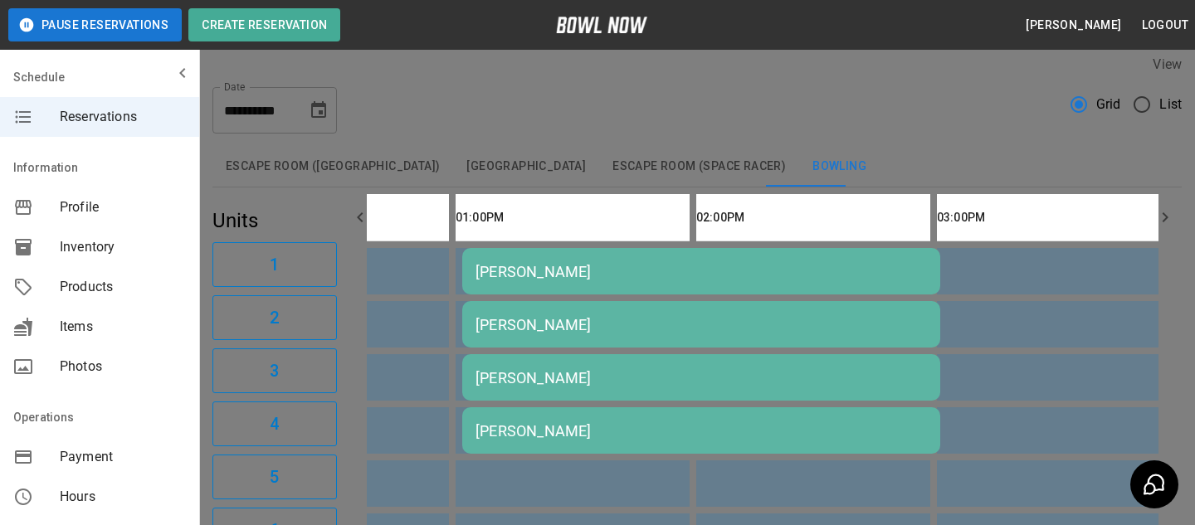
scroll to position [666, 0]
click at [896, 349] on div at bounding box center [597, 262] width 1195 height 525
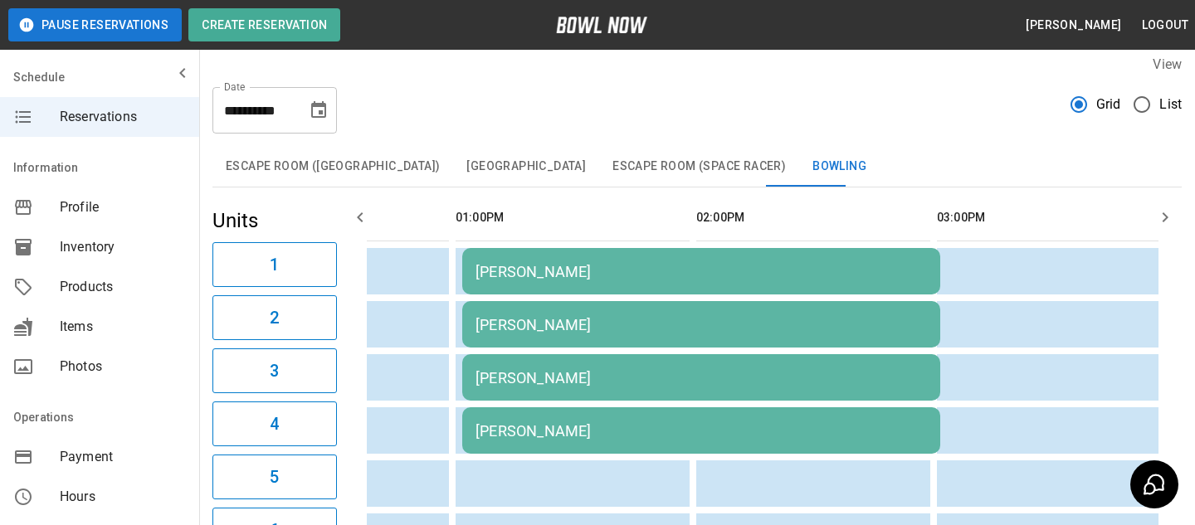
click at [797, 381] on div "Bradey Powell" at bounding box center [701, 377] width 451 height 17
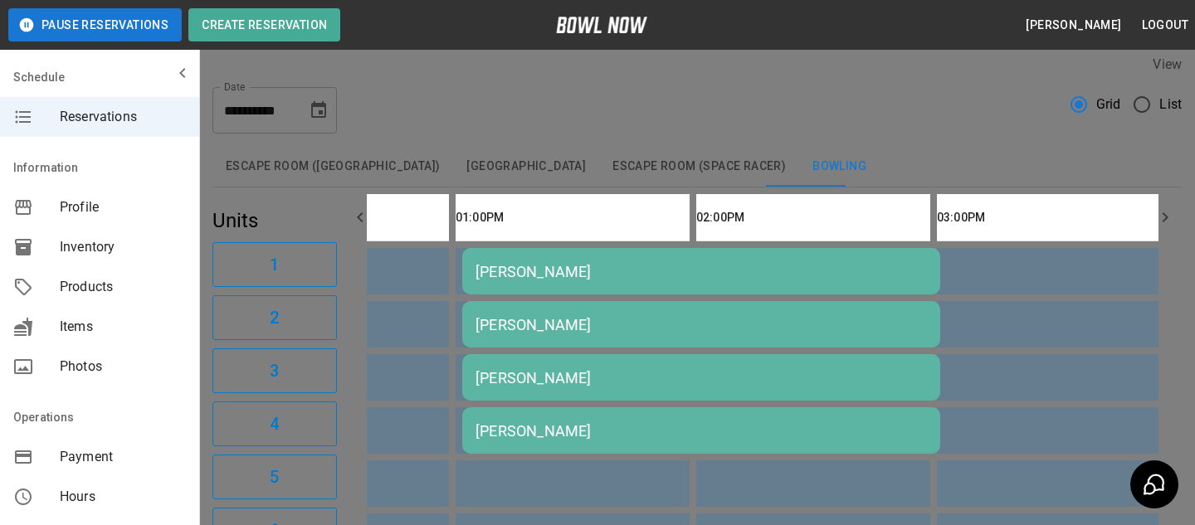
scroll to position [632, 0]
click at [863, 205] on div at bounding box center [597, 262] width 1195 height 525
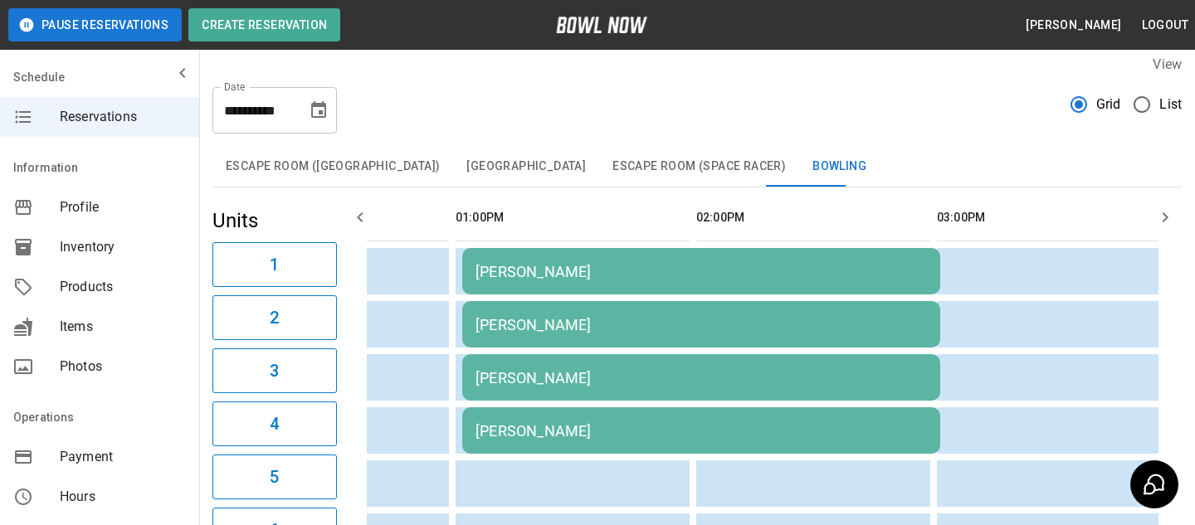
click at [538, 379] on div "Bradey Powell" at bounding box center [701, 377] width 451 height 17
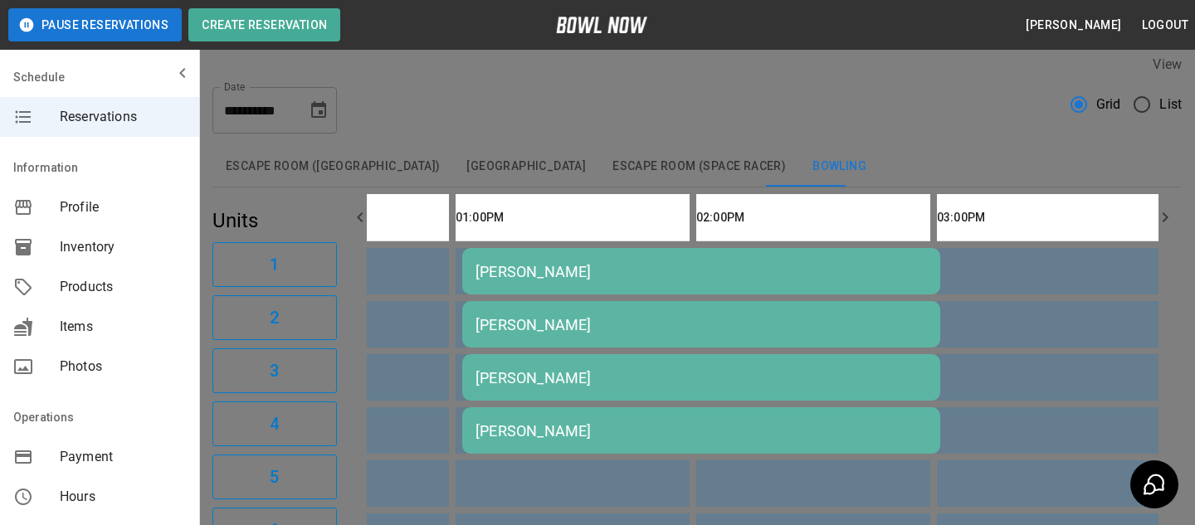
scroll to position [600, 0]
click at [900, 251] on div at bounding box center [597, 262] width 1195 height 525
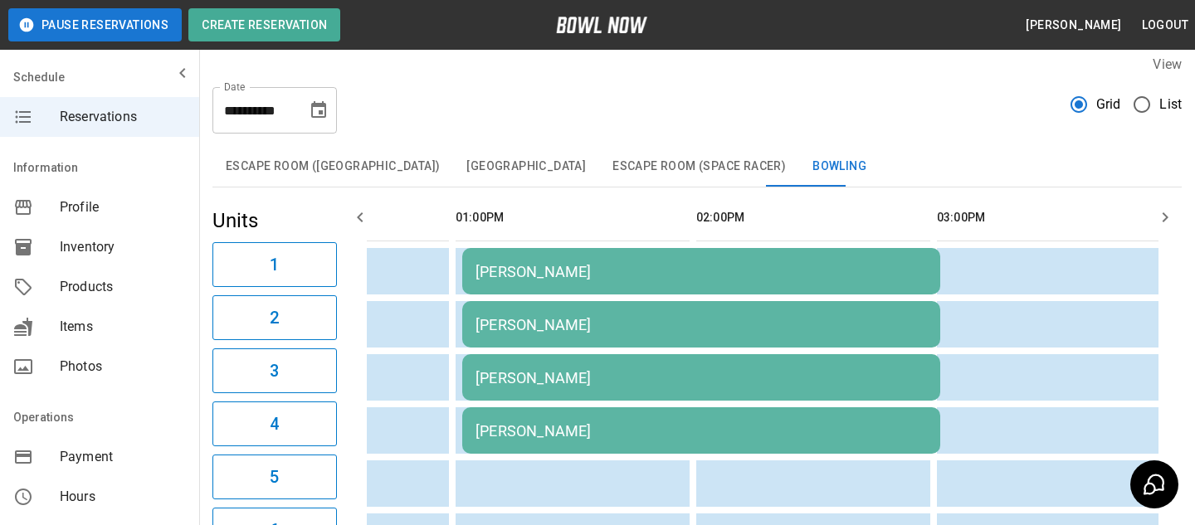
click at [656, 365] on td "Bradey Powell" at bounding box center [701, 377] width 478 height 46
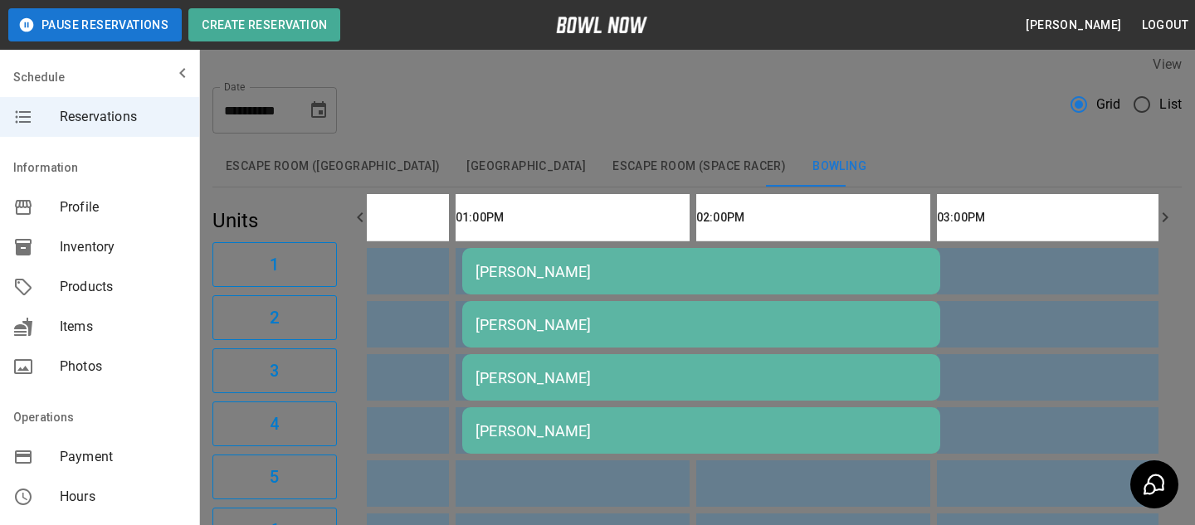
scroll to position [714, 0]
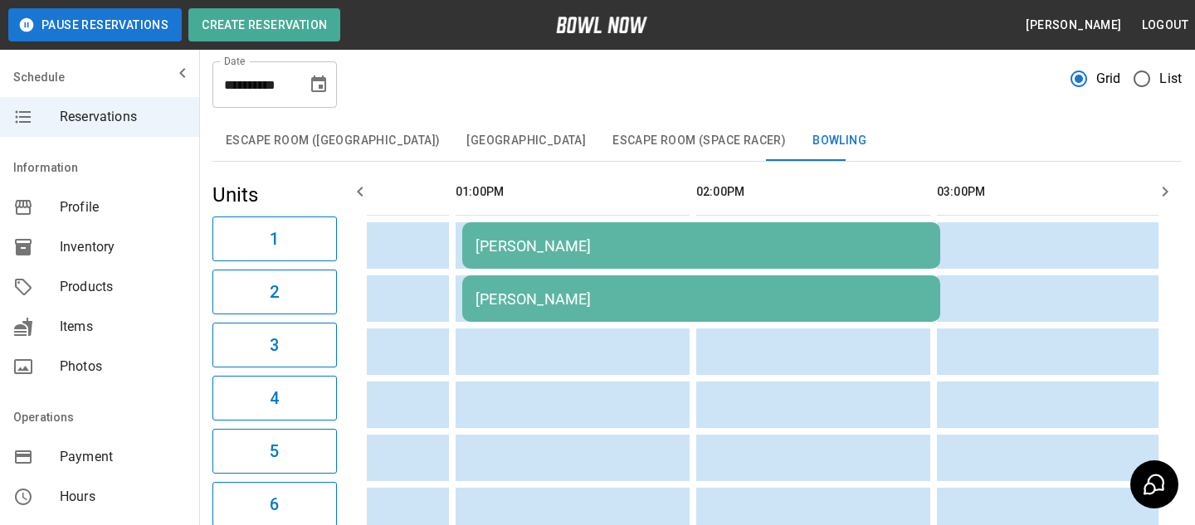
scroll to position [54, 0]
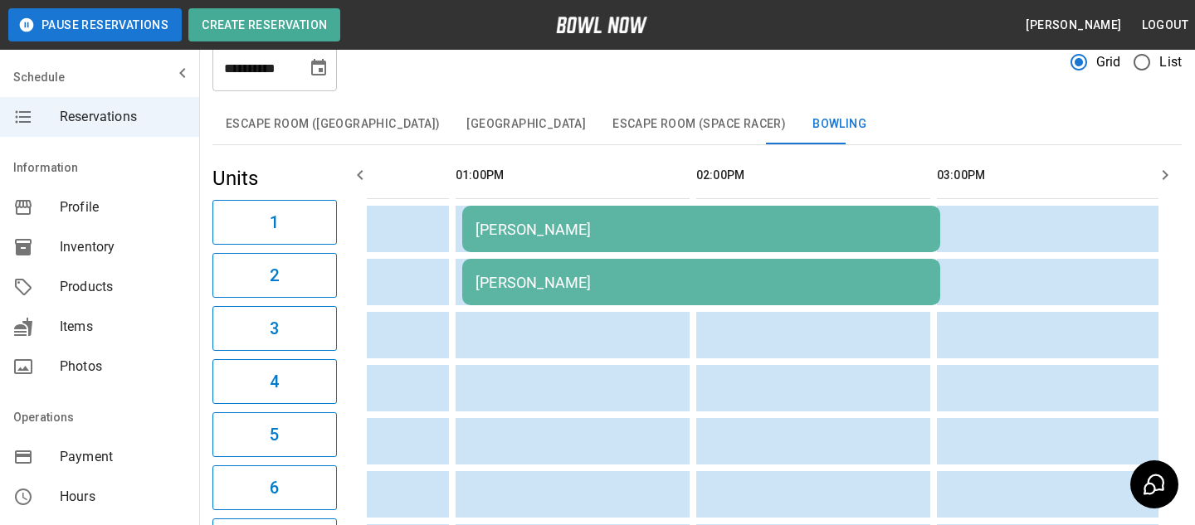
click at [626, 241] on td "Debbie Burke" at bounding box center [701, 229] width 478 height 46
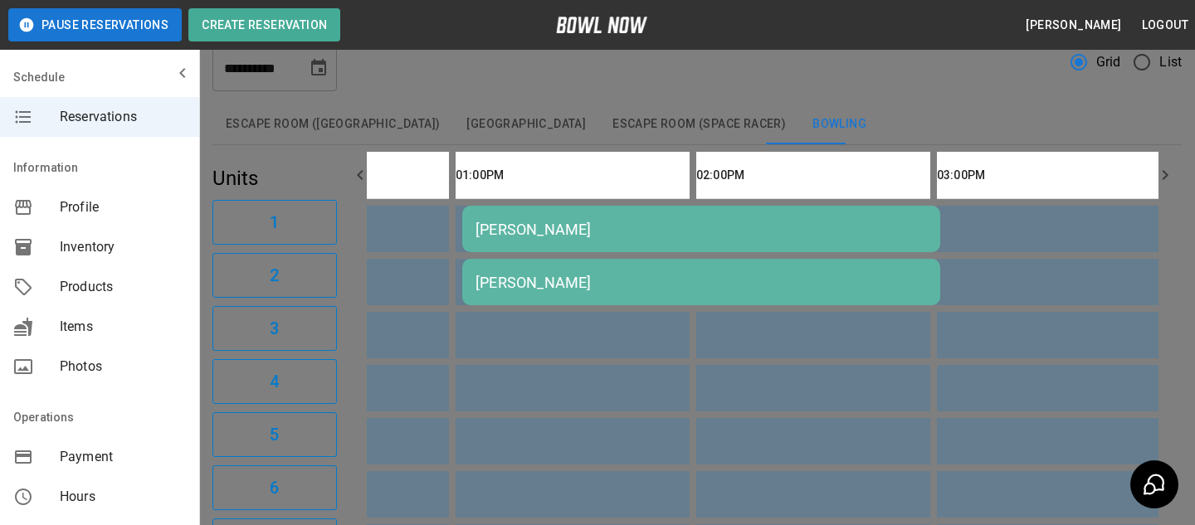
scroll to position [714, 0]
click at [960, 238] on div at bounding box center [597, 262] width 1195 height 525
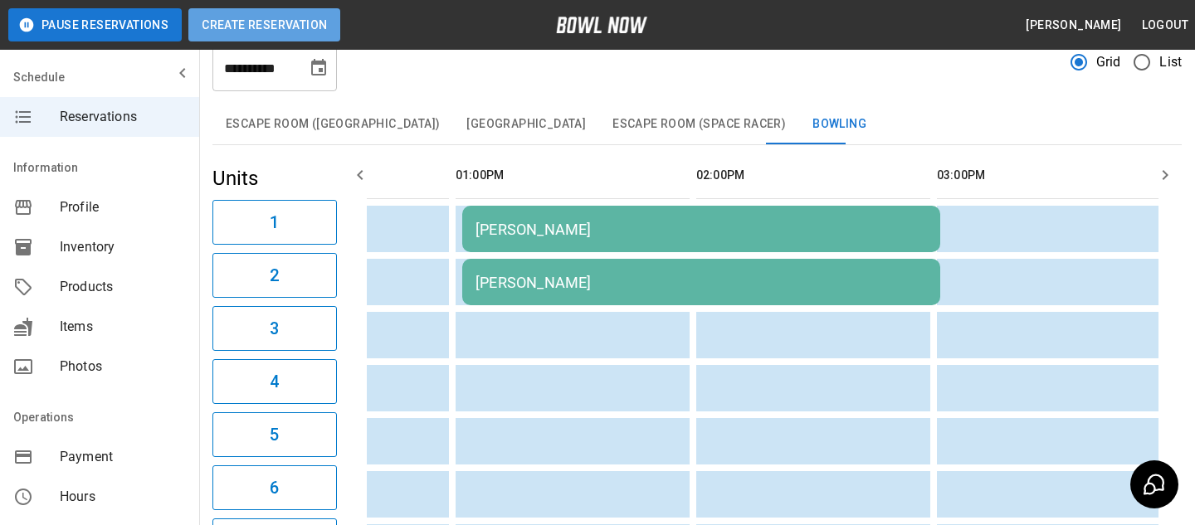
click at [324, 27] on button "Create Reservation" at bounding box center [264, 24] width 152 height 33
click at [351, 15] on div "Pause Reservations Create Reservation" at bounding box center [245, 24] width 475 height 33
click at [299, 17] on button "Create Reservation" at bounding box center [264, 24] width 152 height 33
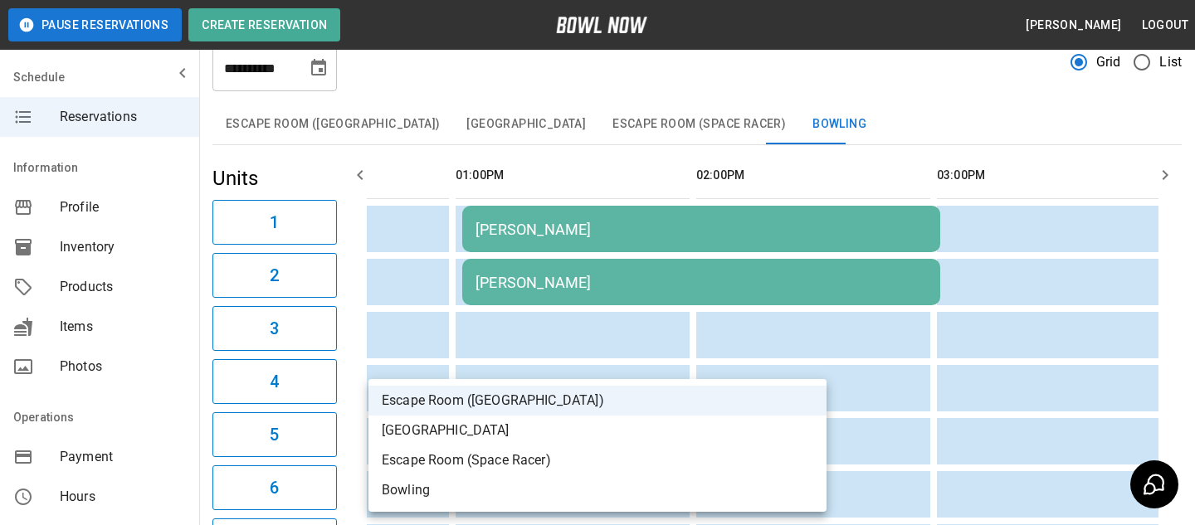
click at [468, 478] on li "Bowling" at bounding box center [597, 491] width 458 height 30
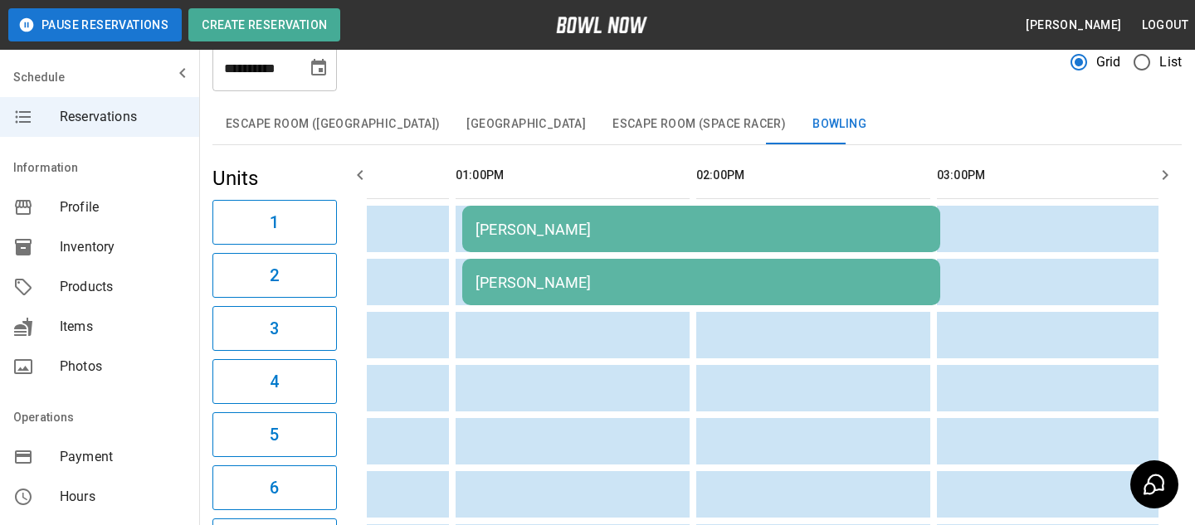
scroll to position [661, 0]
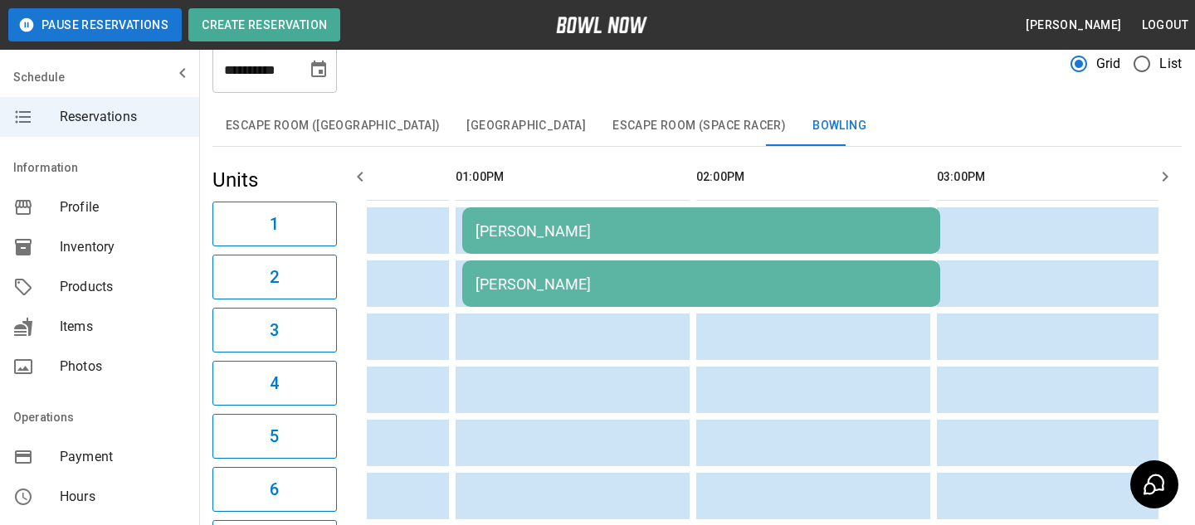
scroll to position [0, 839]
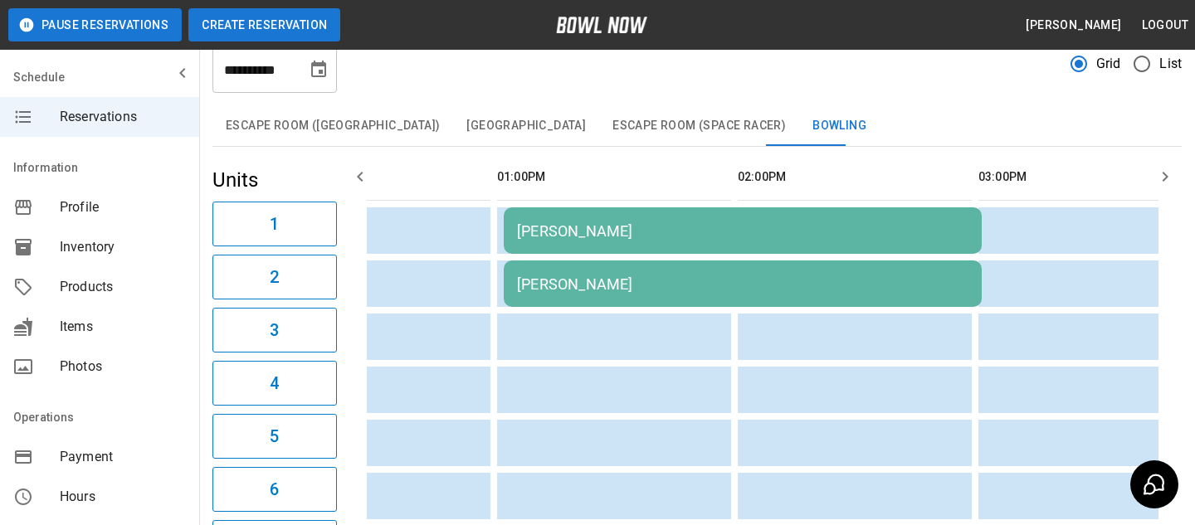
click at [312, 36] on button "Create Reservation" at bounding box center [264, 24] width 152 height 33
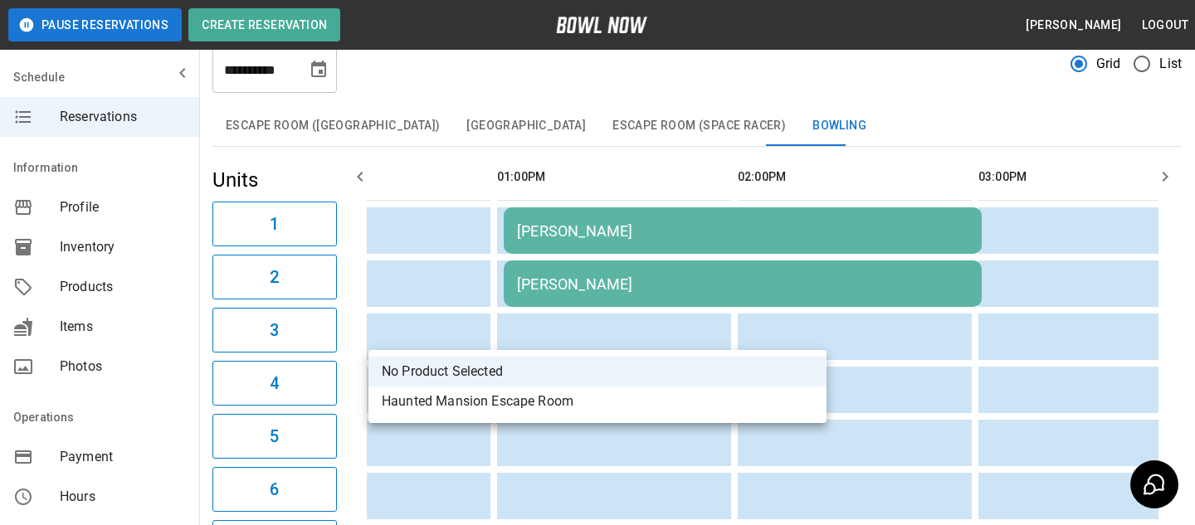
click at [602, 302] on div at bounding box center [597, 262] width 1195 height 525
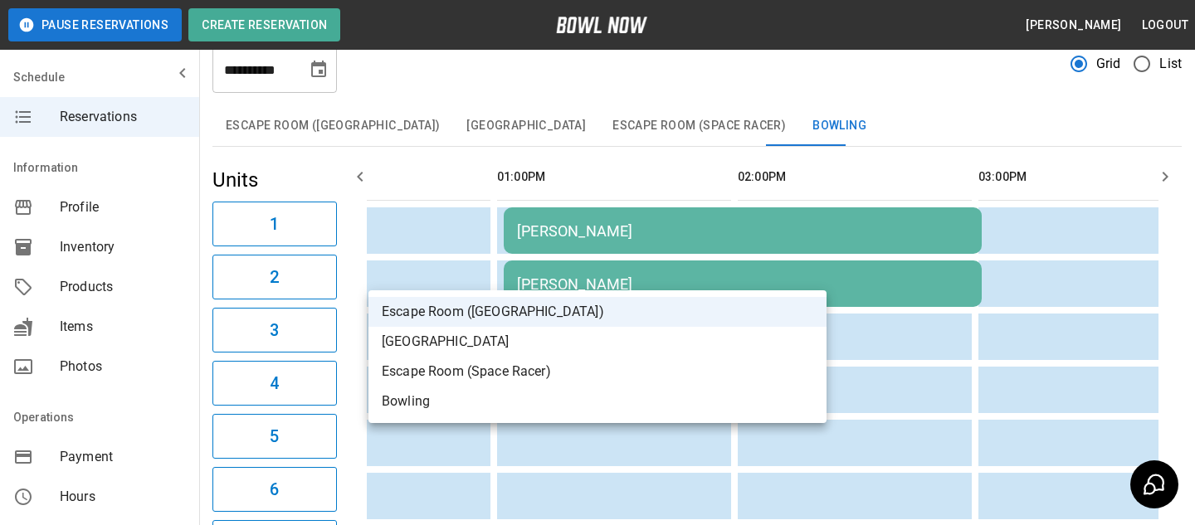
click at [614, 221] on div at bounding box center [597, 262] width 1195 height 525
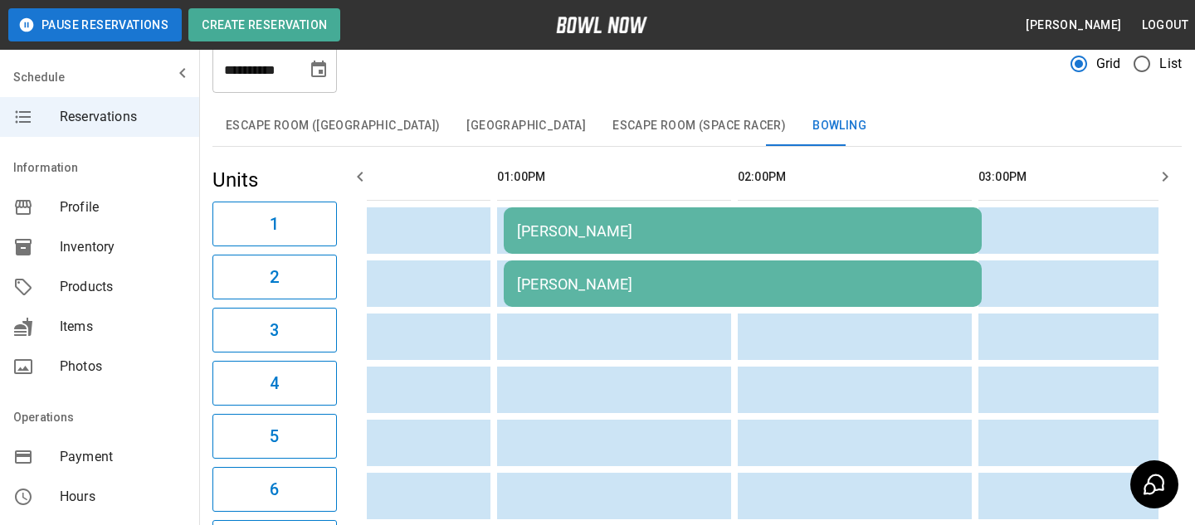
scroll to position [214, 0]
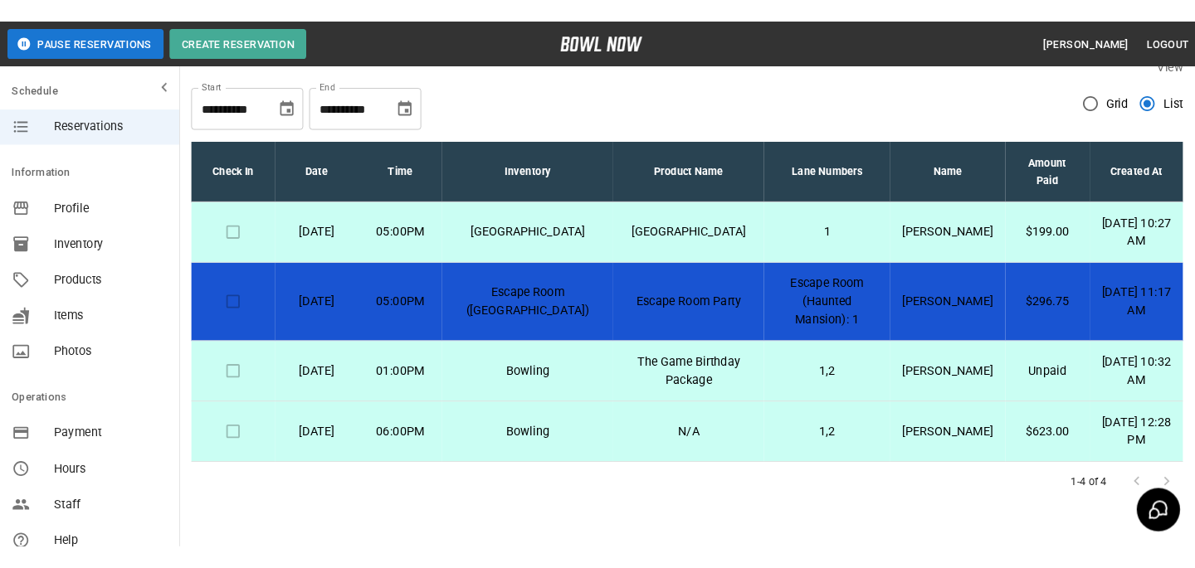
scroll to position [0, 0]
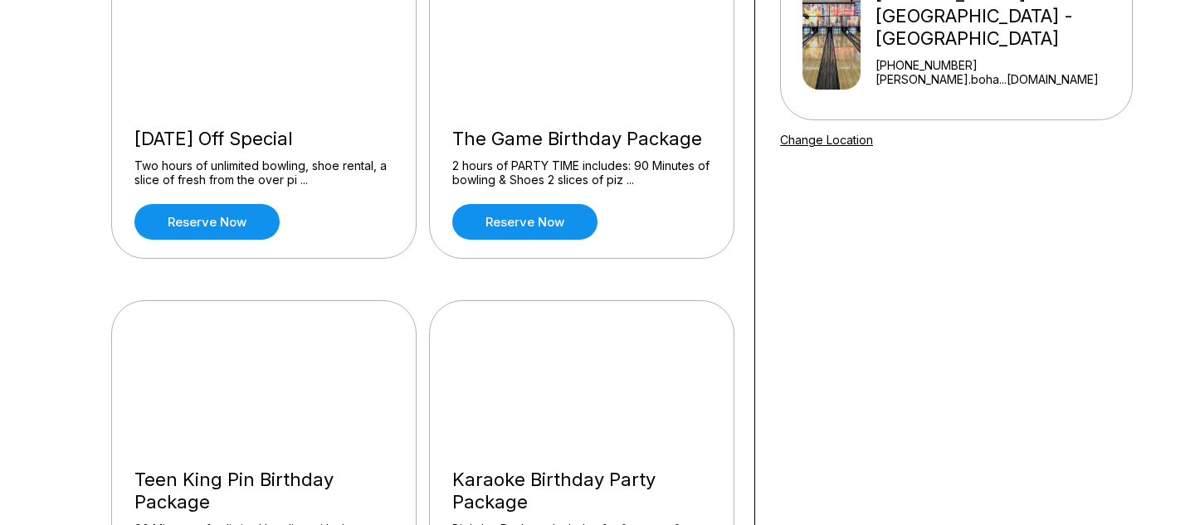
scroll to position [221, 0]
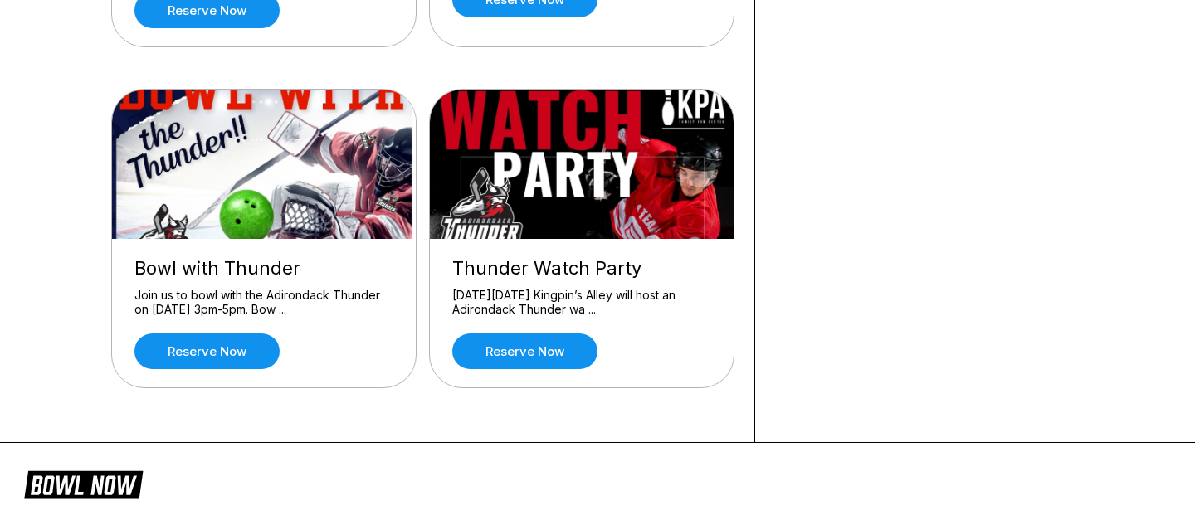
scroll to position [1498, 0]
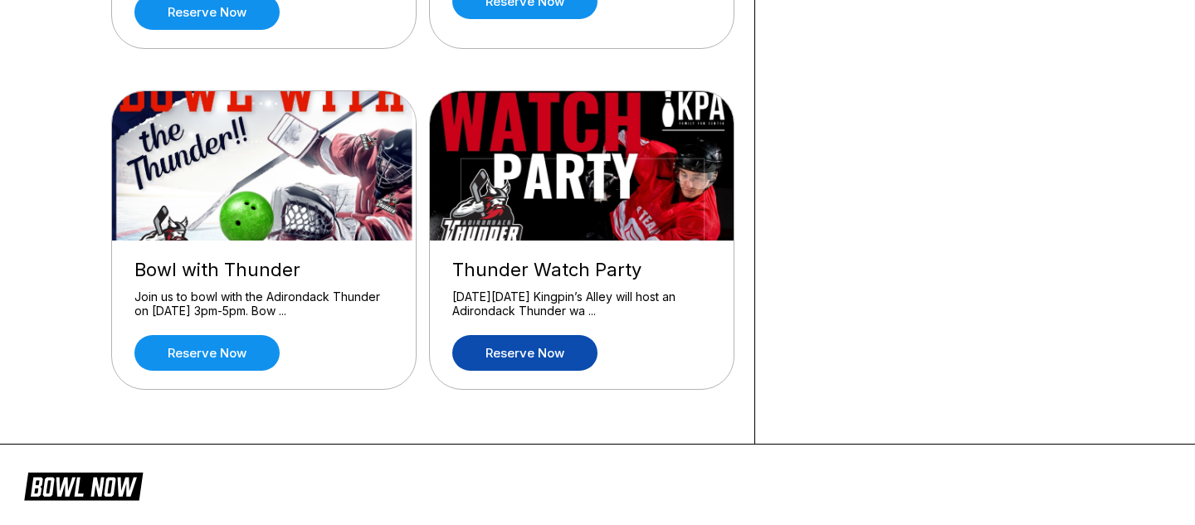
click at [524, 362] on link "Reserve now" at bounding box center [524, 353] width 145 height 36
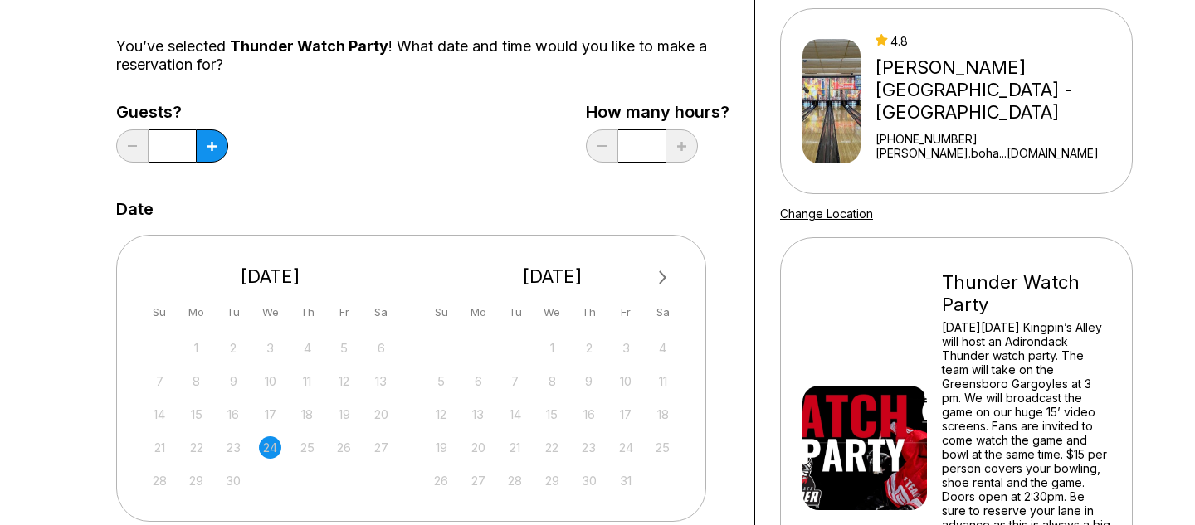
scroll to position [152, 0]
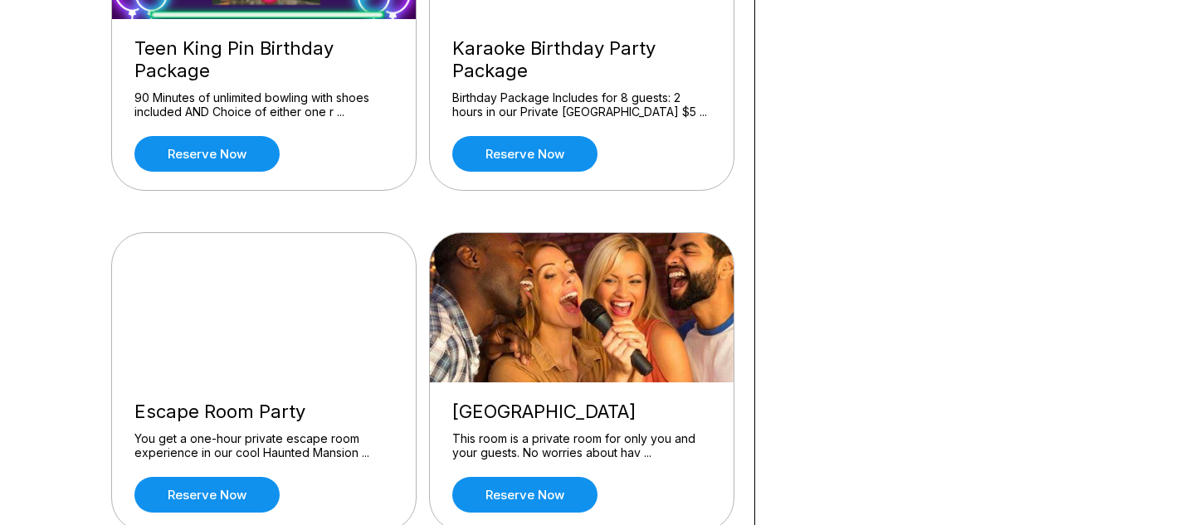
scroll to position [222, 0]
